Goal: Task Accomplishment & Management: Manage account settings

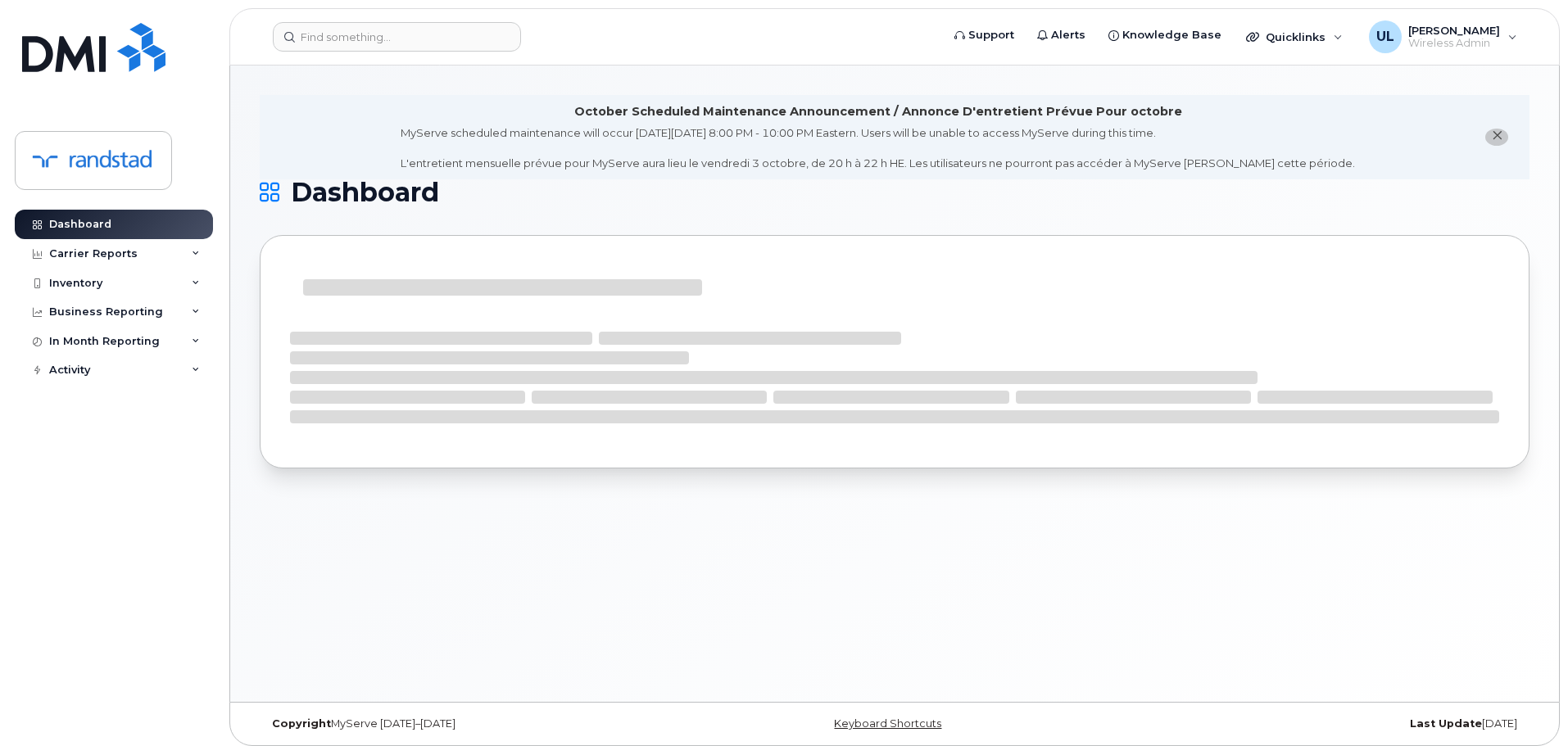
click at [422, 52] on header "Support Alerts Knowledge Base Quicklinks Suspend / Cancel Device Change SIM Car…" at bounding box center [894, 37] width 1330 height 57
click at [417, 38] on input at bounding box center [397, 36] width 248 height 29
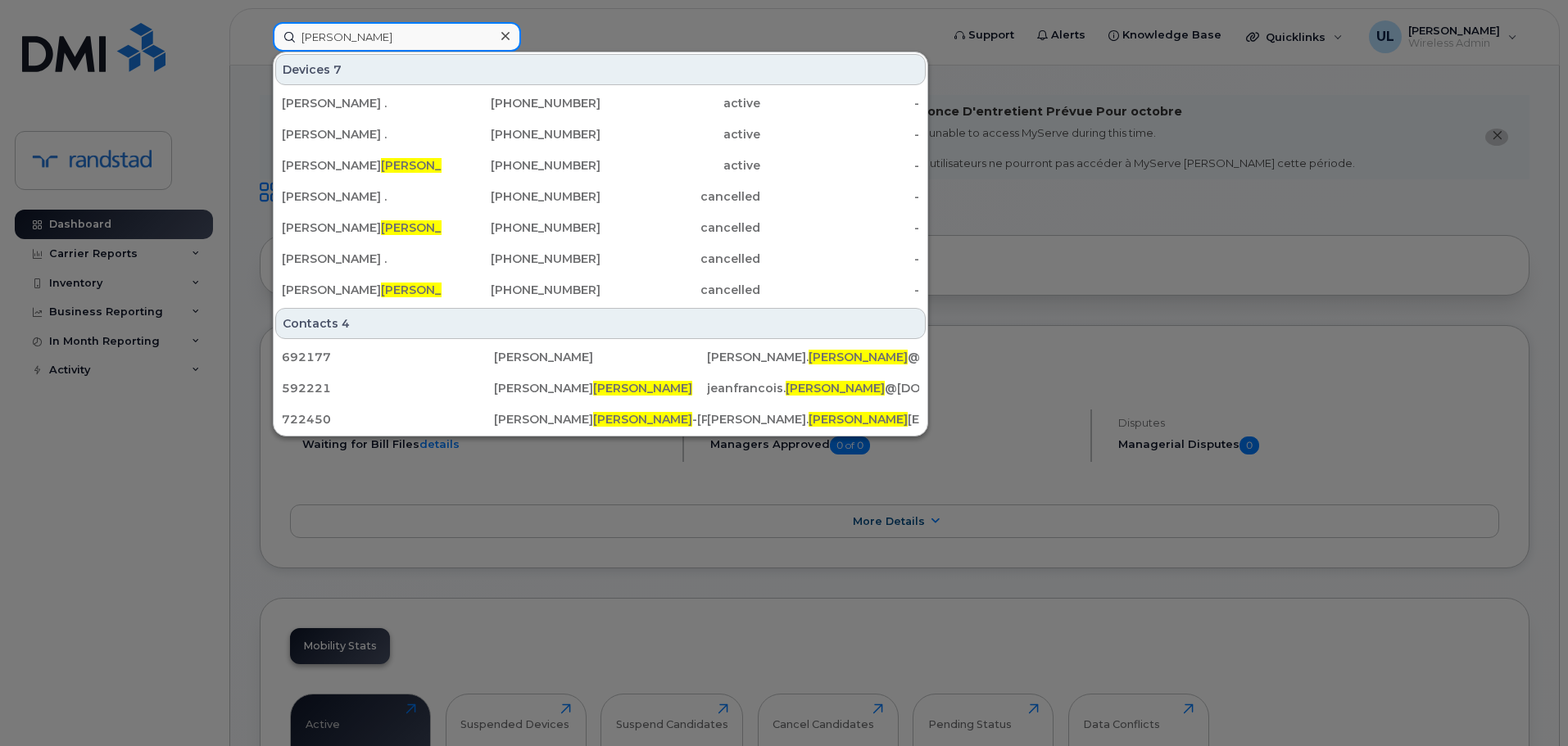
type input "vezina"
click at [439, 88] on div "Cynthia . 450-777-8499 active - Jean-francois . 416-845-5667 active - Olivier V…" at bounding box center [600, 197] width 654 height 220
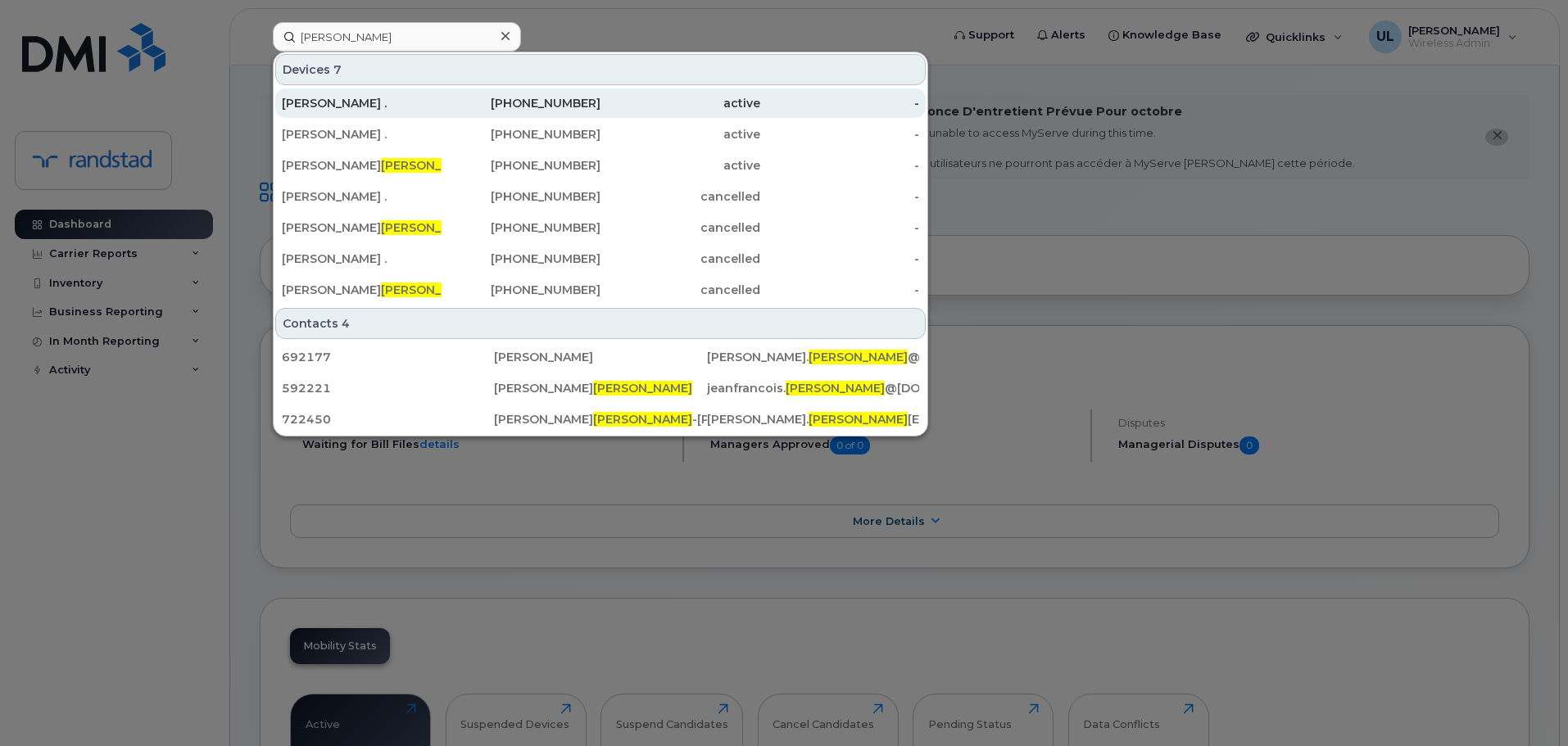
click at [443, 96] on div "450-777-8499" at bounding box center [521, 103] width 160 height 17
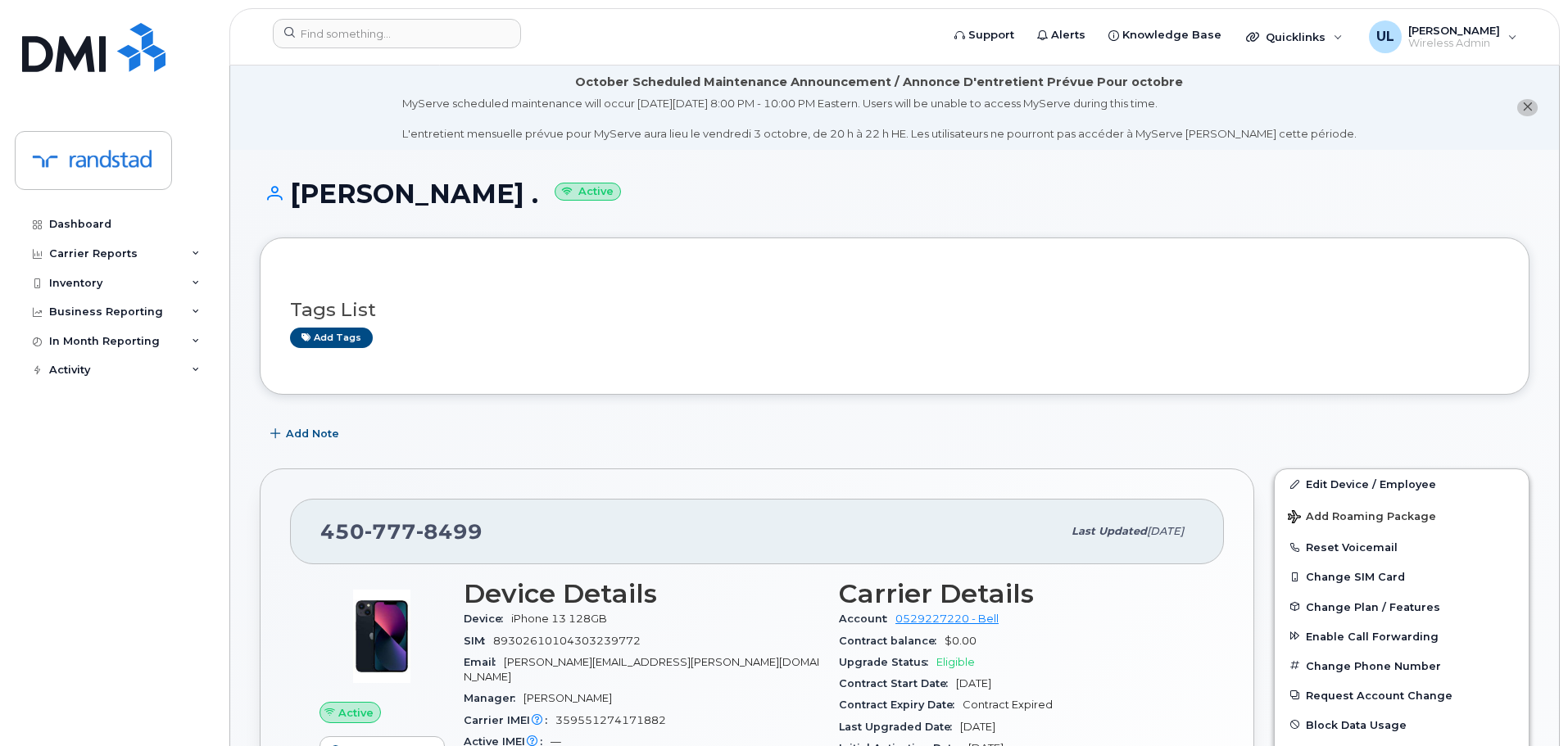
click at [1523, 111] on icon "close notification" at bounding box center [1527, 106] width 11 height 11
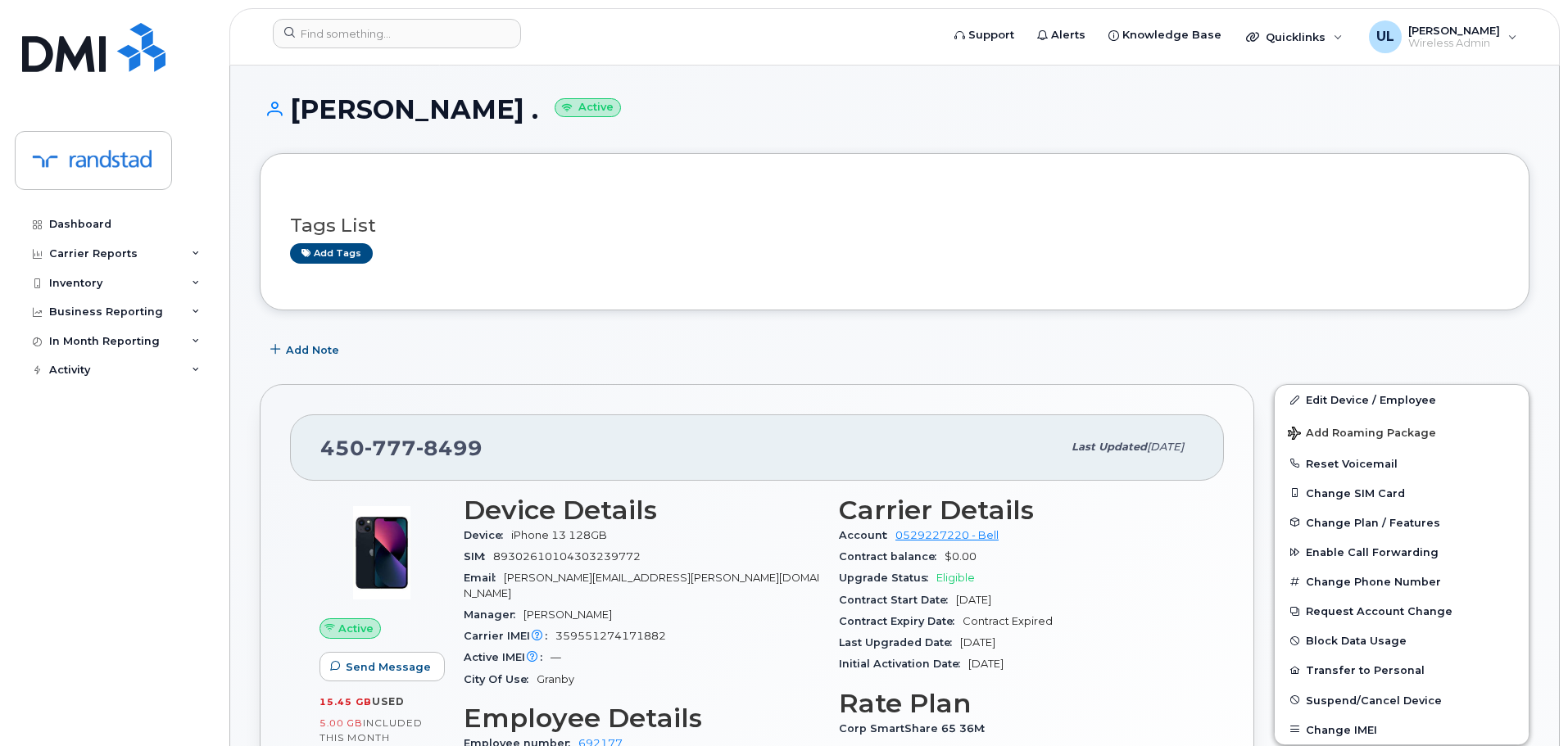
scroll to position [328, 0]
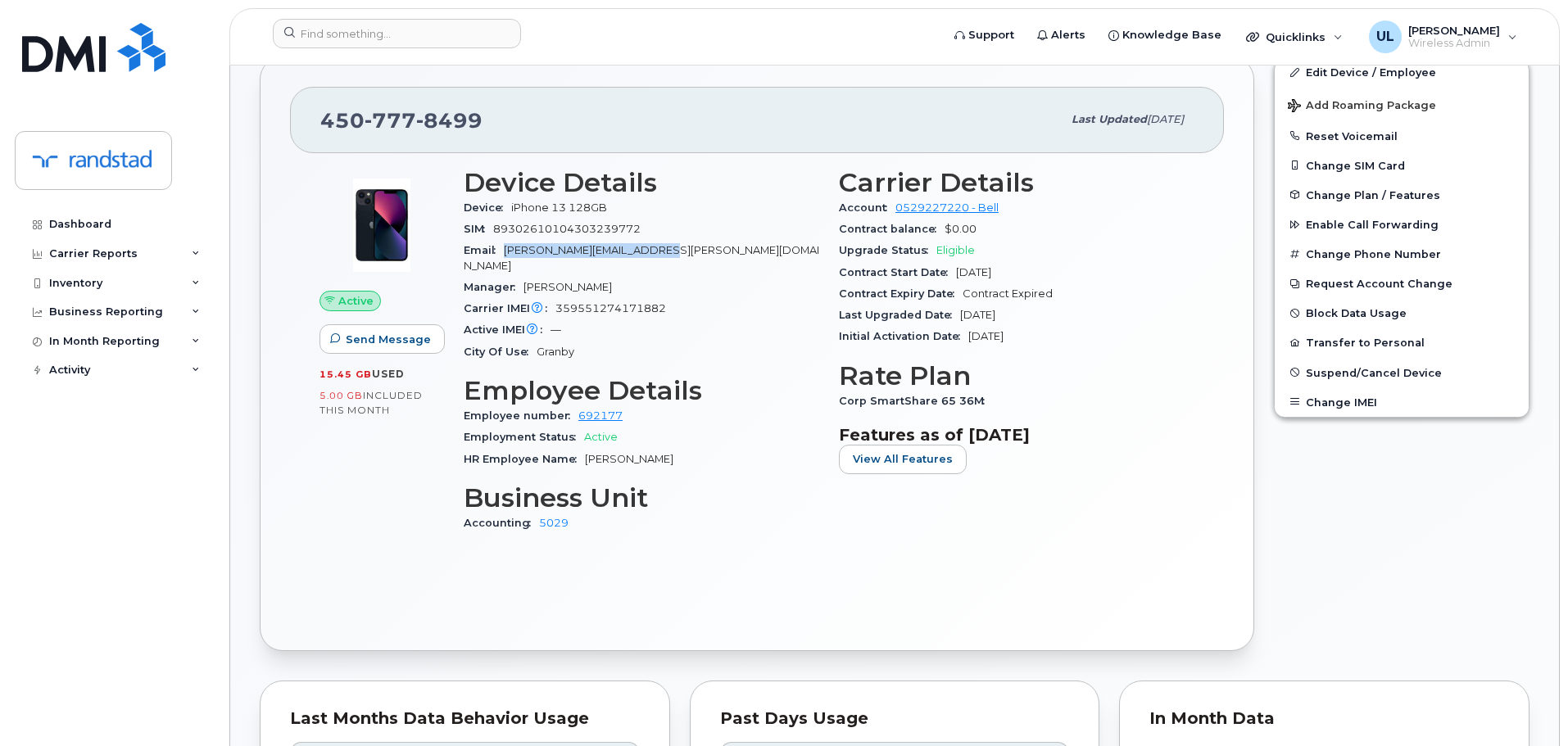
drag, startPoint x: 505, startPoint y: 256, endPoint x: 711, endPoint y: 260, distance: 206.0
click at [711, 260] on div "Email cynthia.vezina@randstad.ca" at bounding box center [641, 258] width 355 height 37
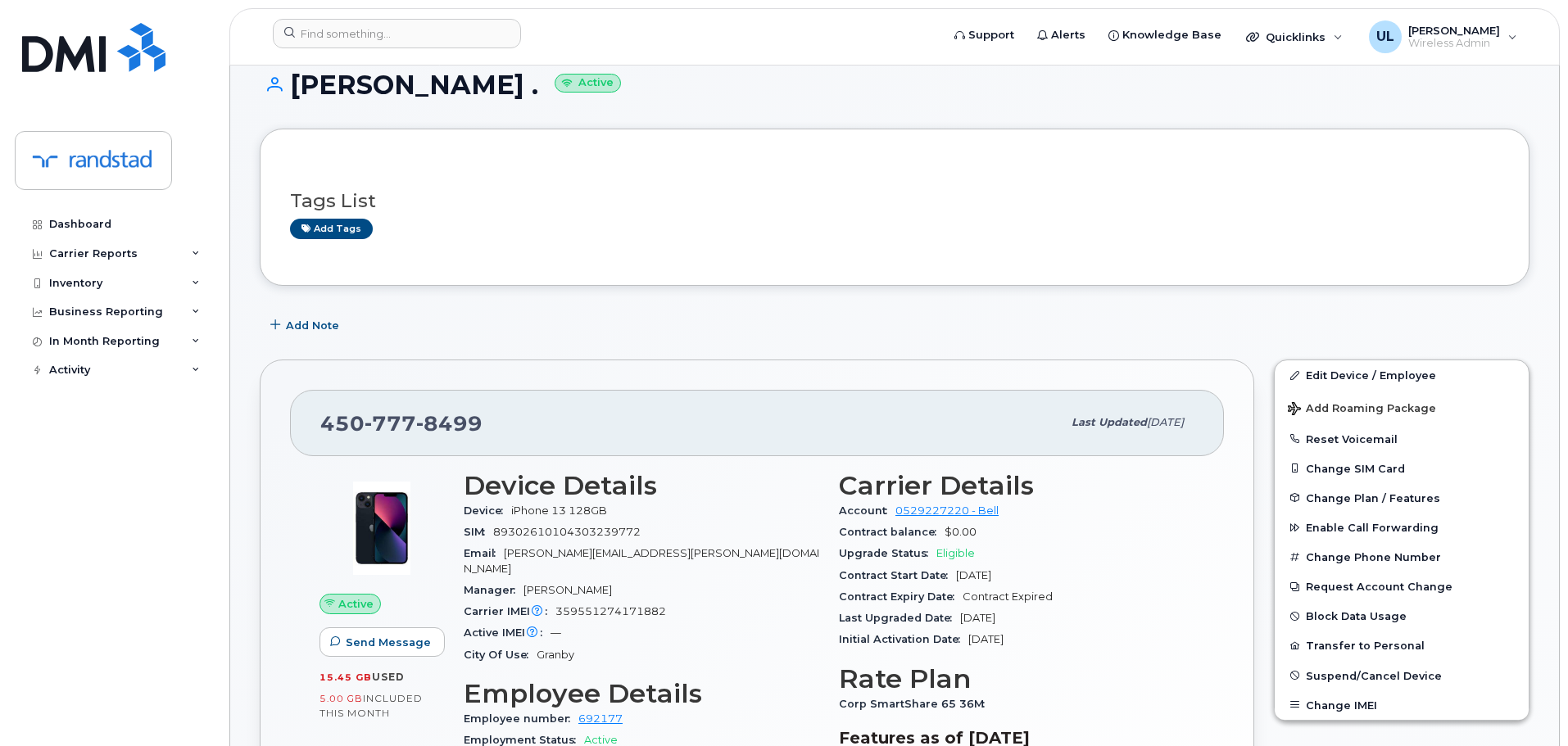
scroll to position [0, 0]
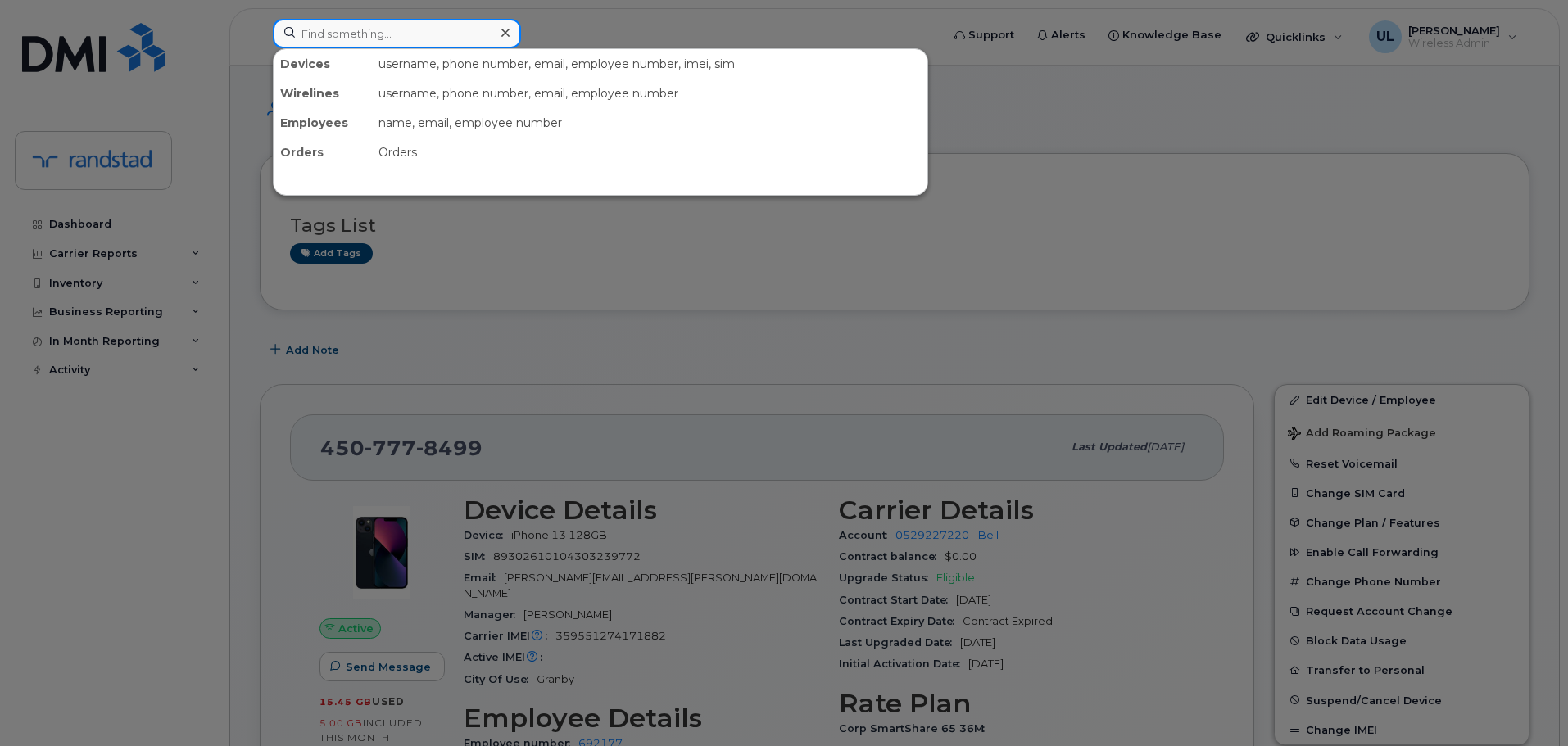
click at [428, 47] on input at bounding box center [397, 33] width 248 height 29
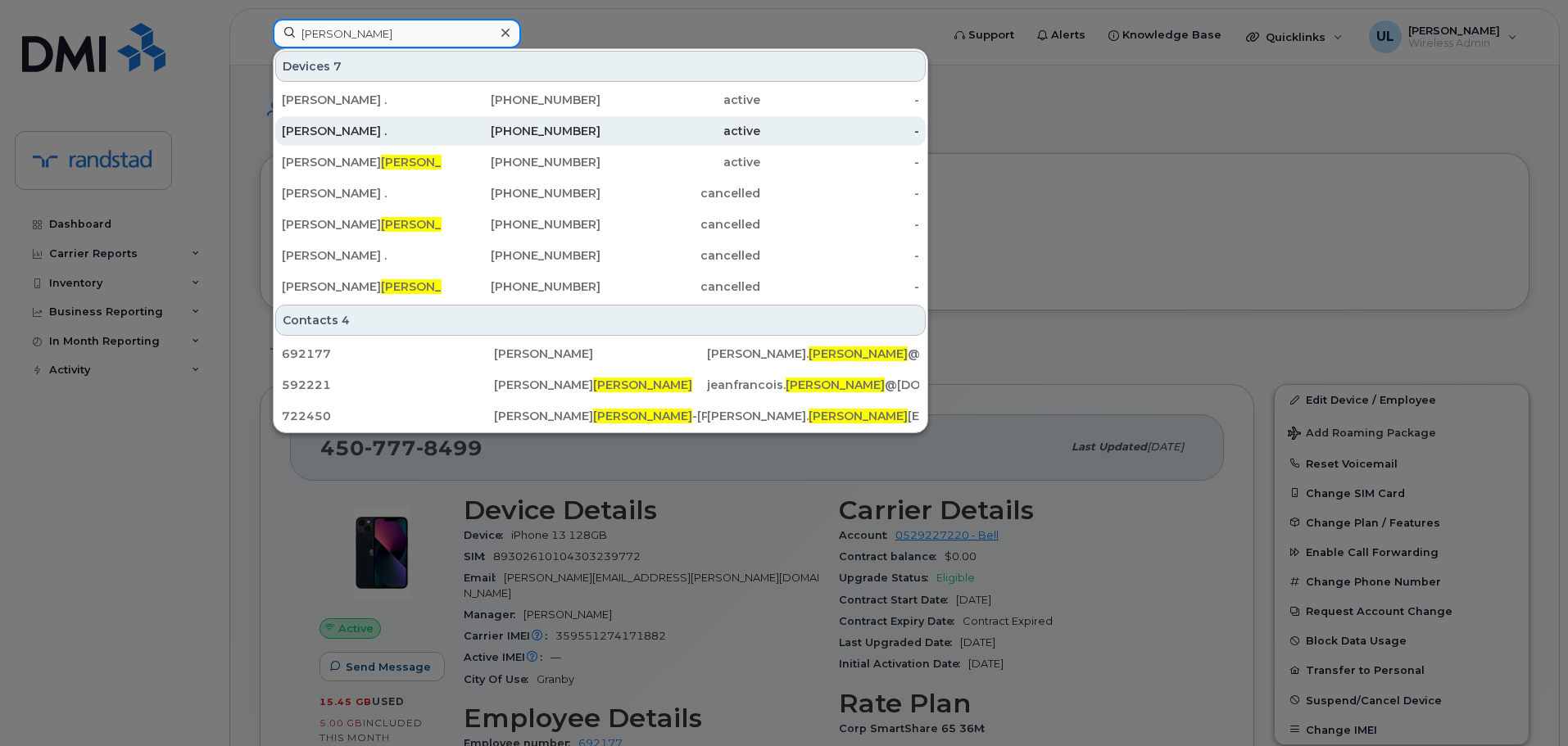
type input "vezina"
click at [435, 135] on div "Jean-francois ." at bounding box center [361, 132] width 160 height 17
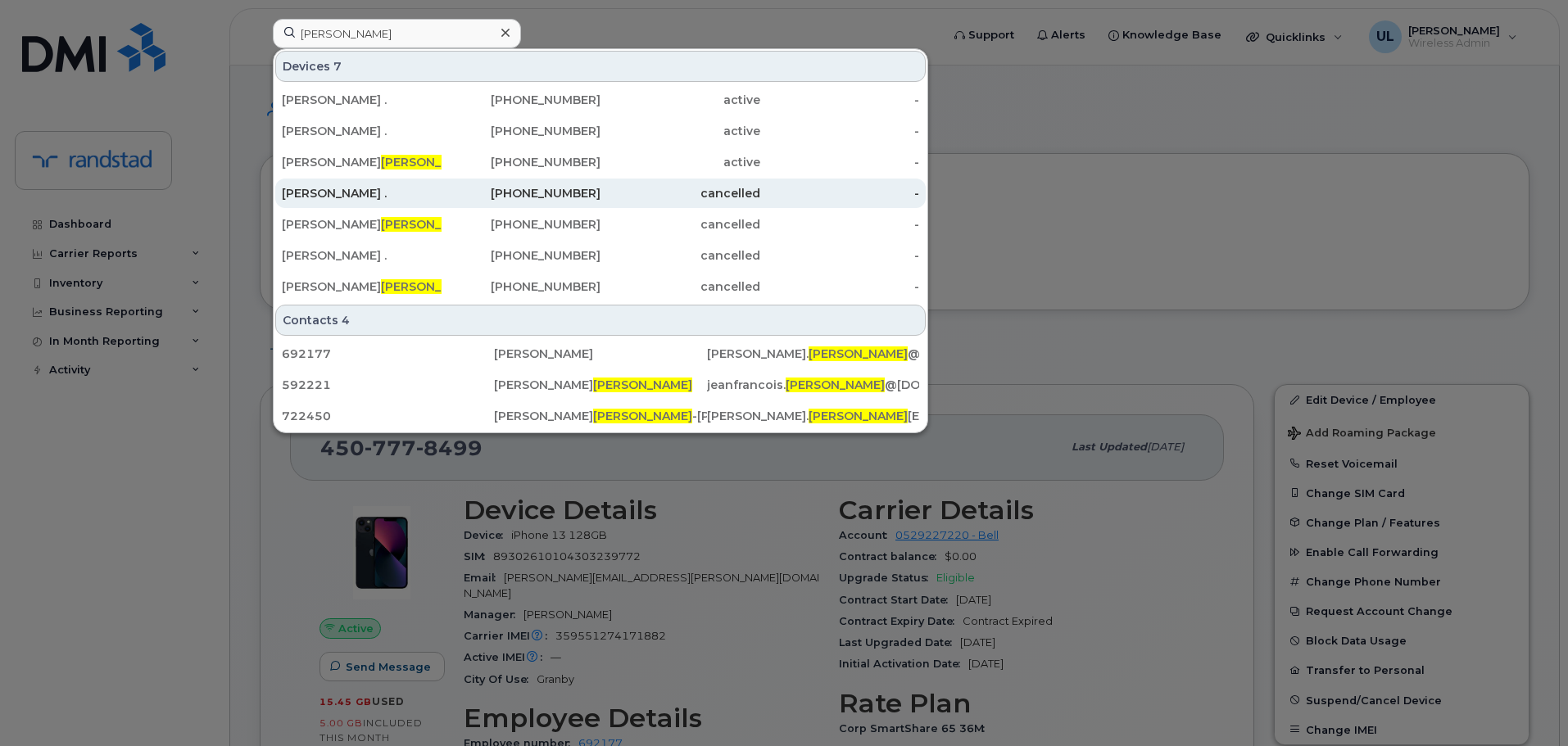
click at [413, 196] on div "Jean-francois ." at bounding box center [361, 194] width 160 height 17
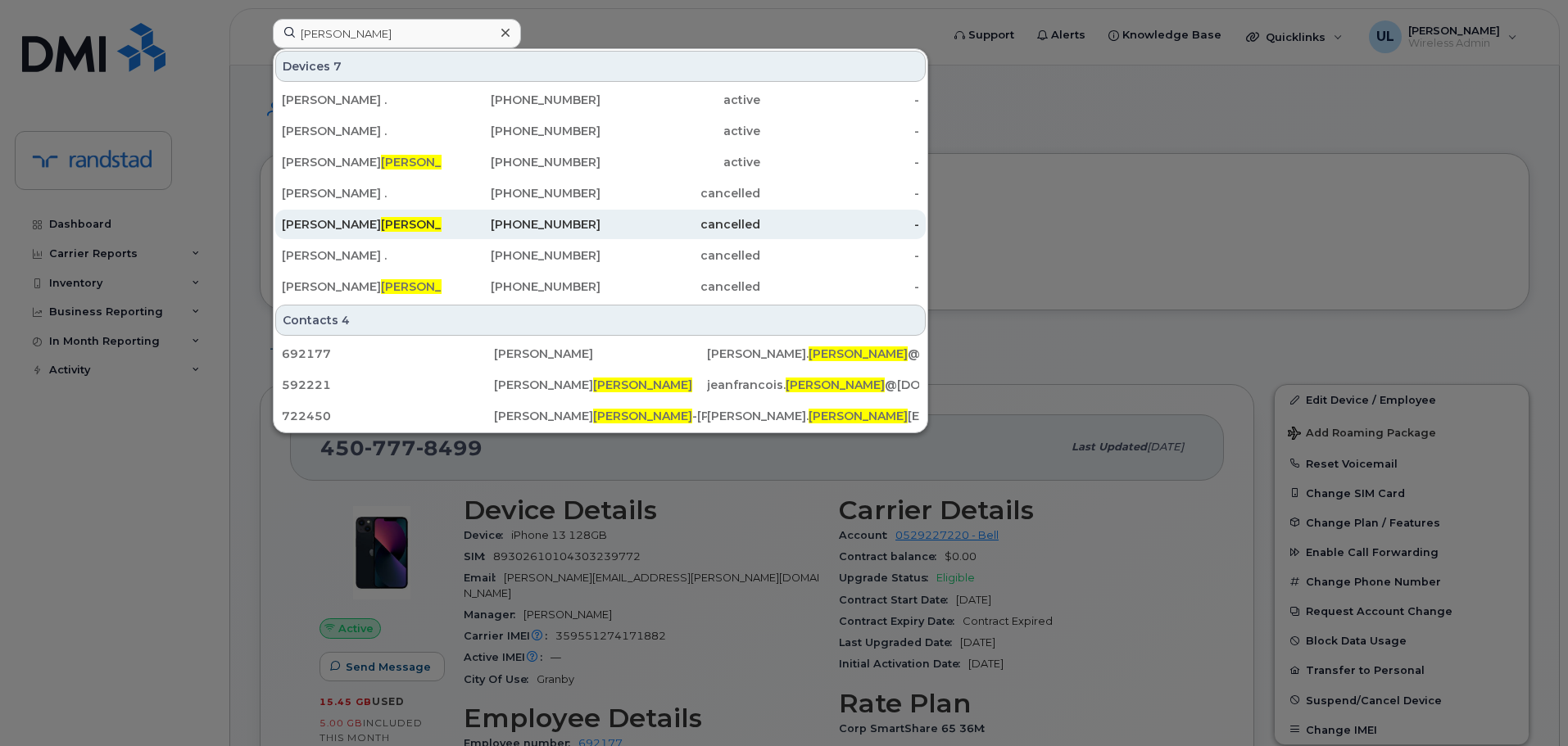
click at [409, 219] on div "Jean-francois Vezina" at bounding box center [361, 225] width 160 height 17
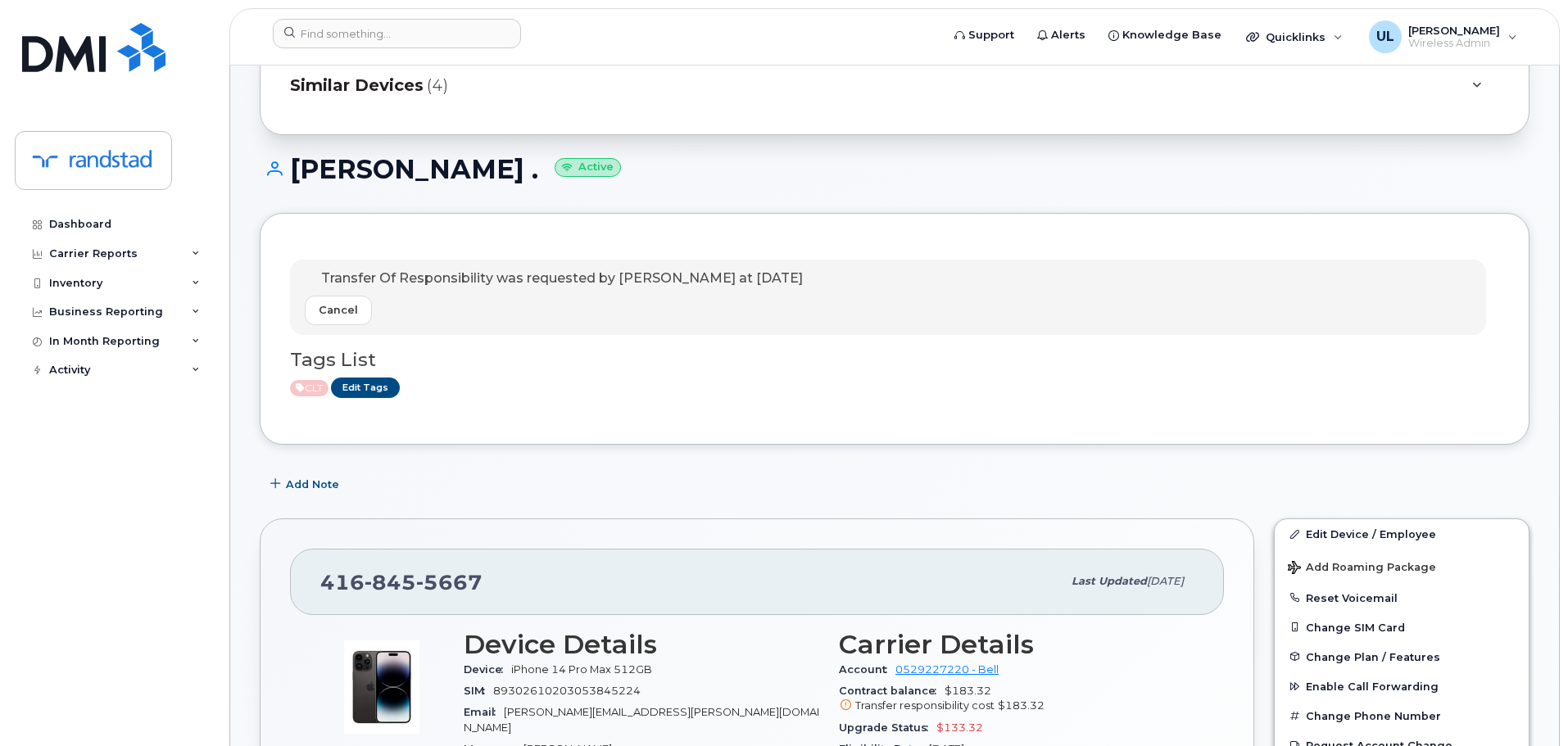
scroll to position [573, 0]
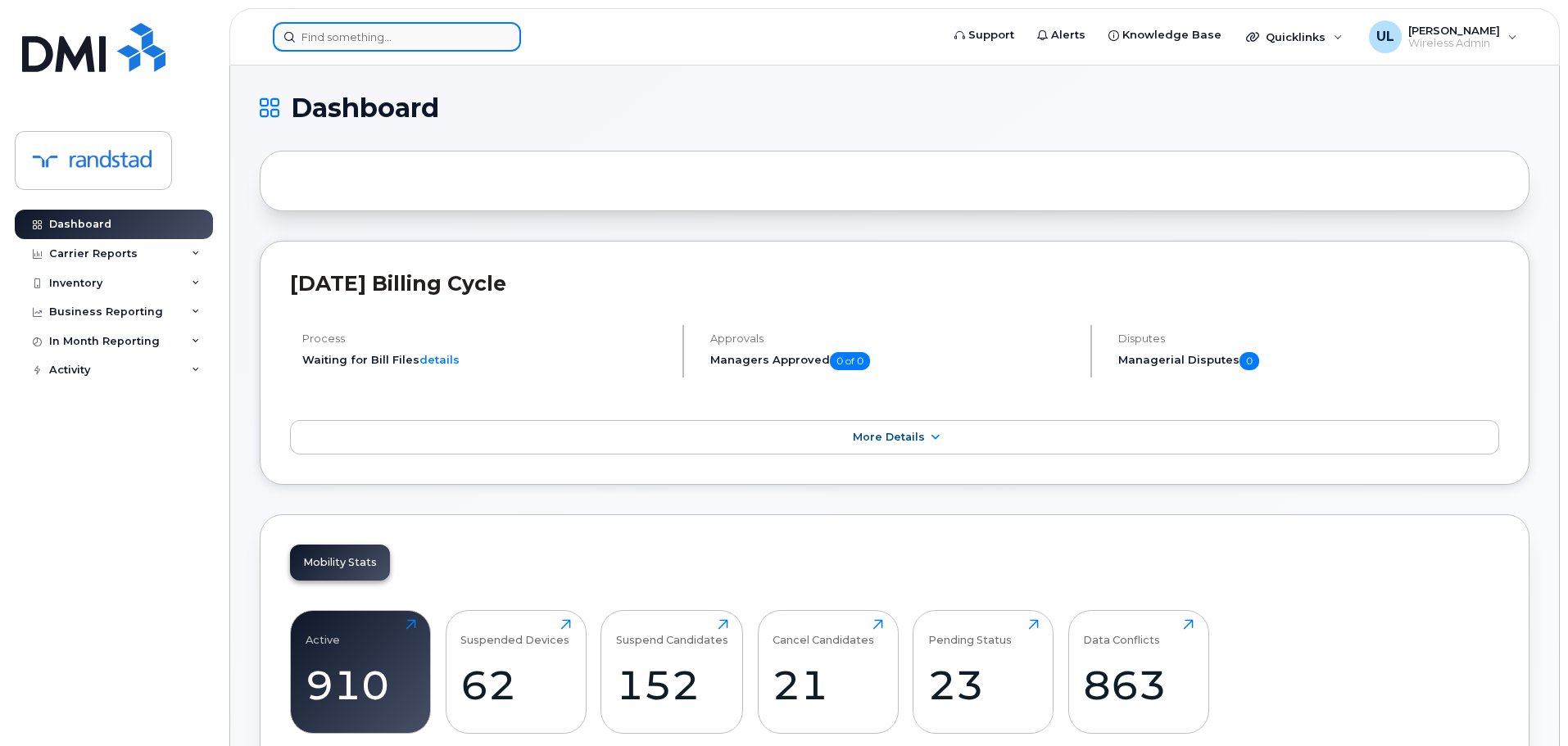
click at [358, 49] on input at bounding box center [397, 36] width 248 height 29
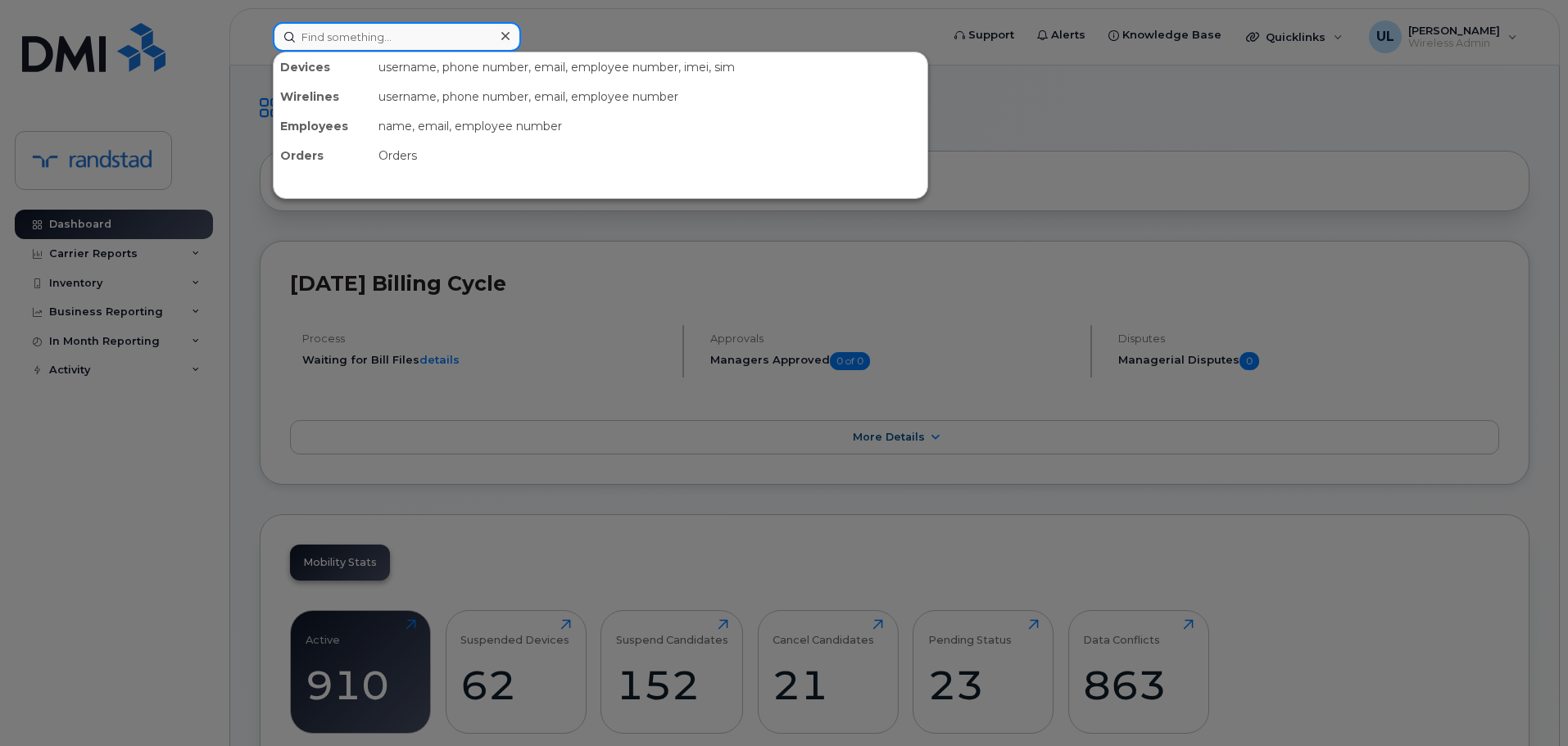
paste input "4163474657"
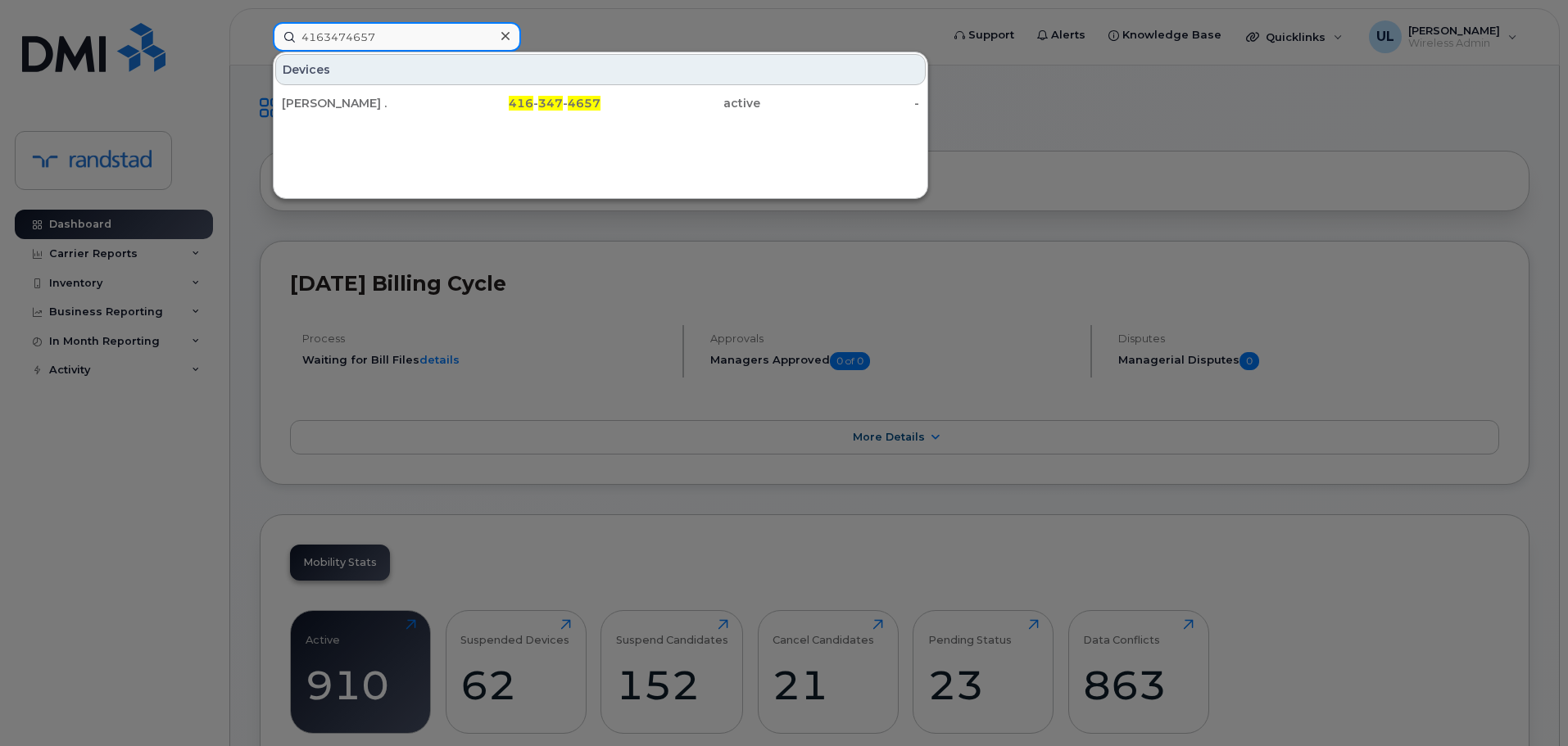
type input "4163474657"
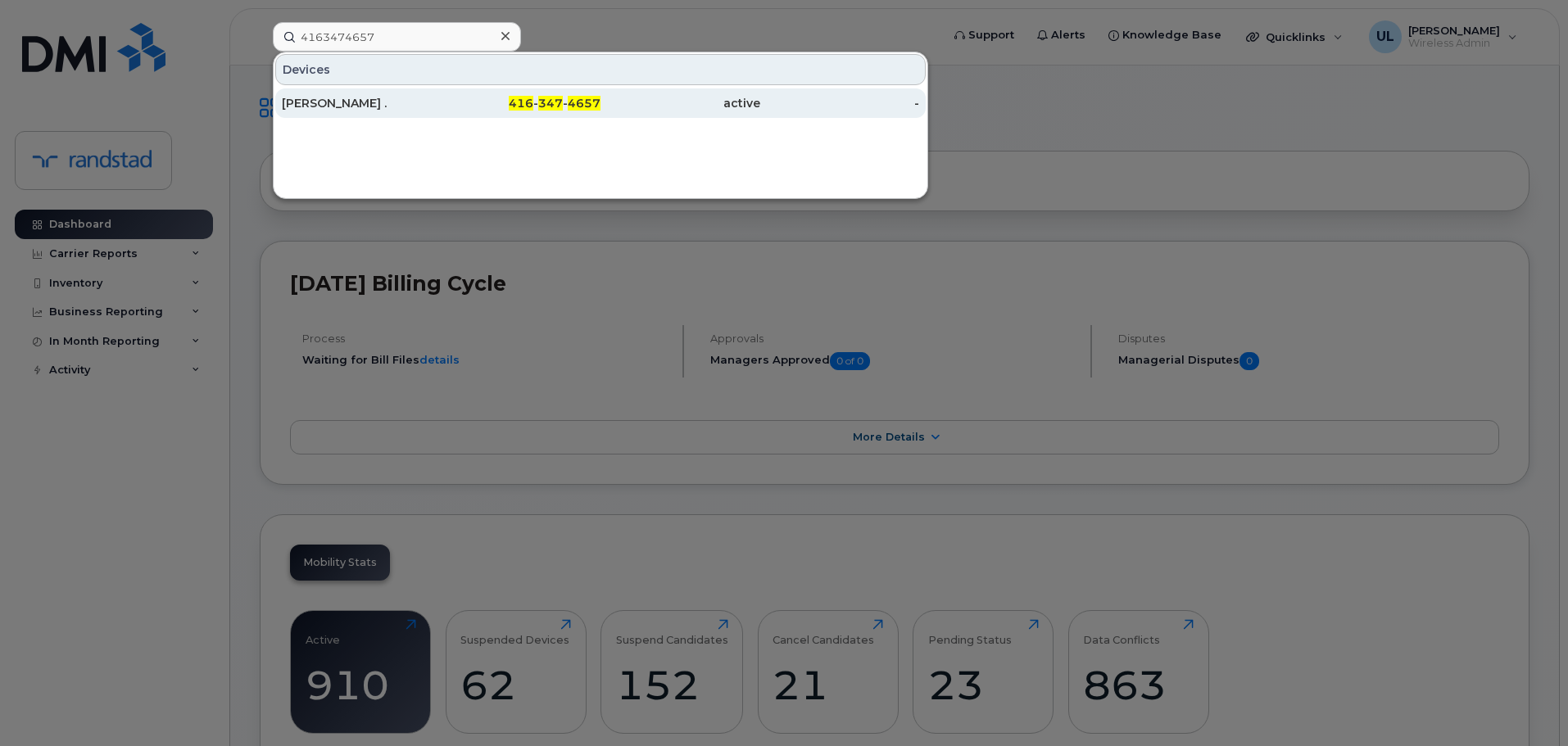
click at [381, 99] on div "Karl ." at bounding box center [361, 103] width 160 height 17
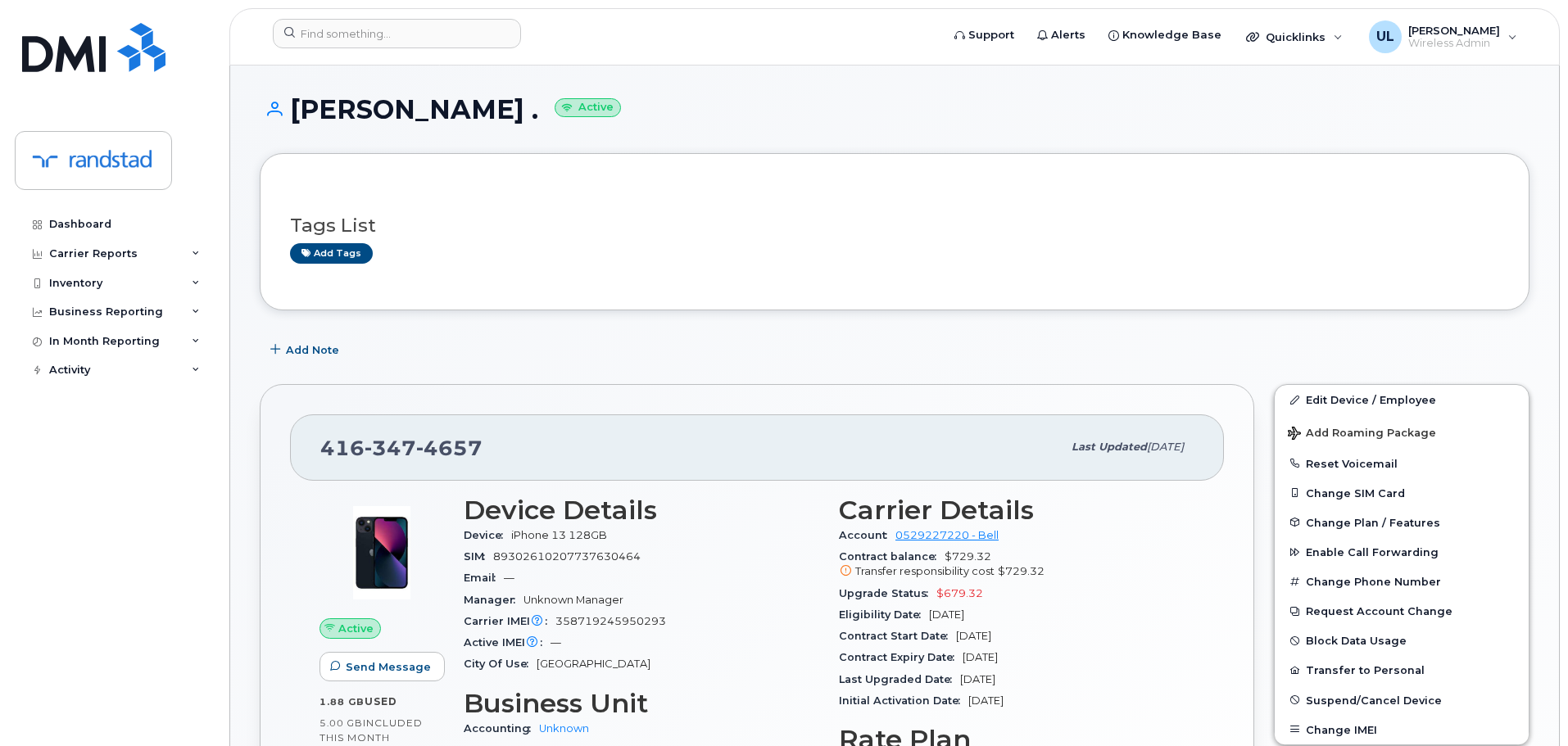
click at [324, 121] on h1 "[PERSON_NAME] . Active" at bounding box center [894, 109] width 1270 height 28
copy h1 "[PERSON_NAME]"
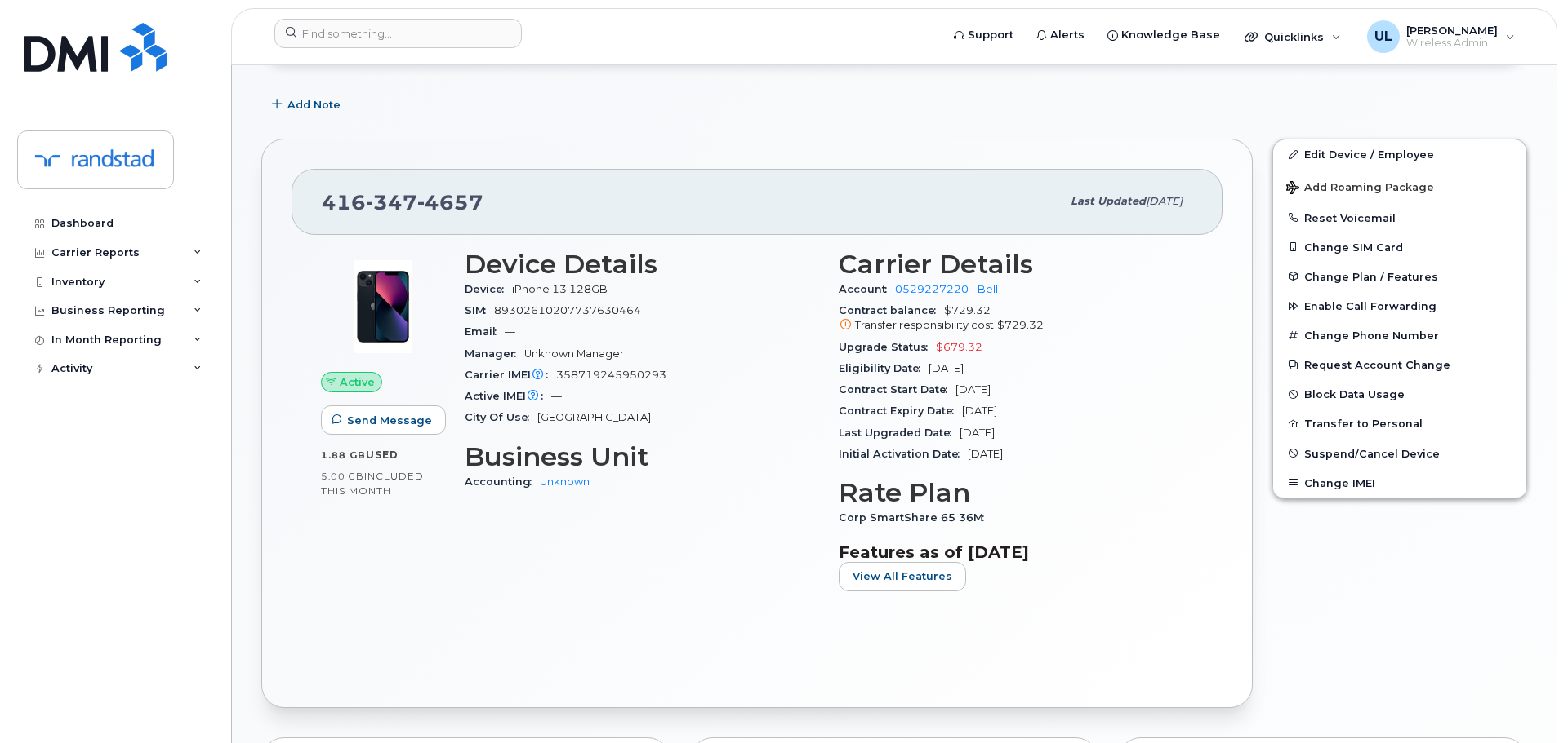
scroll to position [245, 0]
click at [367, 232] on div "416 347 4657 Last updated Sep 23, 2025" at bounding box center [754, 200] width 931 height 65
copy span "416 347 4657"
click at [1347, 189] on span "Add Roaming Package" at bounding box center [1357, 188] width 148 height 16
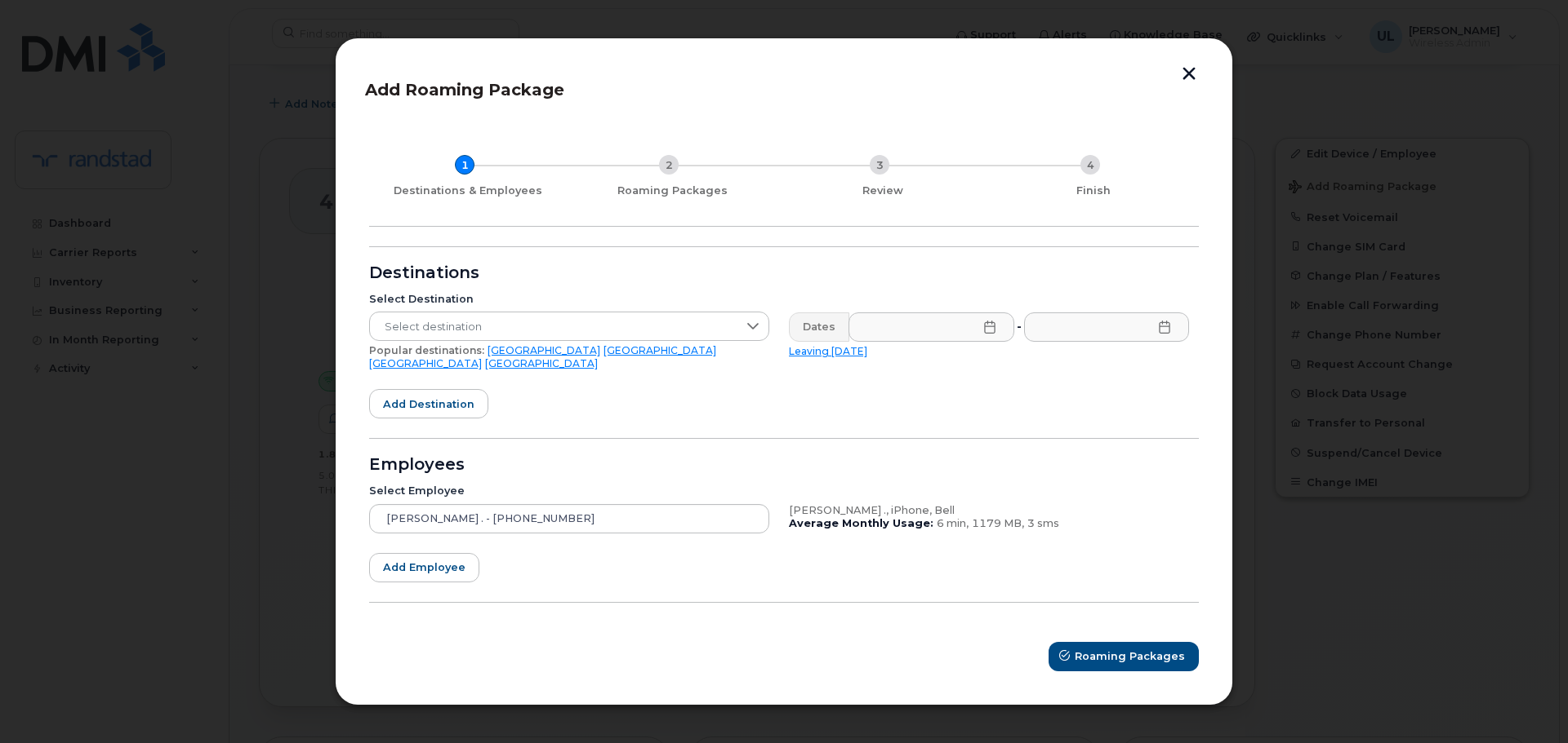
click at [498, 355] on link "USA" at bounding box center [544, 350] width 113 height 13
click at [914, 340] on input "text" at bounding box center [931, 326] width 165 height 29
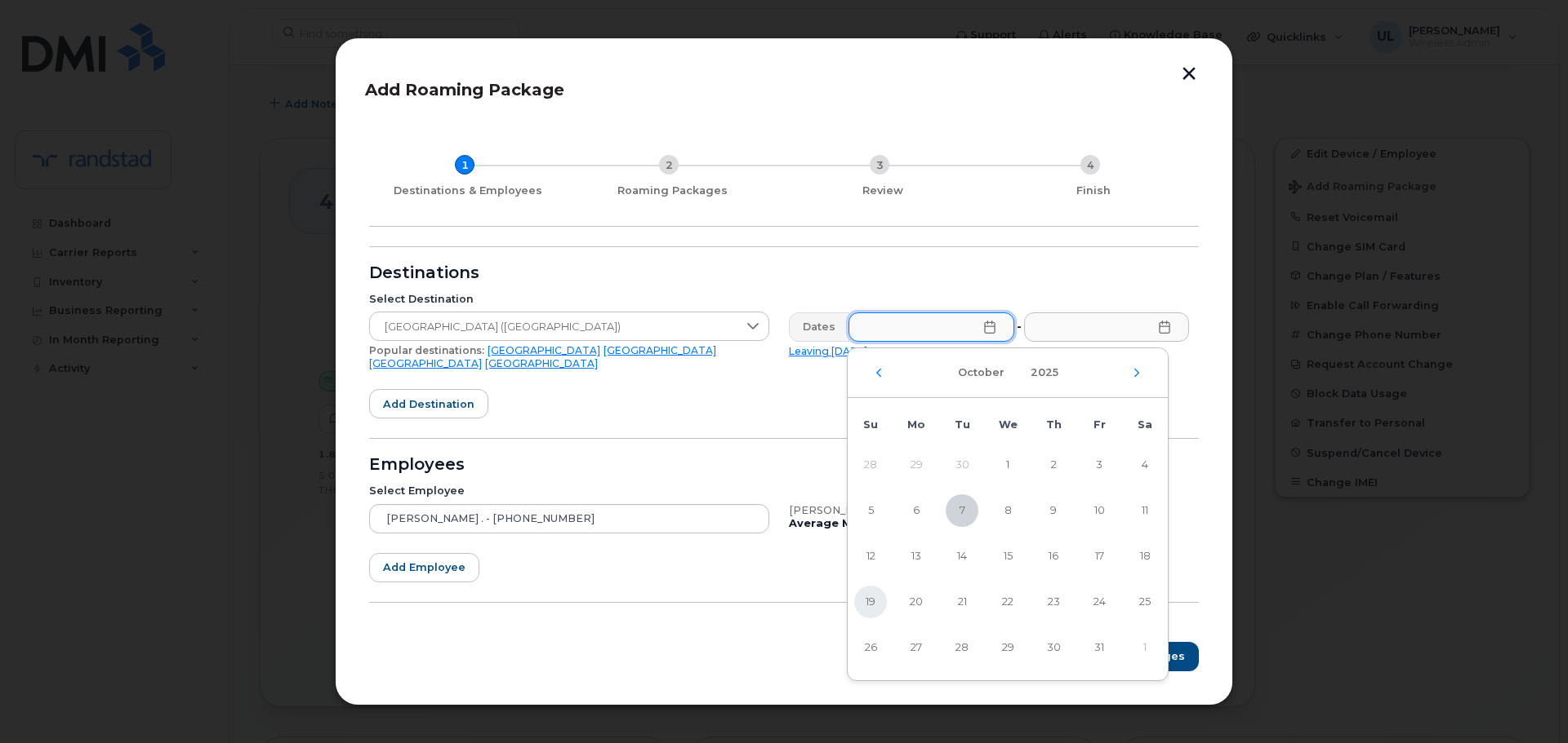
click at [870, 596] on span "19" at bounding box center [870, 602] width 33 height 33
type input "10/19/2025"
click at [1109, 342] on input "text" at bounding box center [1106, 326] width 165 height 29
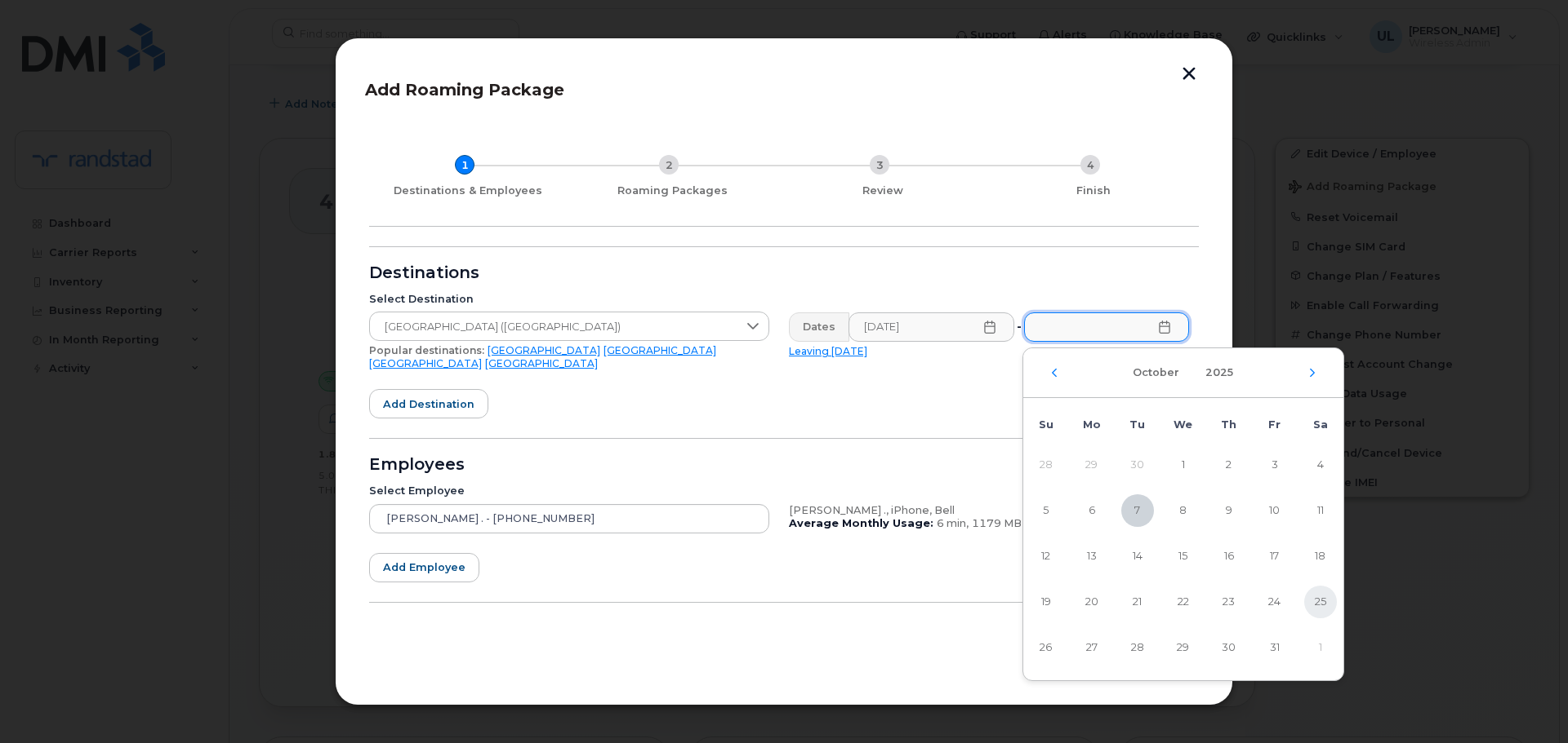
click at [1327, 607] on span "25" at bounding box center [1320, 602] width 33 height 33
type input "10/25/2025"
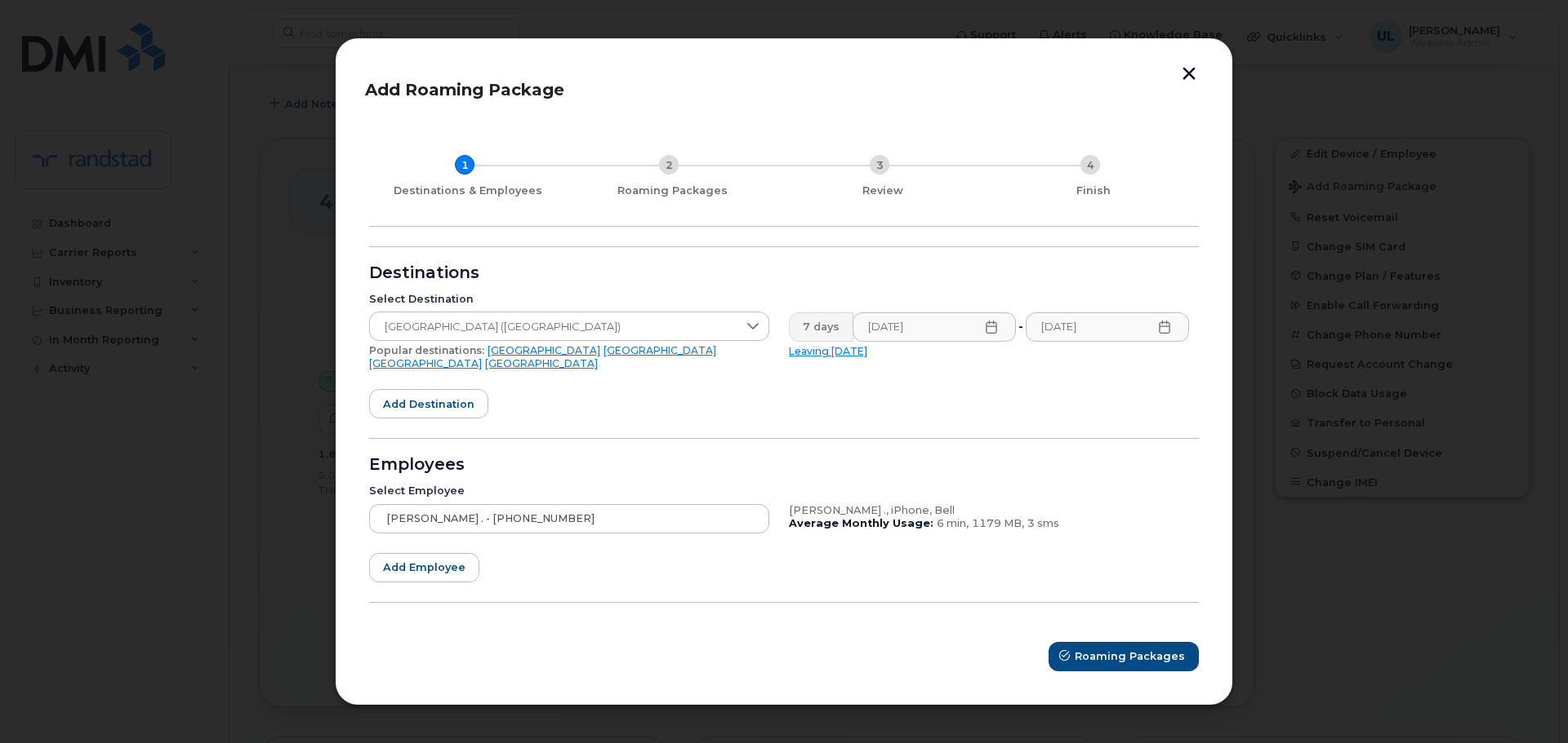
click at [776, 438] on form "Destinations Select Destination United States of America (USA) Popular destinat…" at bounding box center [784, 458] width 830 height 425
click at [1109, 642] on button "Roaming Packages" at bounding box center [1124, 656] width 149 height 29
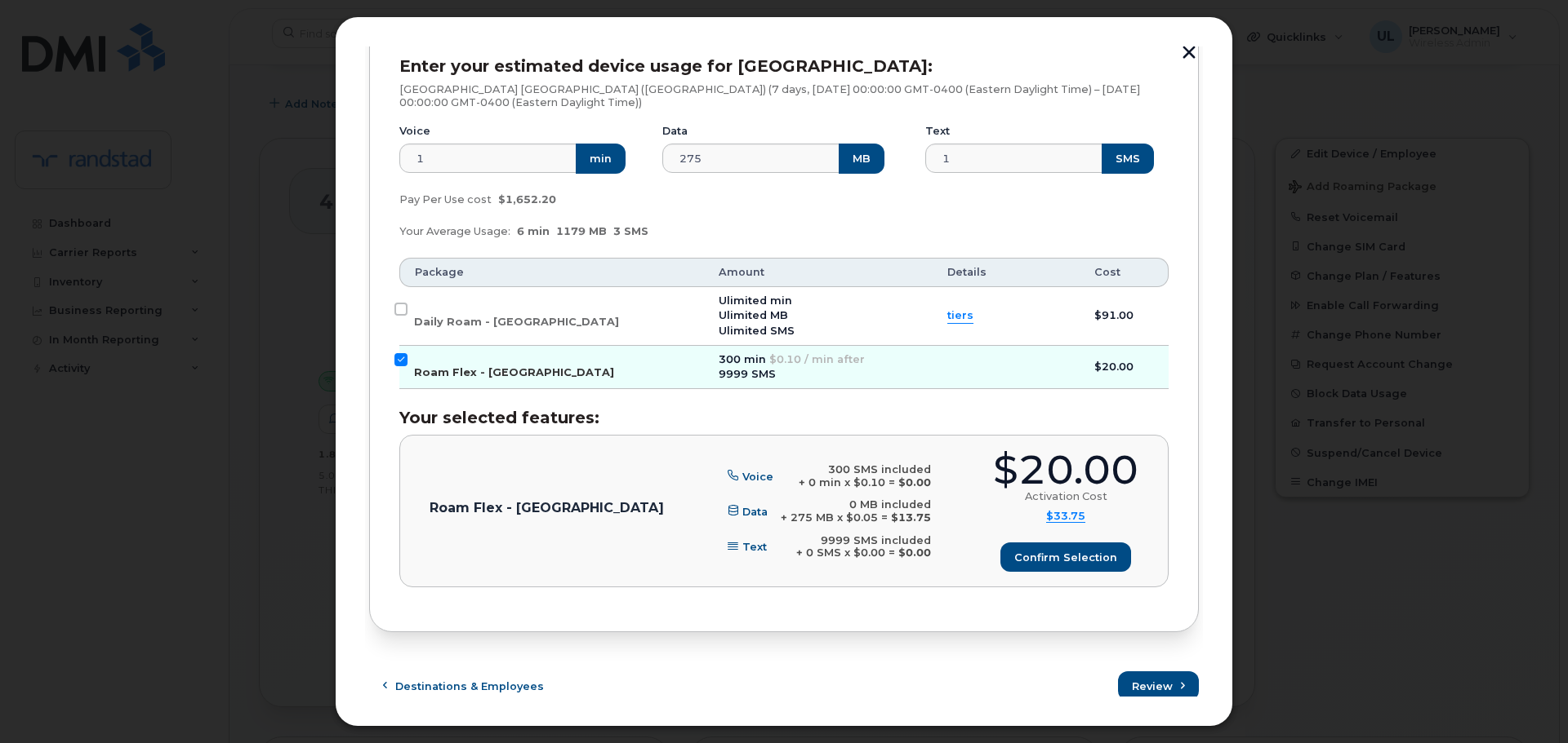
click at [478, 369] on span "Roam Flex - USA" at bounding box center [514, 372] width 200 height 13
click at [408, 366] on input "Roam Flex - USA" at bounding box center [401, 360] width 13 height 13
checkbox input "false"
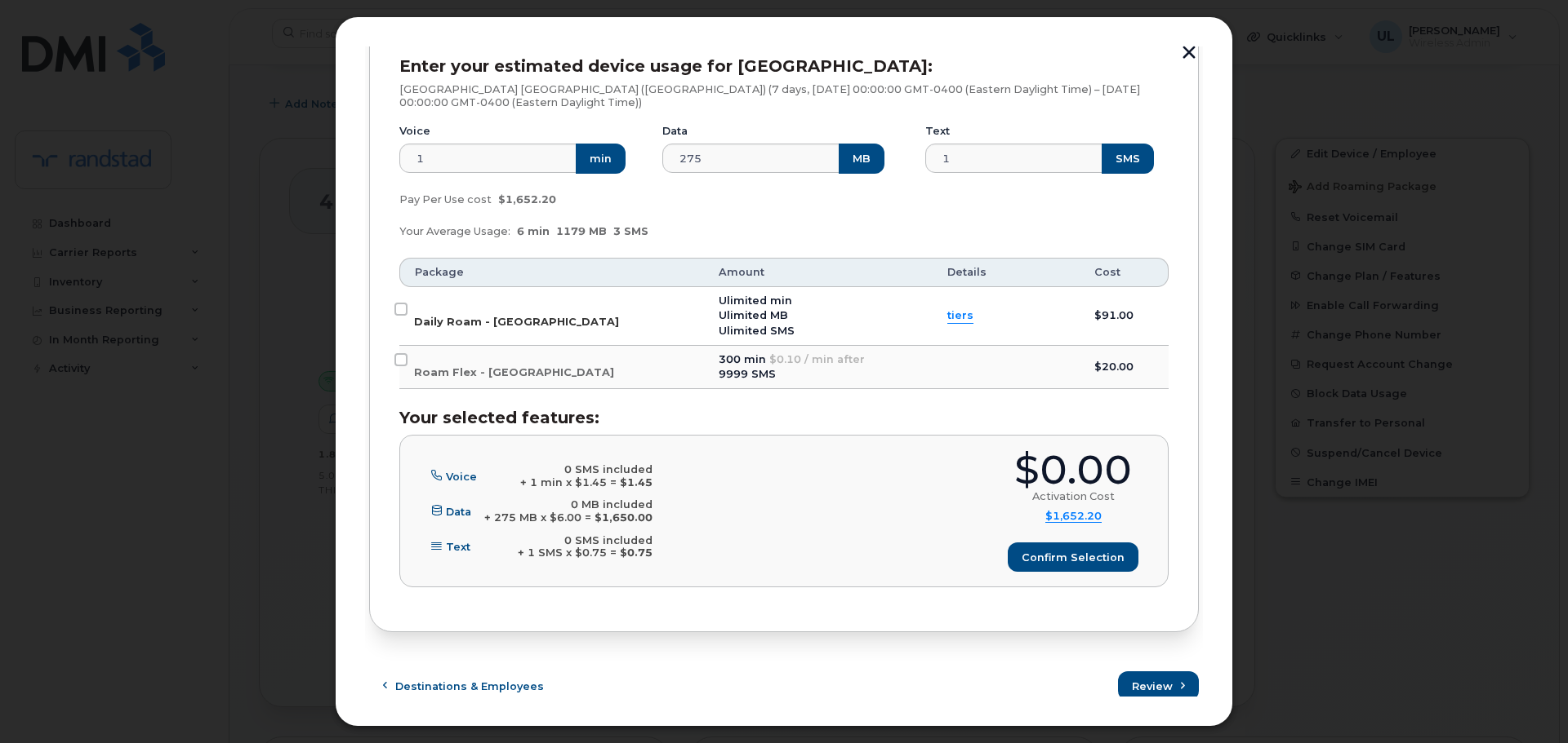
click at [466, 326] on span "Daily Roam - USA" at bounding box center [516, 321] width 205 height 13
click at [408, 316] on input "Daily Roam - USA" at bounding box center [401, 310] width 13 height 13
checkbox input "true"
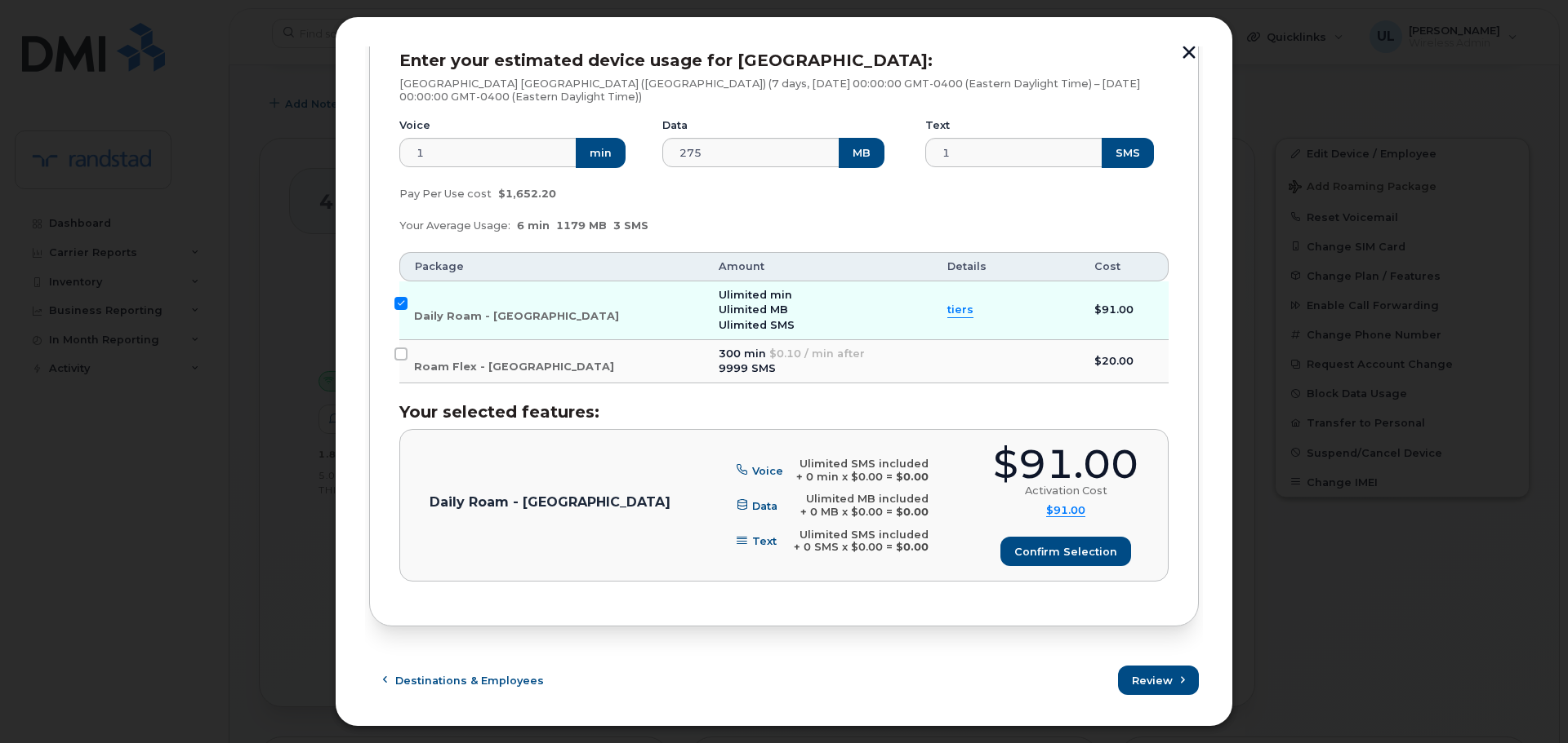
scroll to position [253, 0]
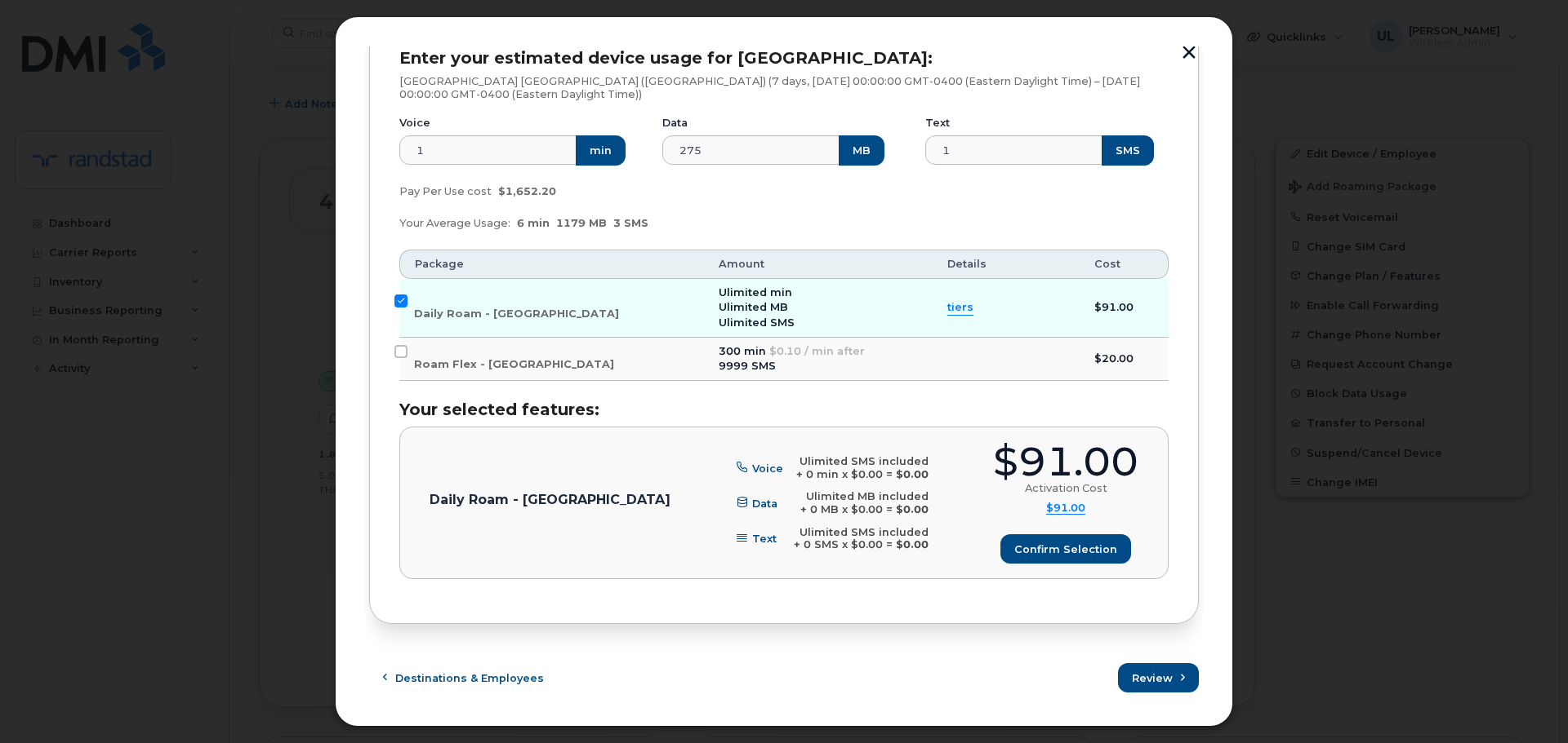
click at [1092, 466] on div "$91.00" at bounding box center [1066, 462] width 145 height 40
copy div "$91.00"
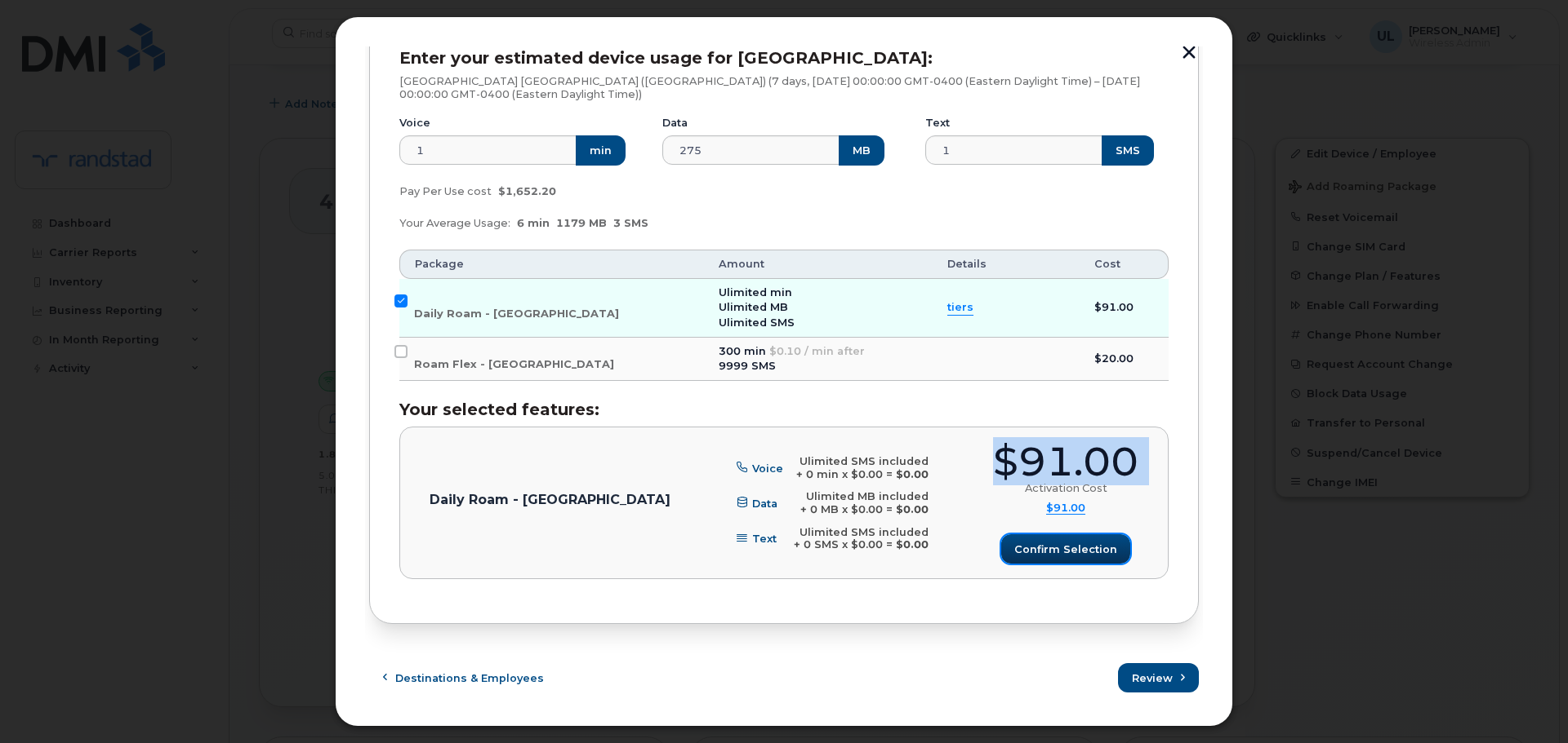
click at [1028, 558] on span "Confirm selection" at bounding box center [1065, 549] width 103 height 16
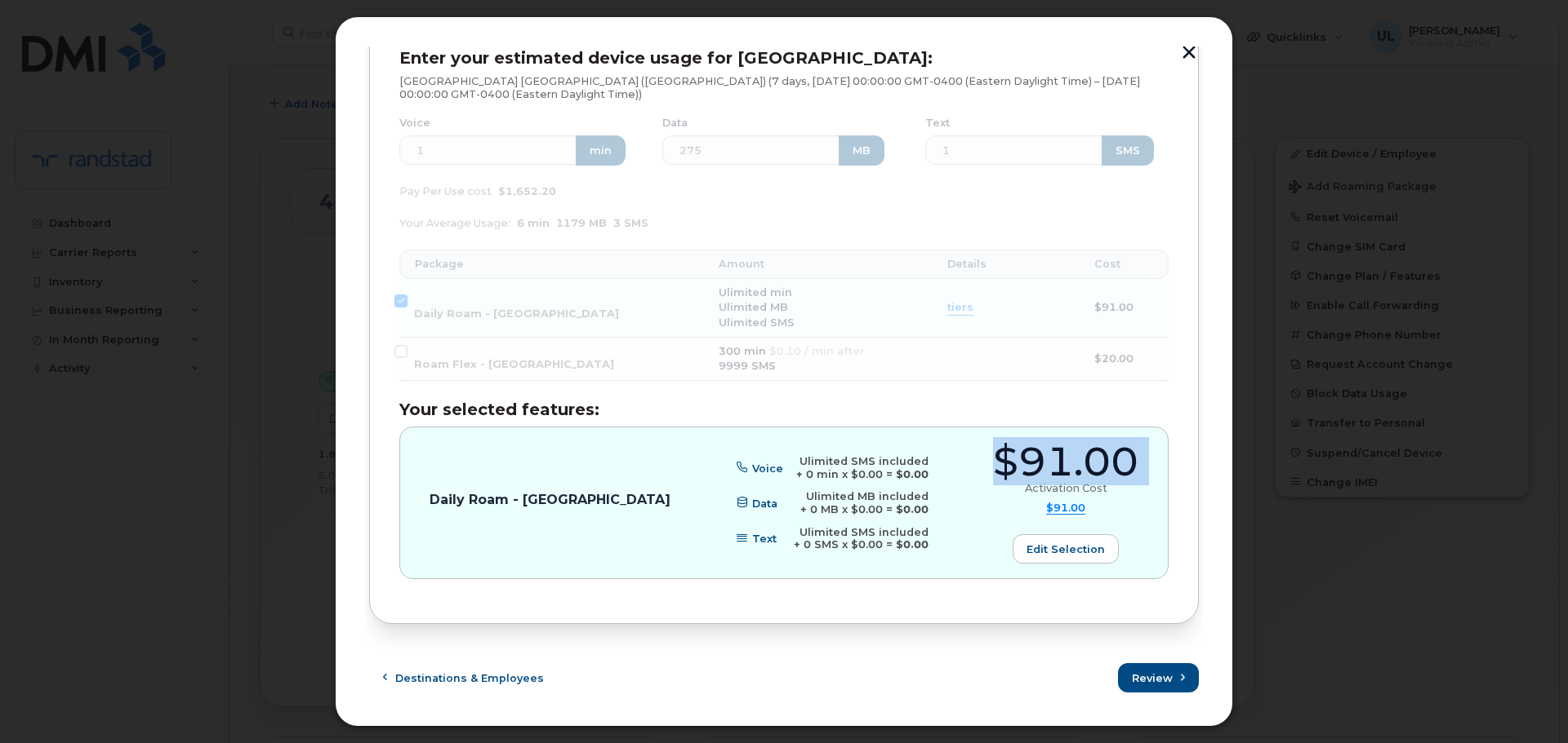
click at [1184, 56] on button "button" at bounding box center [1189, 54] width 24 height 18
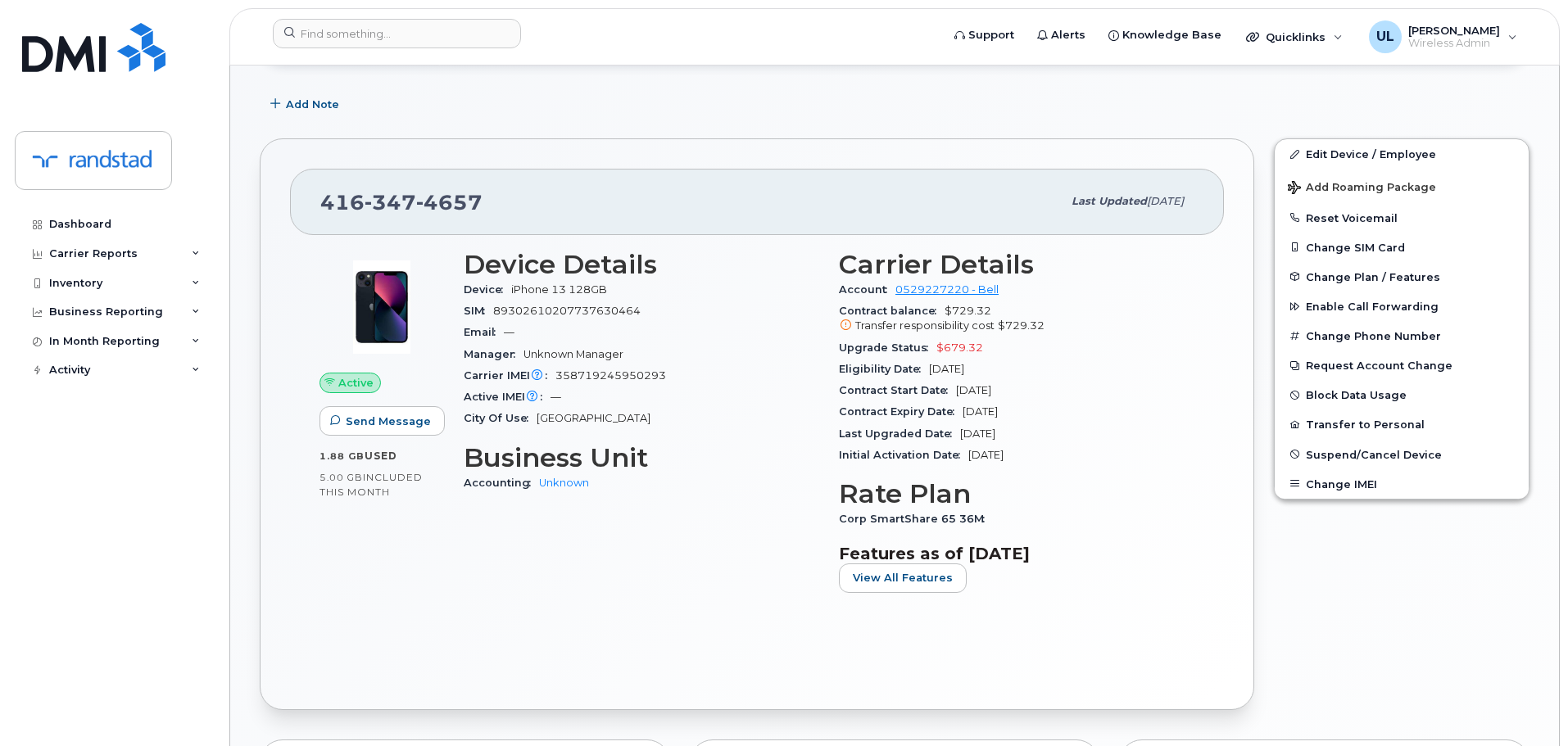
scroll to position [0, 0]
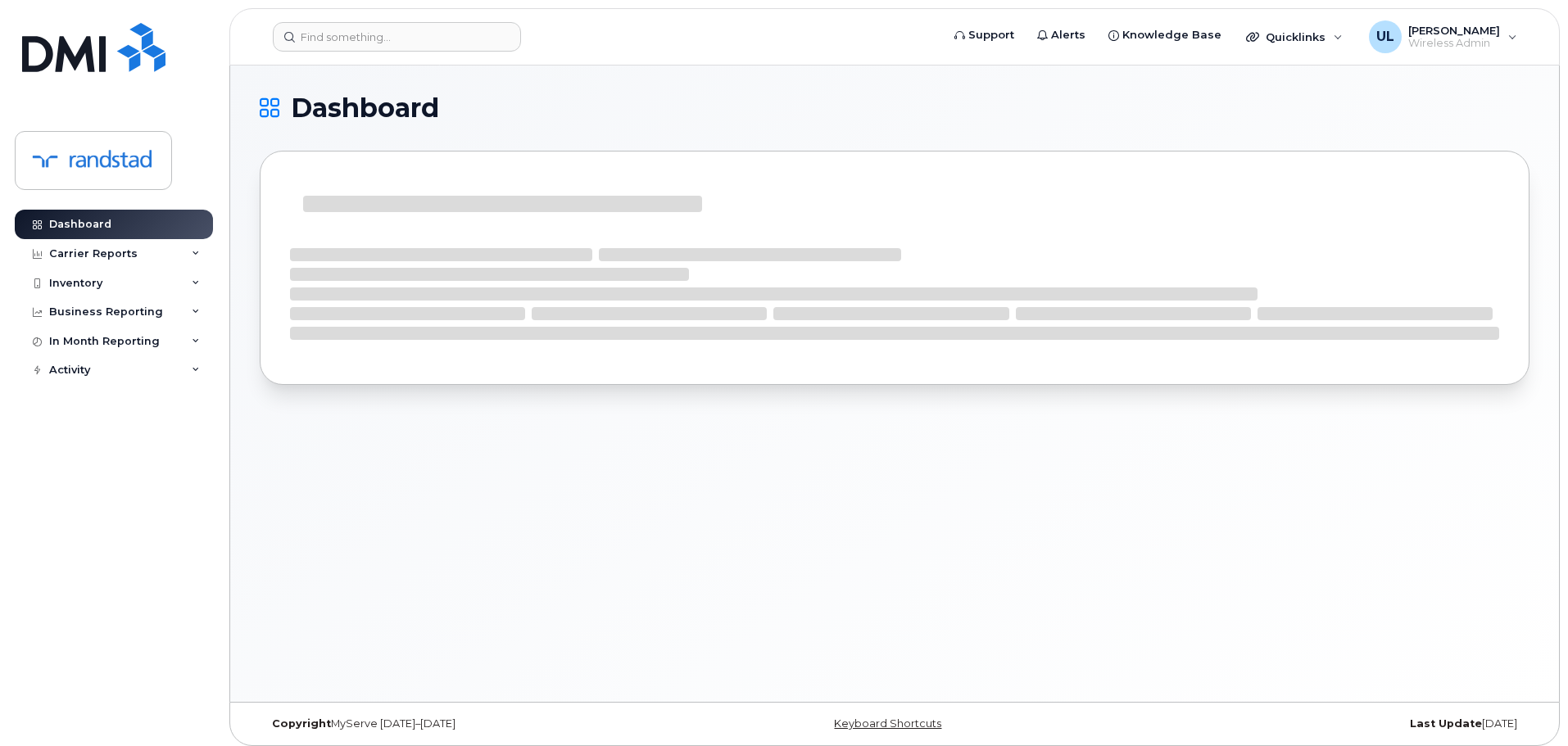
click at [450, 54] on header "Support Alerts Knowledge Base Quicklinks Suspend / Cancel Device Change SIM Car…" at bounding box center [894, 37] width 1330 height 57
click at [442, 48] on input at bounding box center [397, 36] width 248 height 29
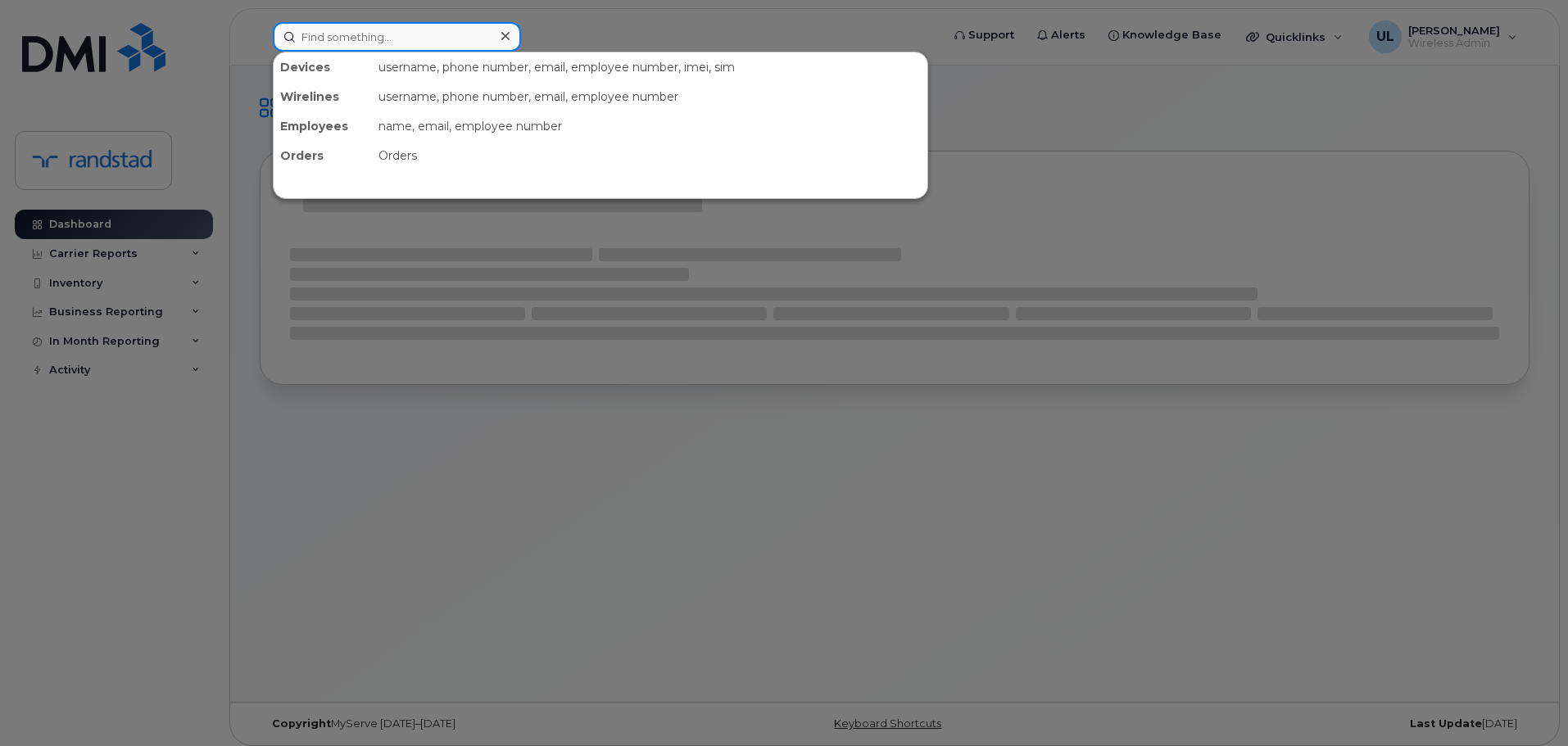
paste input "4162007384"
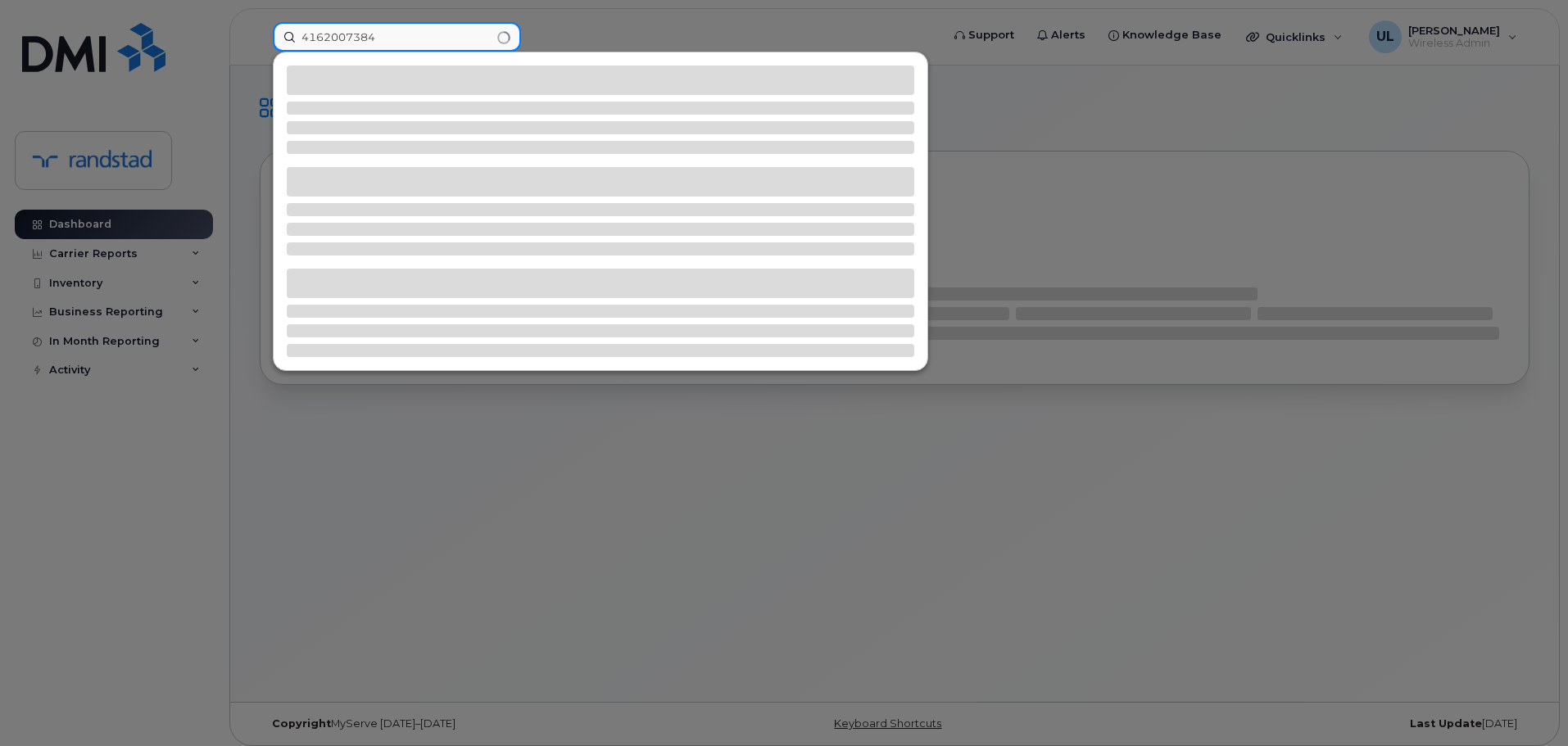
type input "4162007384"
click at [417, 101] on div at bounding box center [600, 108] width 628 height 13
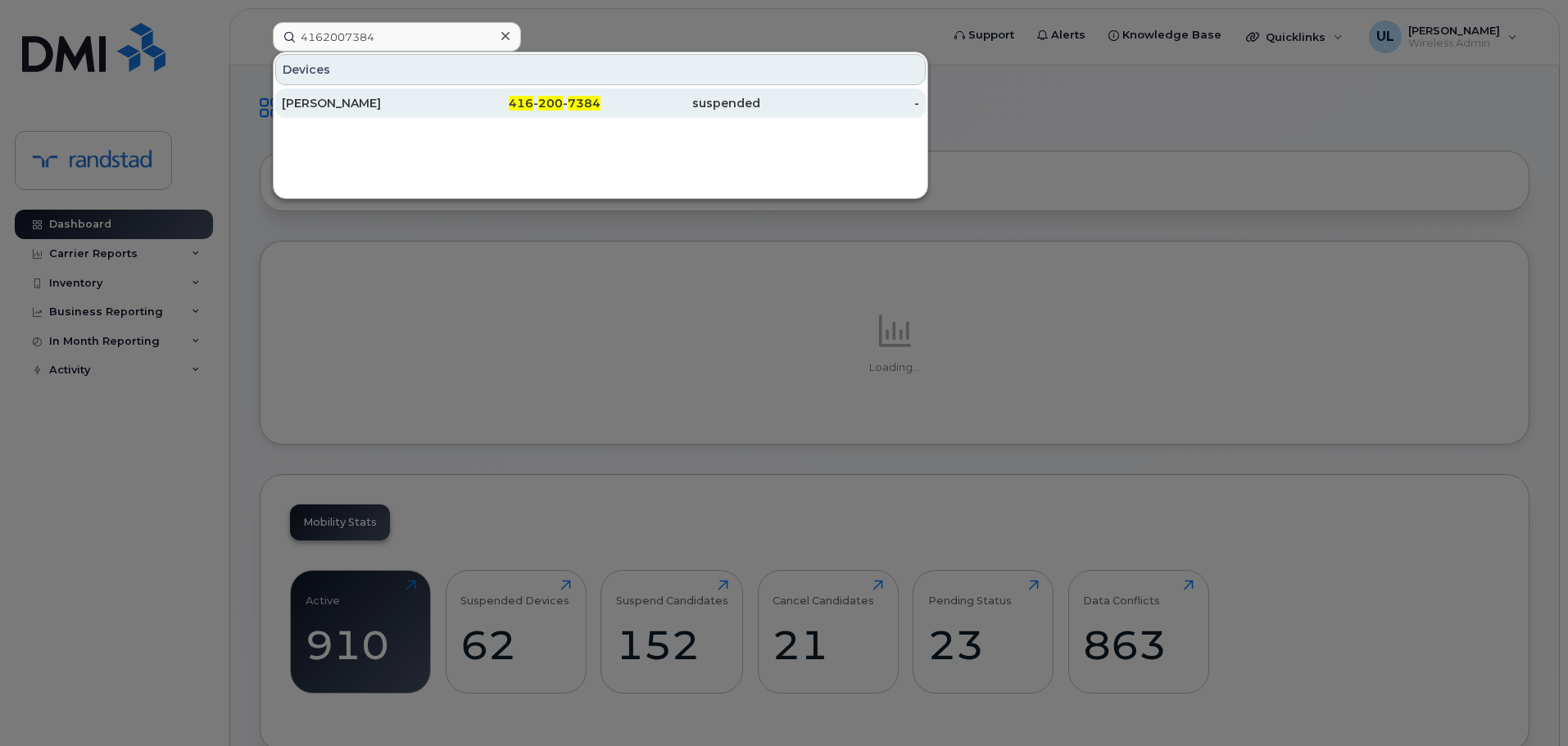
click at [417, 101] on div "[PERSON_NAME]" at bounding box center [361, 103] width 160 height 17
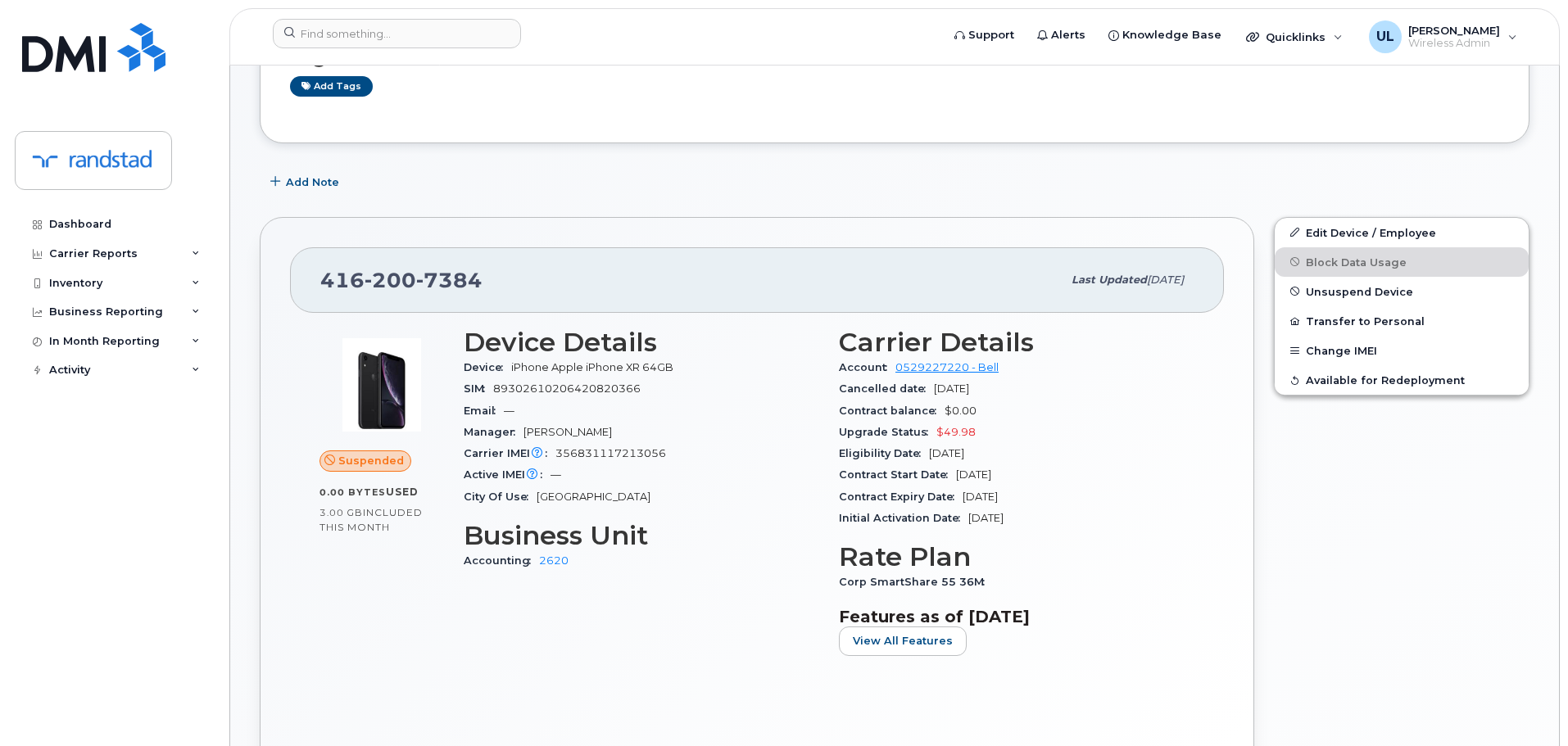
scroll to position [231, 0]
click at [1368, 296] on span "Unsuspend Device" at bounding box center [1359, 291] width 107 height 13
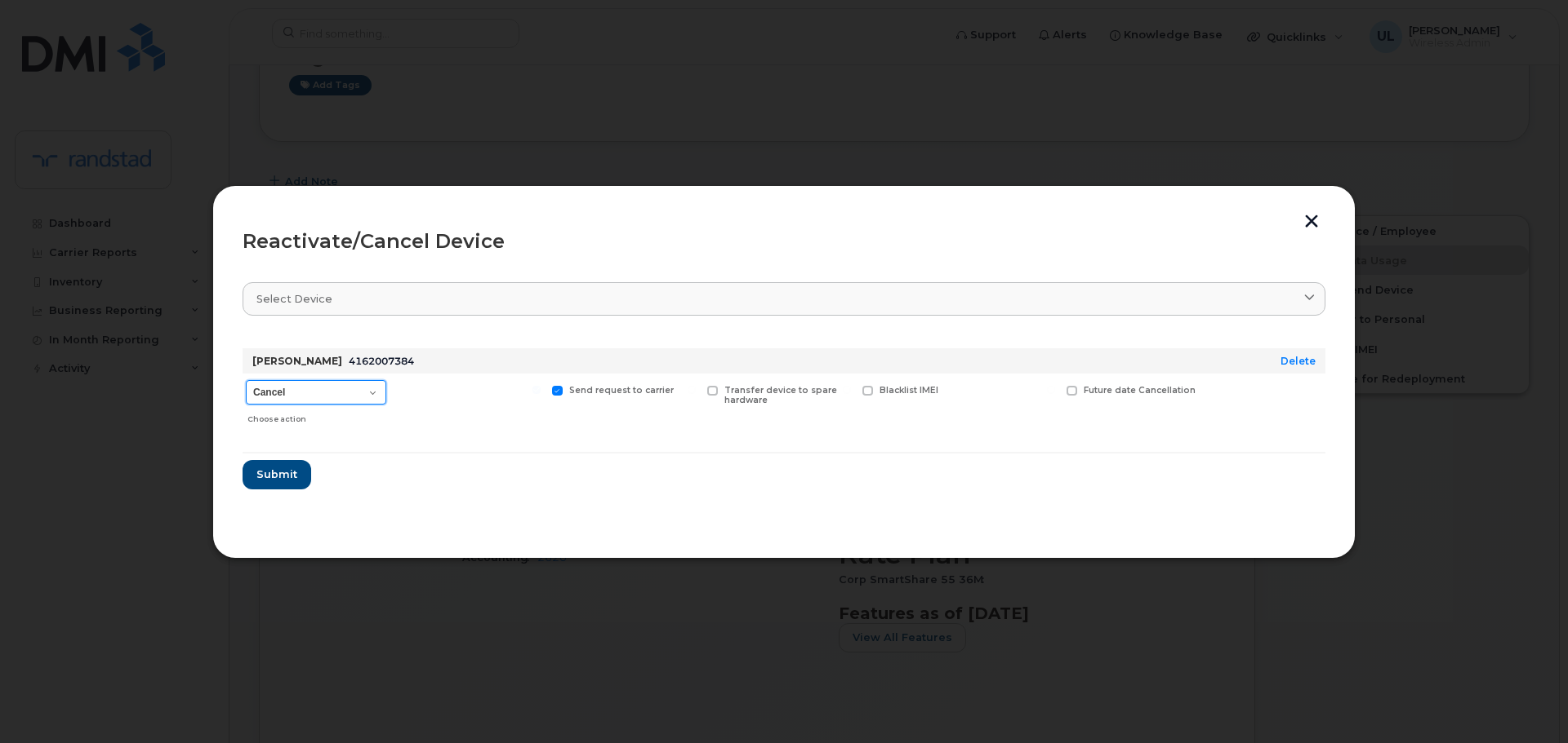
click at [354, 392] on select "Cancel Suspend - Extend Suspension Reactivate" at bounding box center [316, 392] width 140 height 24
select select "[object Object]"
click at [246, 381] on select "Cancel Suspend - Extend Suspension Reactivate" at bounding box center [316, 392] width 140 height 24
click at [284, 480] on span "Submit" at bounding box center [276, 474] width 41 height 16
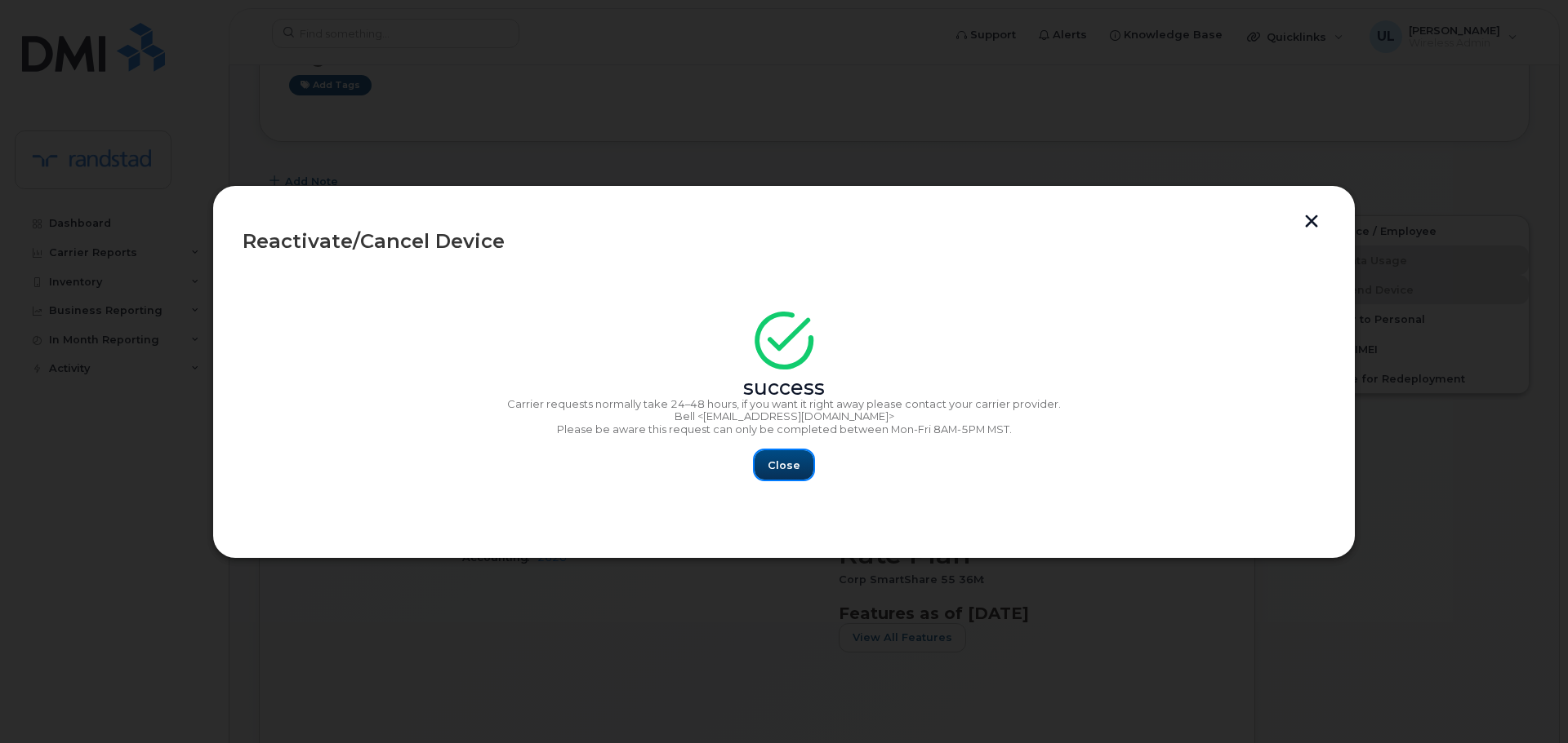
click at [769, 471] on span "Close" at bounding box center [784, 465] width 33 height 16
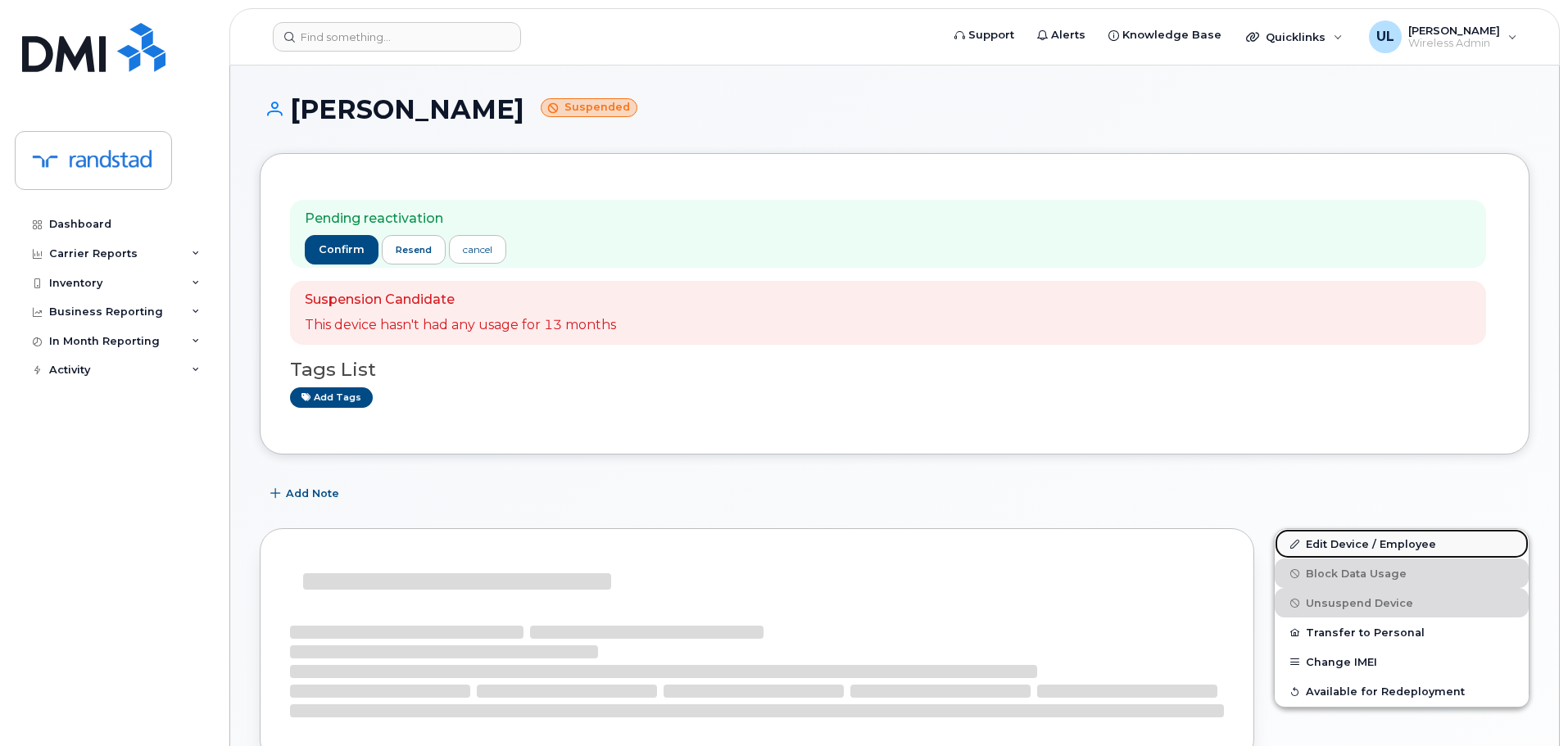
click at [1353, 533] on link "Edit Device / Employee" at bounding box center [1401, 543] width 254 height 29
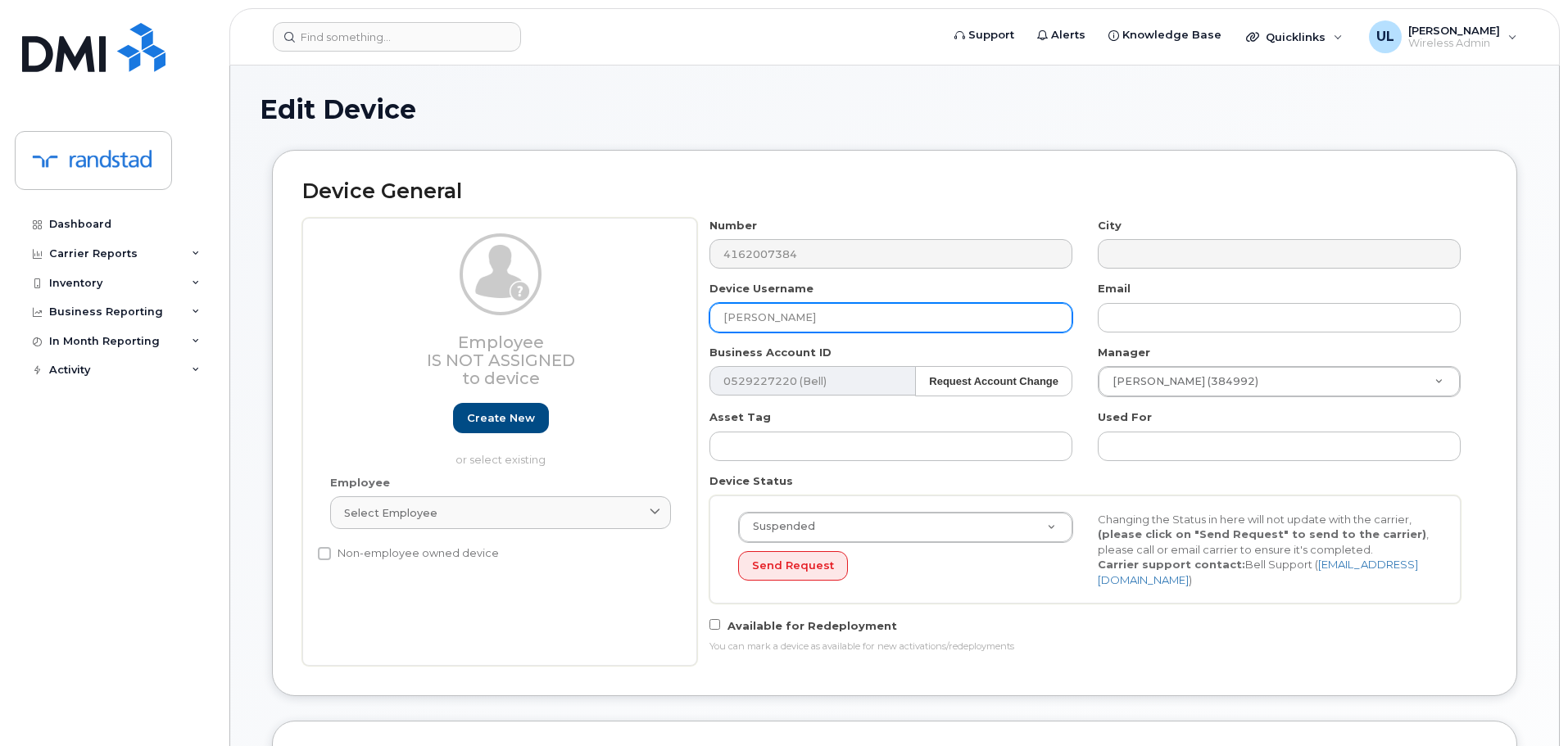
drag, startPoint x: 914, startPoint y: 298, endPoint x: 804, endPoint y: 308, distance: 110.5
click at [804, 308] on div "Device Username Justin Hartman" at bounding box center [891, 307] width 388 height 52
click at [825, 318] on input "[PERSON_NAME]" at bounding box center [890, 318] width 363 height 29
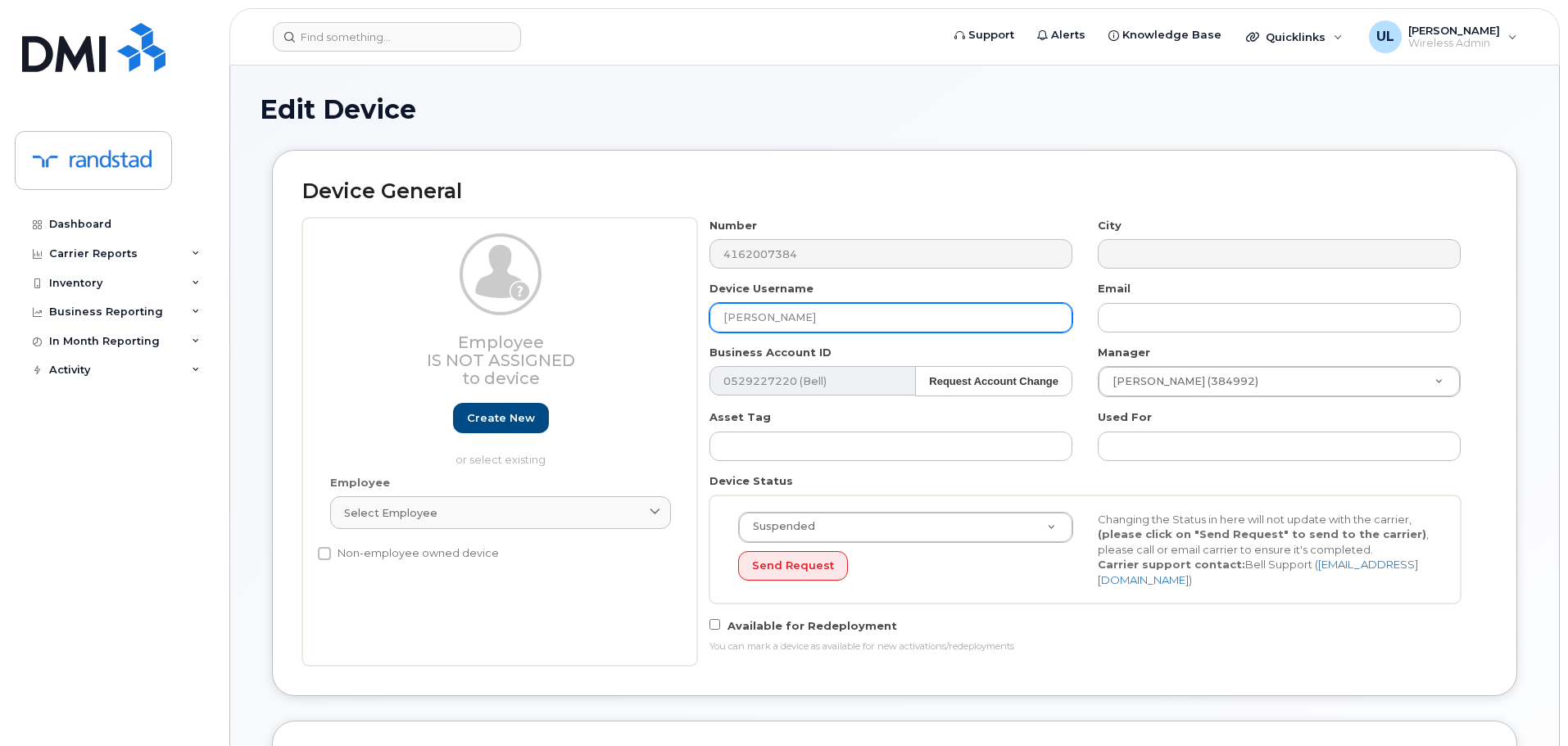
paste input "[PERSON_NAME]"
type input "Ouijdane Benmiloud"
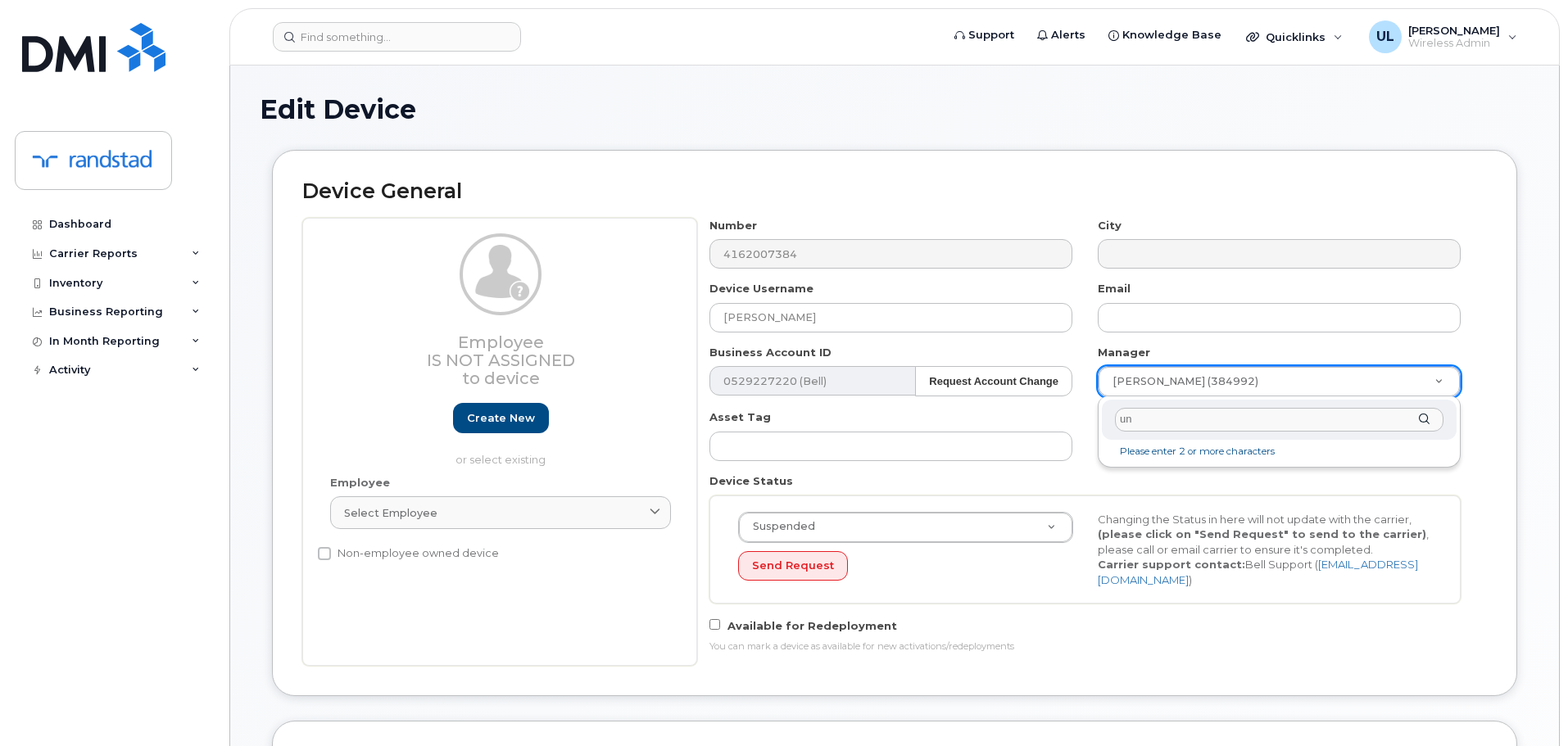
type input "unk"
type input "281330"
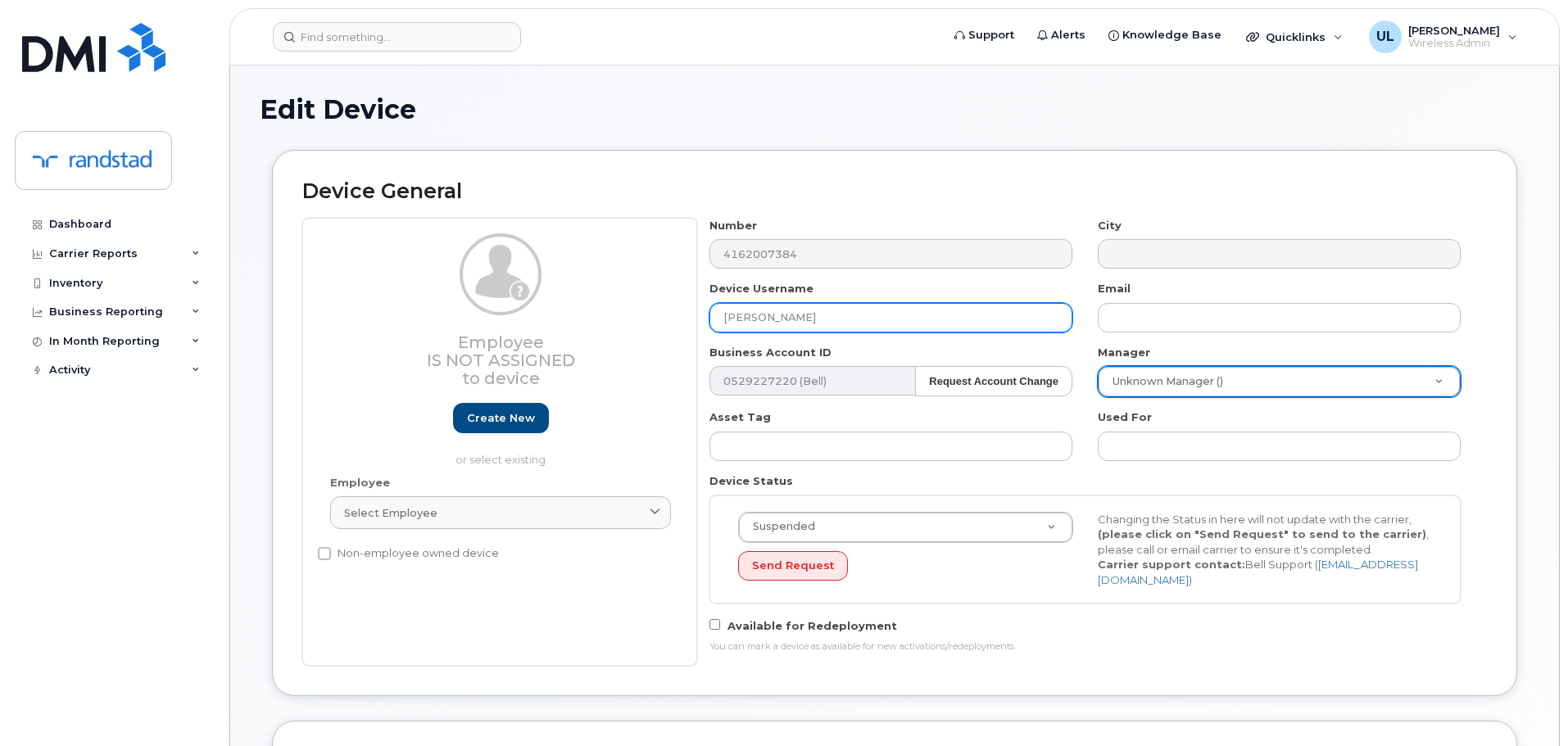
click at [1006, 324] on input "Ouijdane Benmiloud" at bounding box center [890, 318] width 363 height 29
type input "Ouijdane Benmiloud"
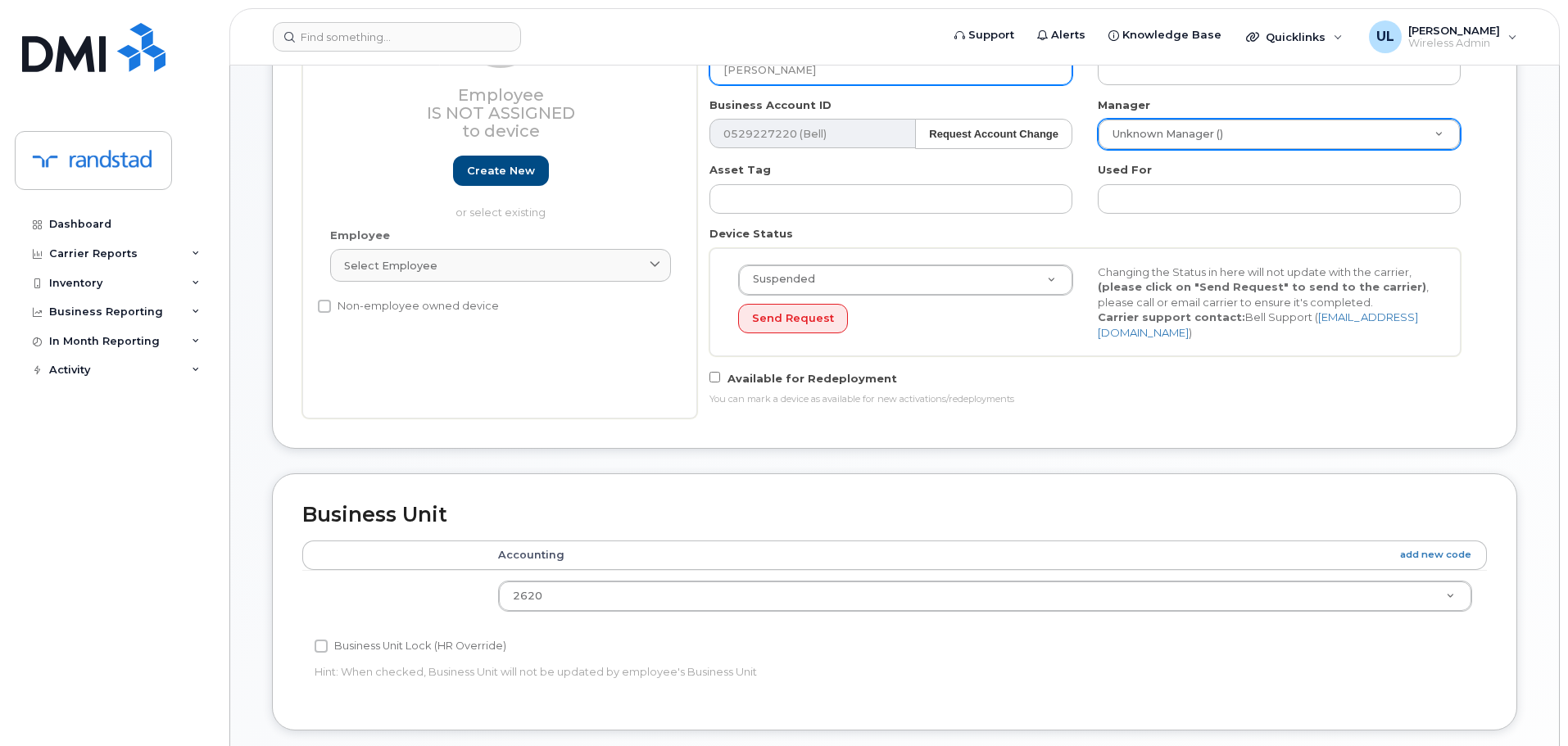
scroll to position [246, 0]
click at [974, 320] on div "Send Request" at bounding box center [906, 321] width 335 height 30
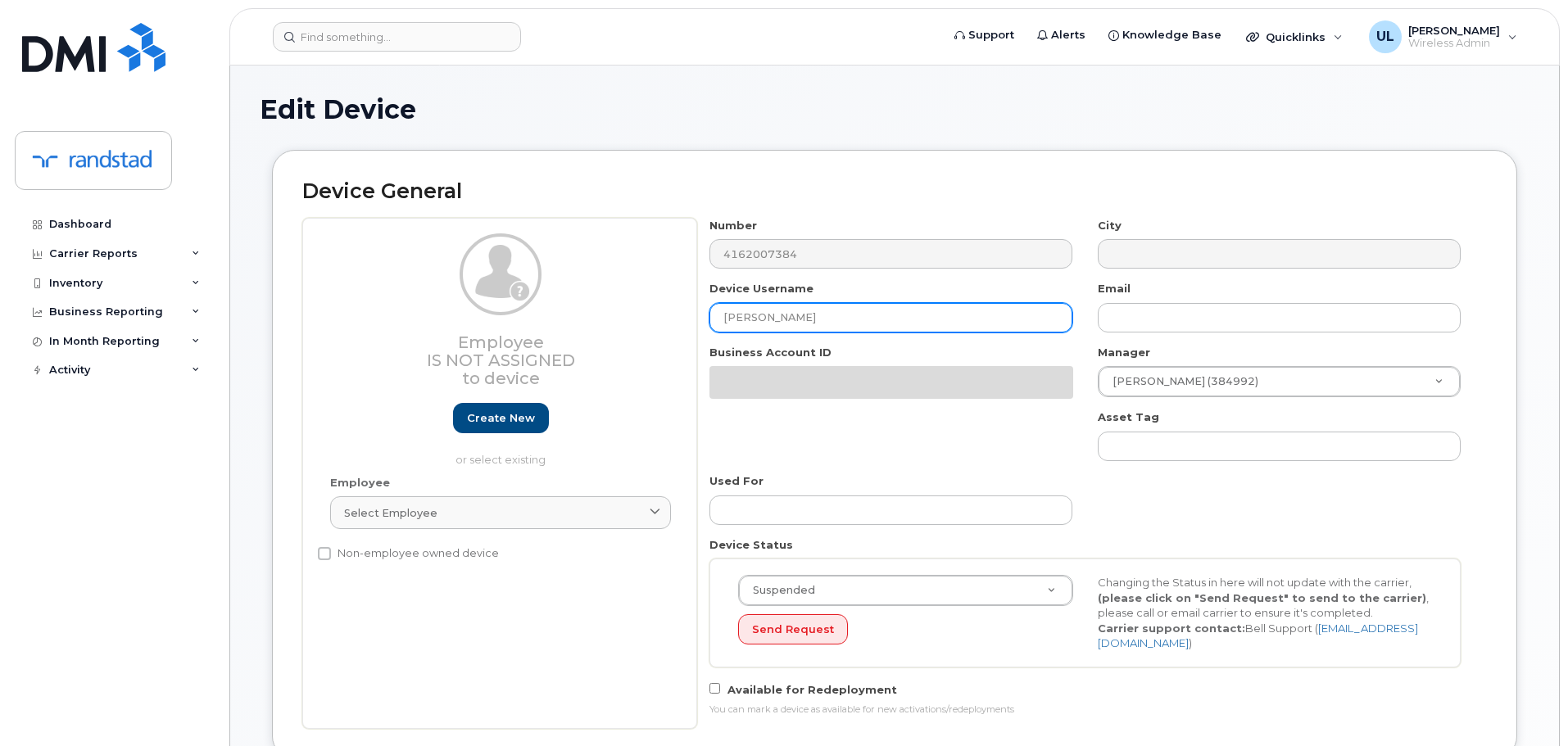
click at [862, 308] on input "[PERSON_NAME]" at bounding box center [890, 318] width 363 height 29
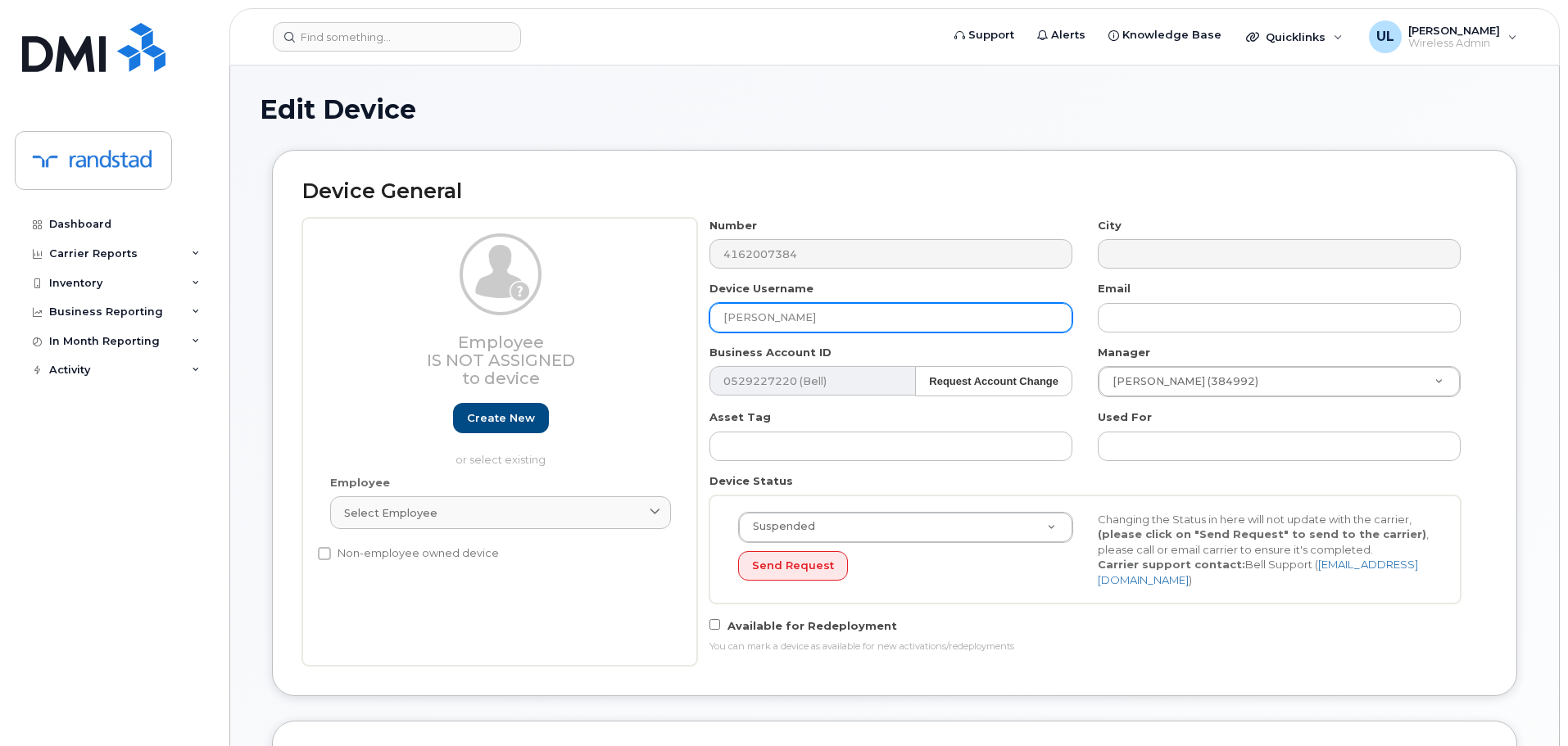
click at [807, 319] on input "[PERSON_NAME]" at bounding box center [890, 318] width 363 height 29
paste input "[PERSON_NAME]"
type input "[PERSON_NAME]"
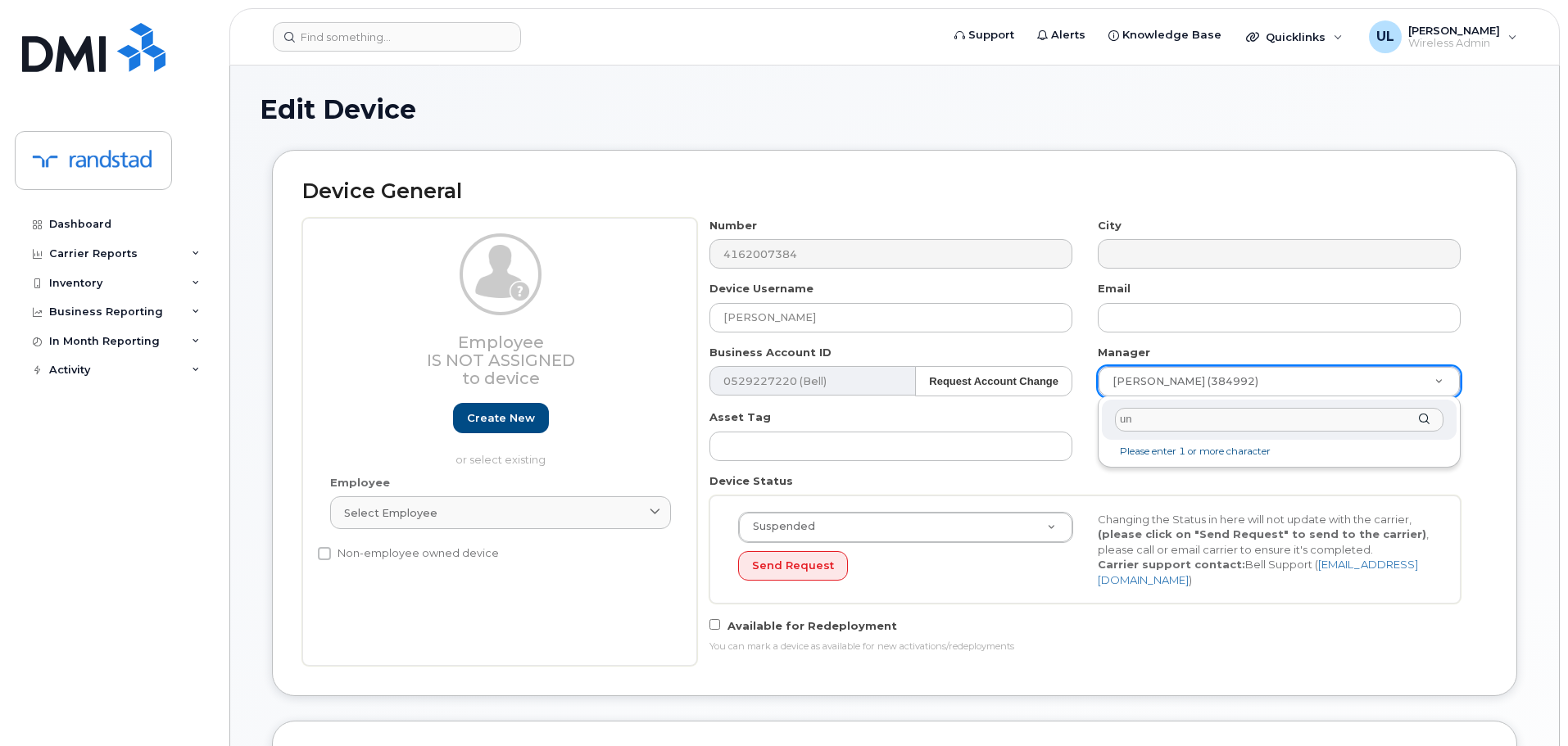
type input "unk"
type input "281330"
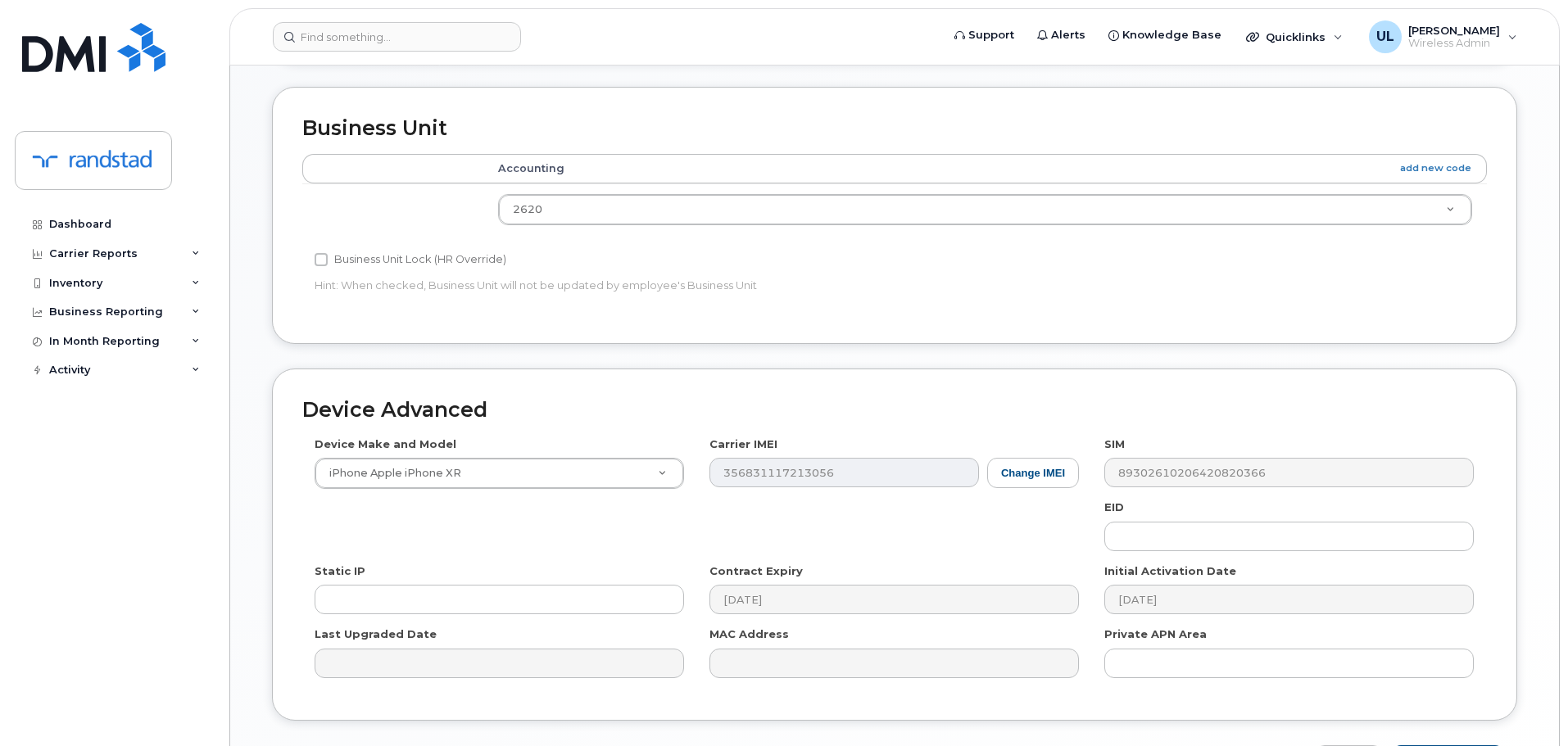
scroll to position [746, 0]
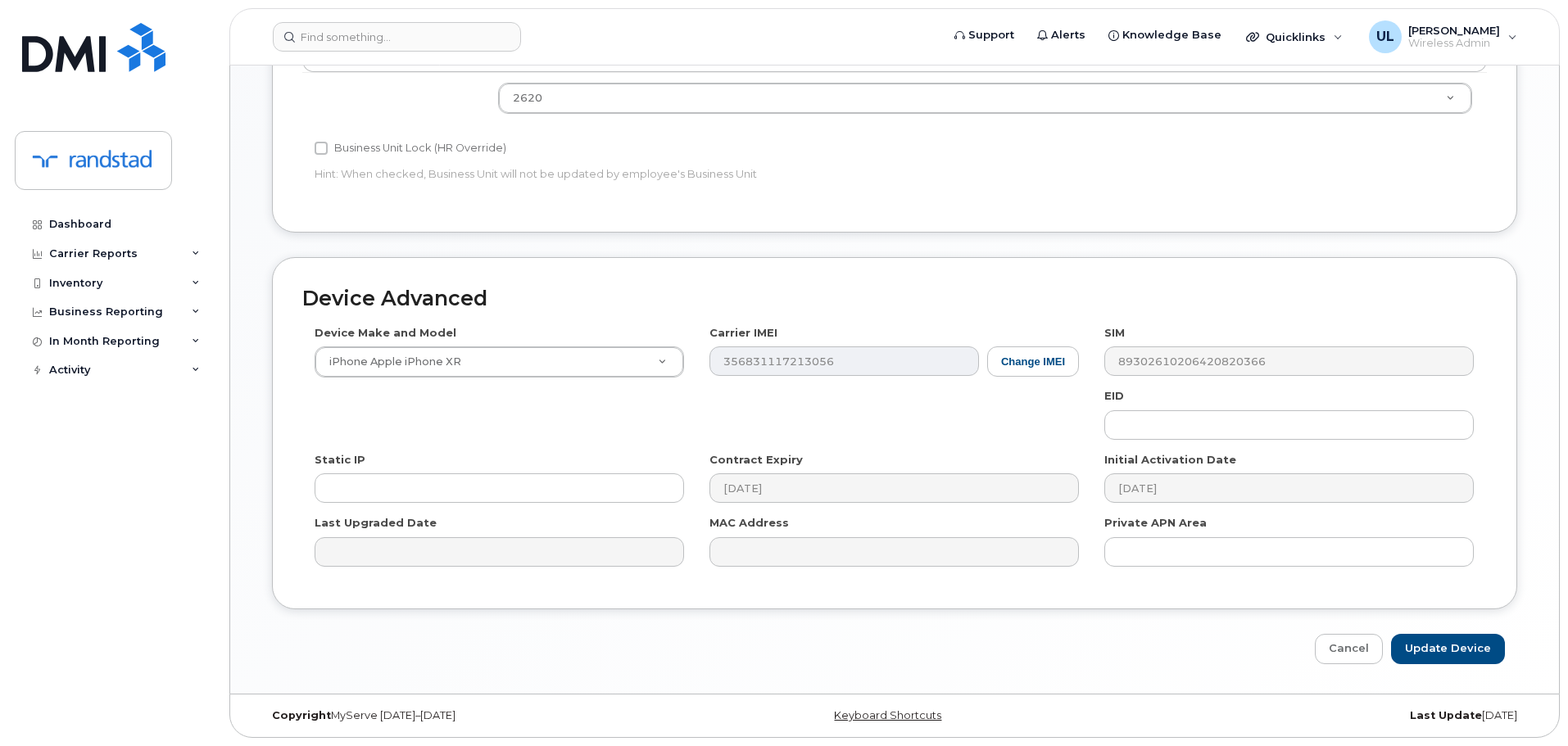
click at [1441, 626] on div "Device Advanced Device Make and Model iPhone Apple iPhone XR Android TCL 502 Wa…" at bounding box center [894, 461] width 1270 height 407
click at [1446, 641] on input "Update Device" at bounding box center [1448, 650] width 114 height 30
type input "Saving..."
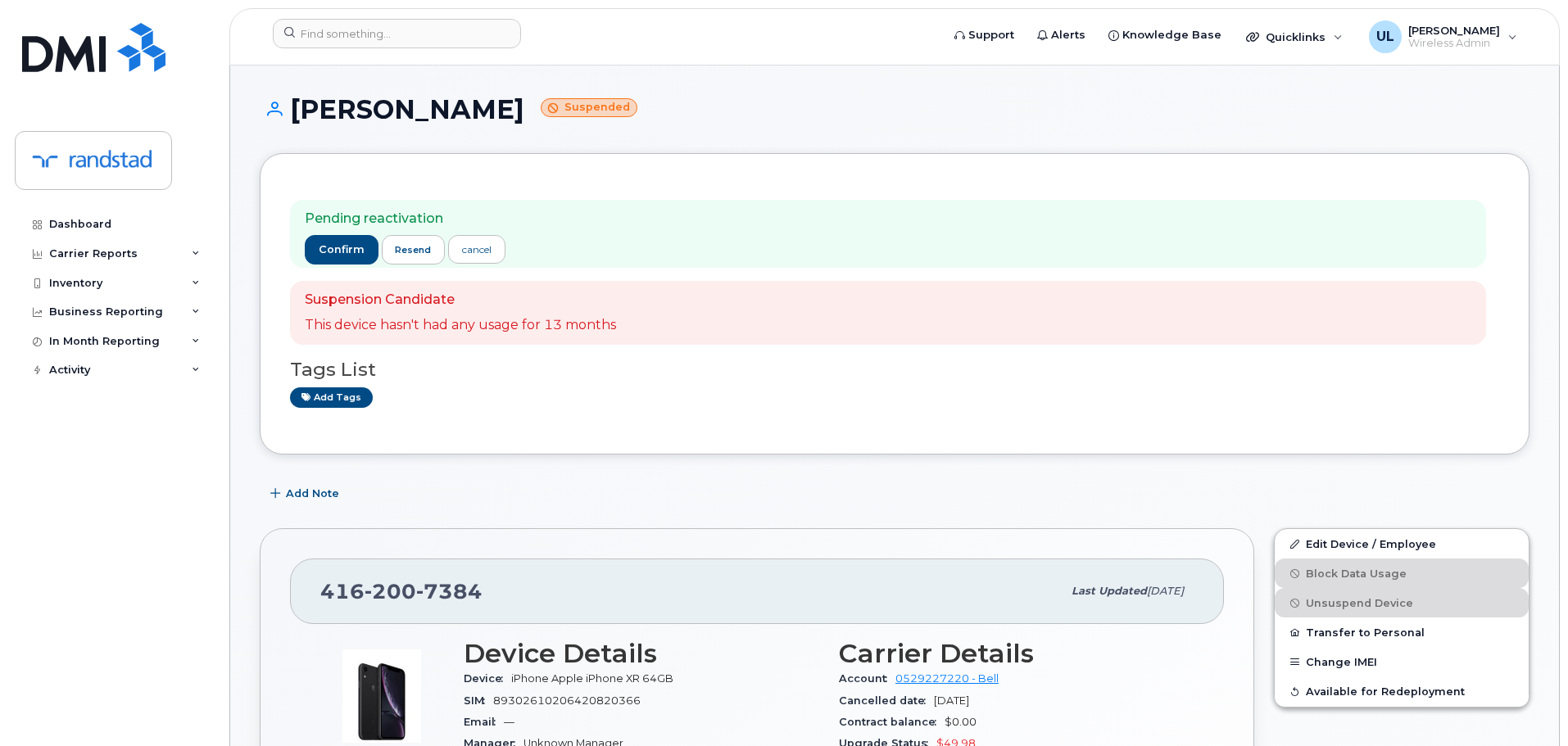
scroll to position [328, 0]
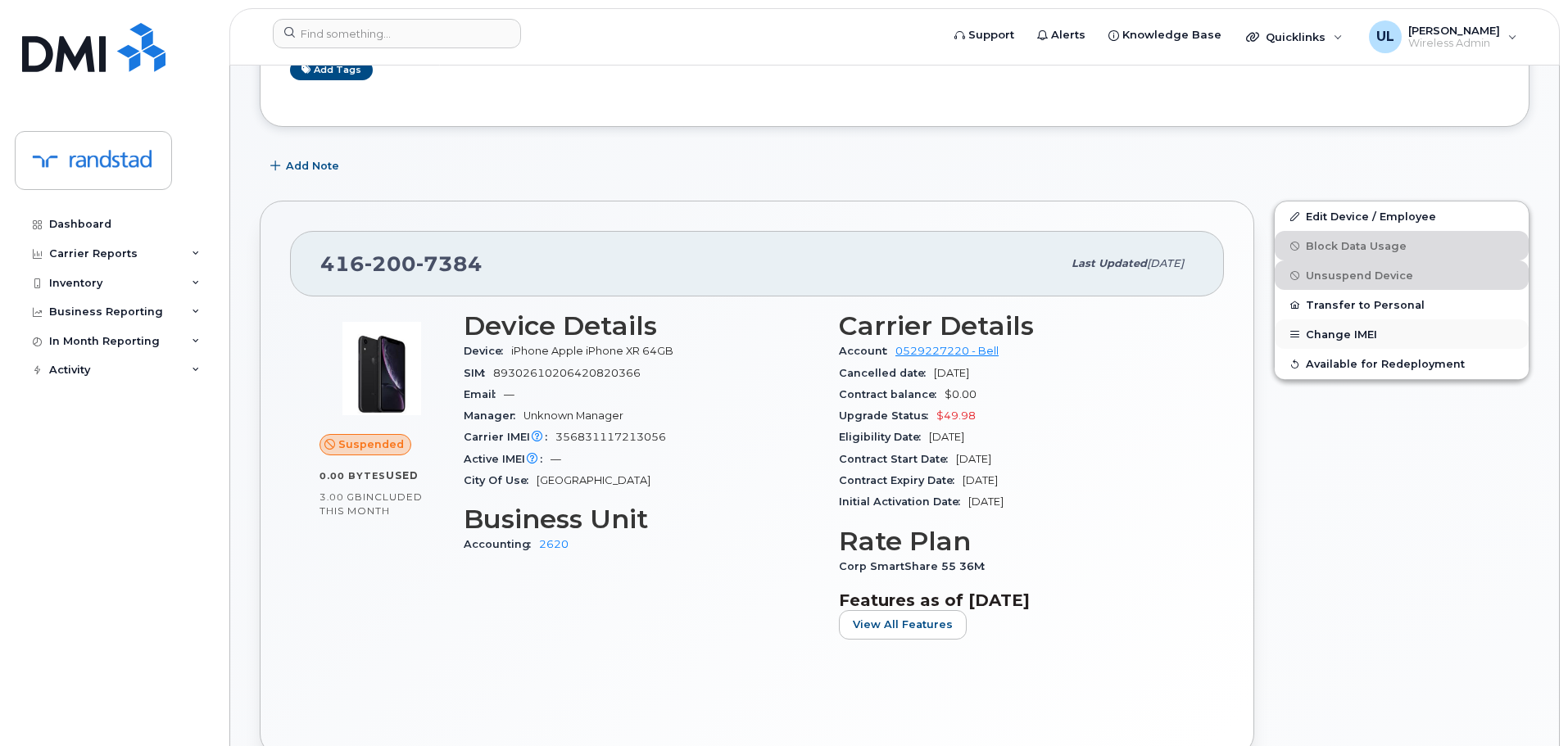
click at [1361, 344] on button "Change IMEI" at bounding box center [1401, 334] width 254 height 29
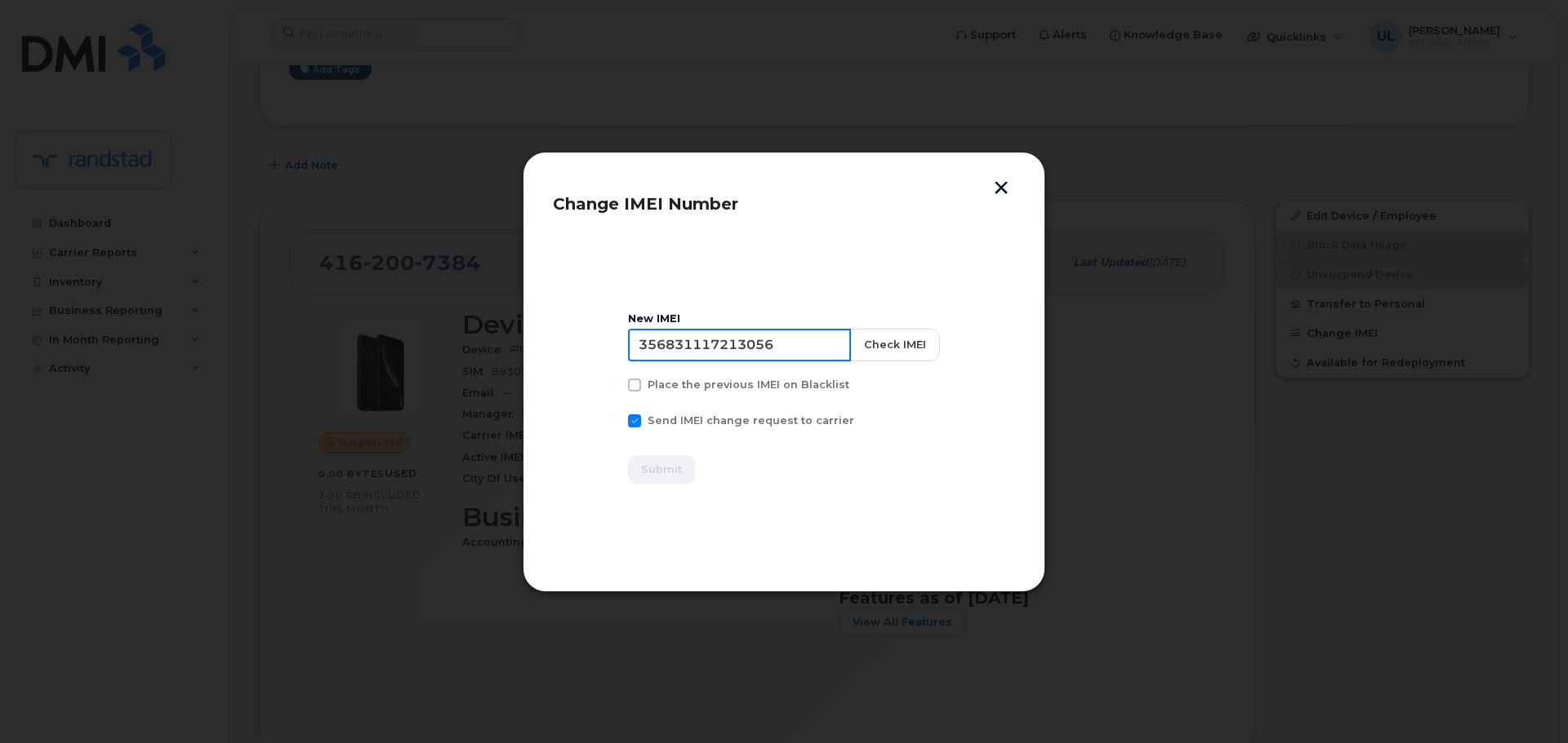
click at [815, 356] on input "356831117213056" at bounding box center [739, 345] width 223 height 33
paste input "1890924783730"
type input "351890924783730"
click at [898, 349] on button "Check IMEI" at bounding box center [895, 345] width 90 height 33
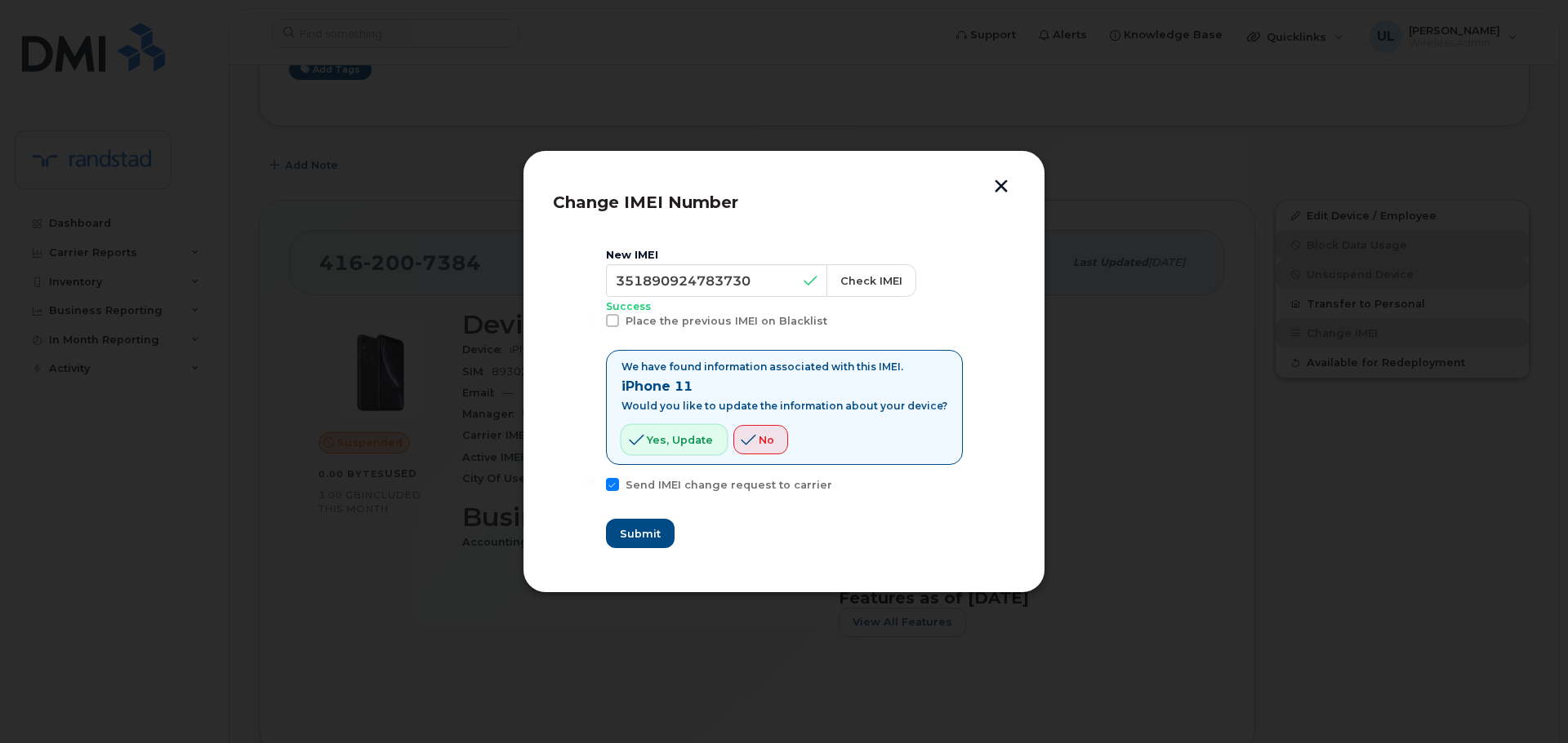
click at [688, 439] on span "Yes, update" at bounding box center [679, 440] width 66 height 16
click at [648, 504] on div "New IMEI 351890924783730 Check IMEI Success Place the previous IMEI on Blacklis…" at bounding box center [784, 398] width 357 height 300
click at [652, 518] on div "New IMEI 351890924783730 Check IMEI Success Place the previous IMEI on Blacklis…" at bounding box center [784, 398] width 357 height 300
click at [672, 530] on button "Submit" at bounding box center [639, 533] width 67 height 29
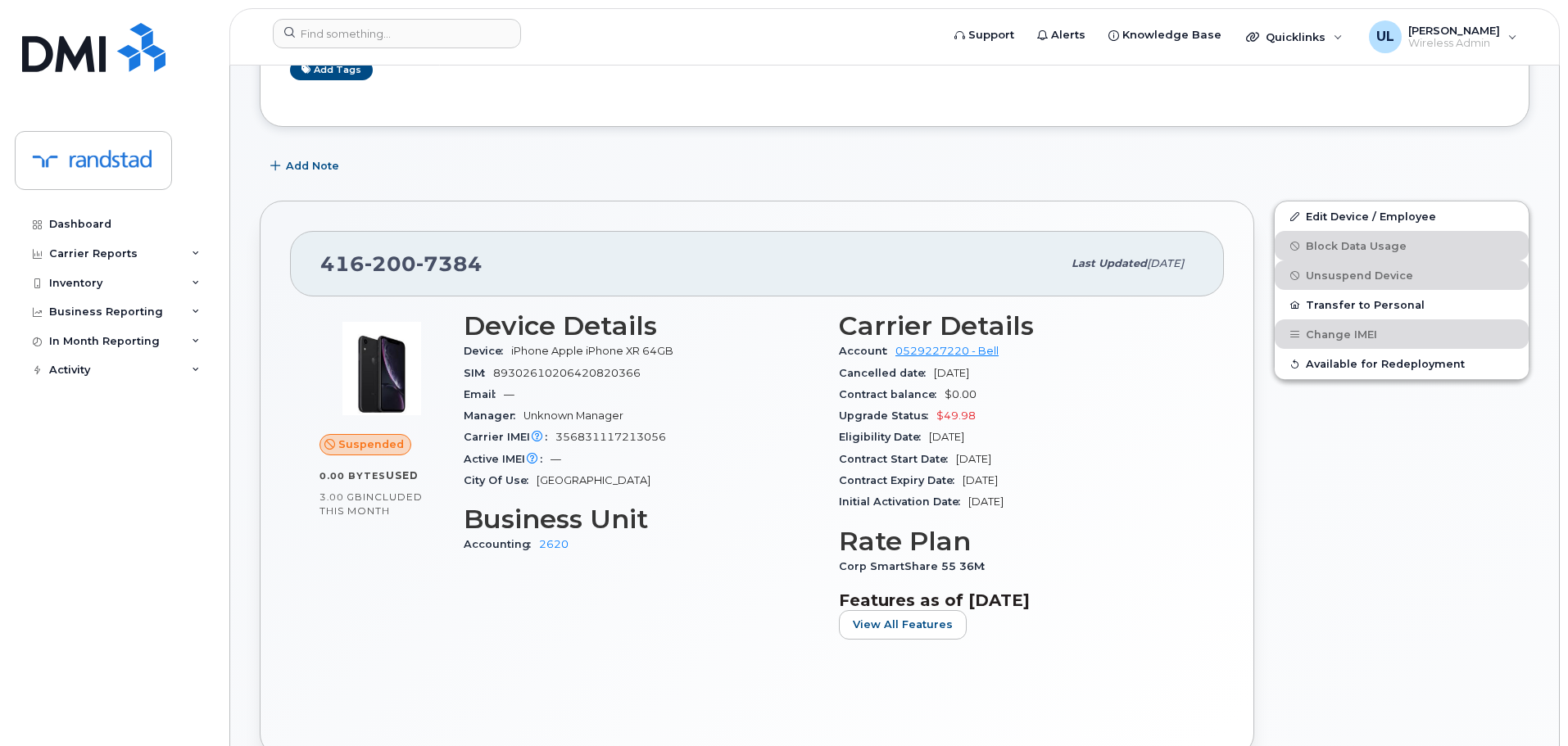
click at [471, 285] on div "416 200 7384 Last updated Oct 07, 2025" at bounding box center [757, 264] width 934 height 65
copy span "416 200 7384"
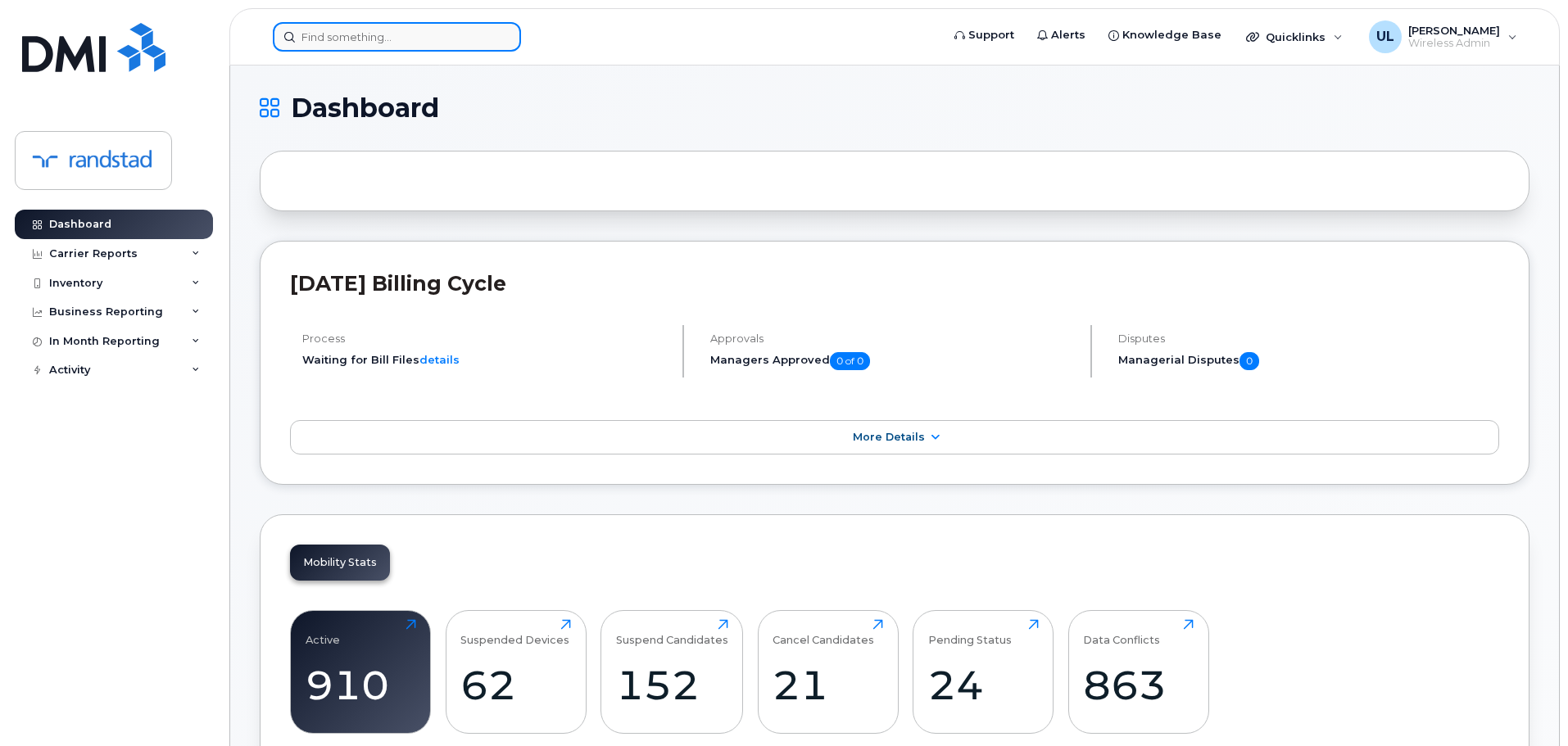
click at [478, 35] on input at bounding box center [397, 36] width 248 height 29
paste input "[PERSON_NAME]"
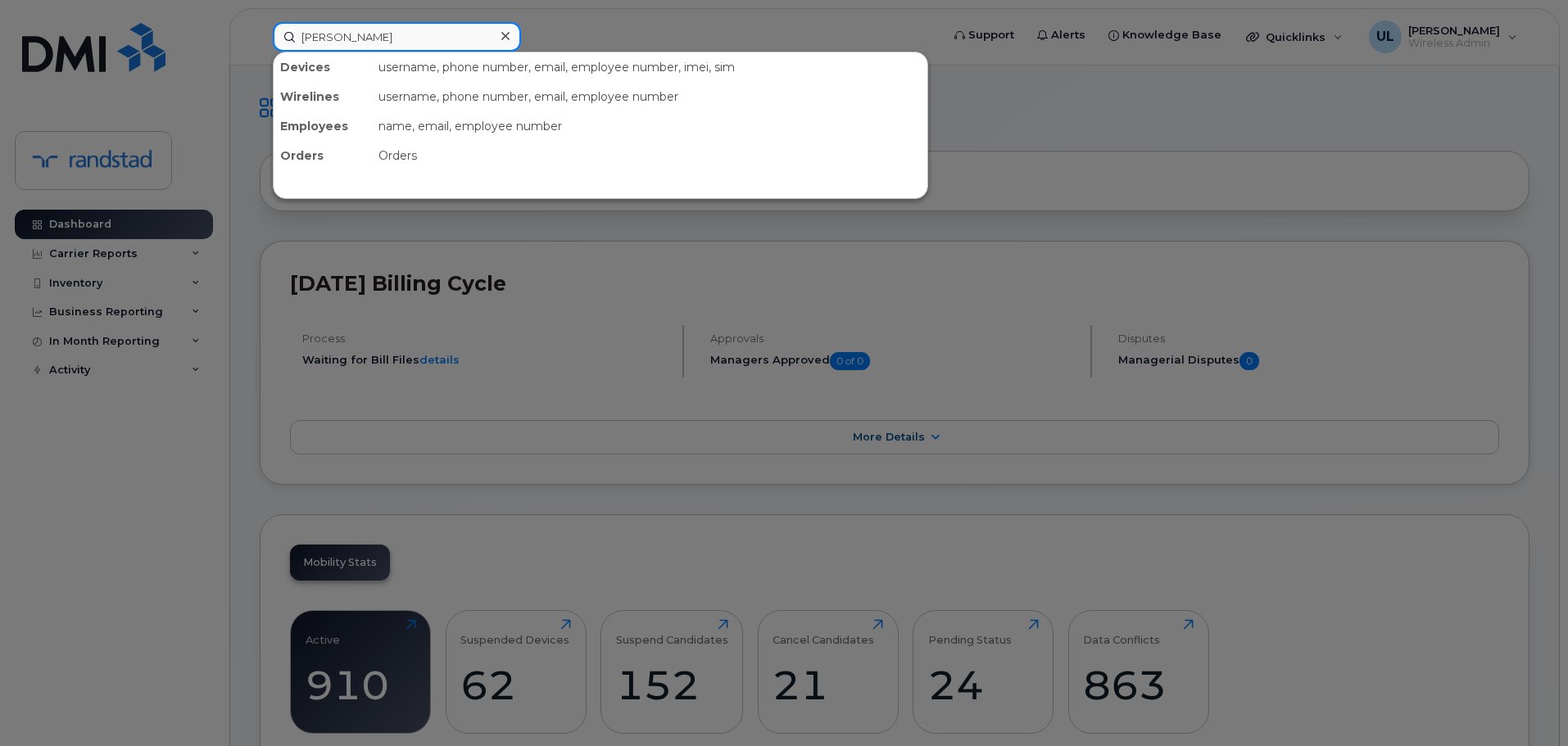
type input "[PERSON_NAME]"
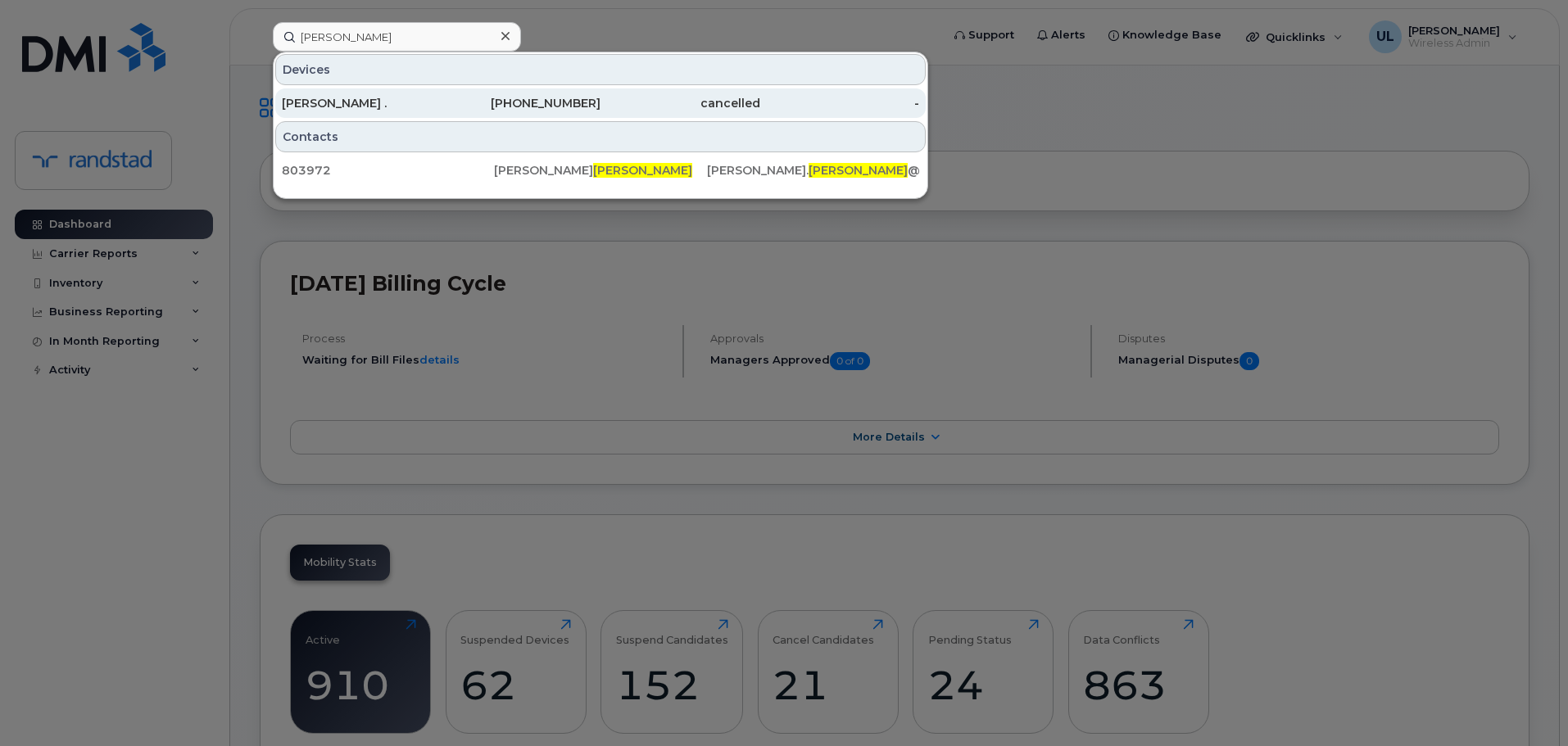
click at [631, 102] on div "cancelled" at bounding box center [680, 103] width 160 height 17
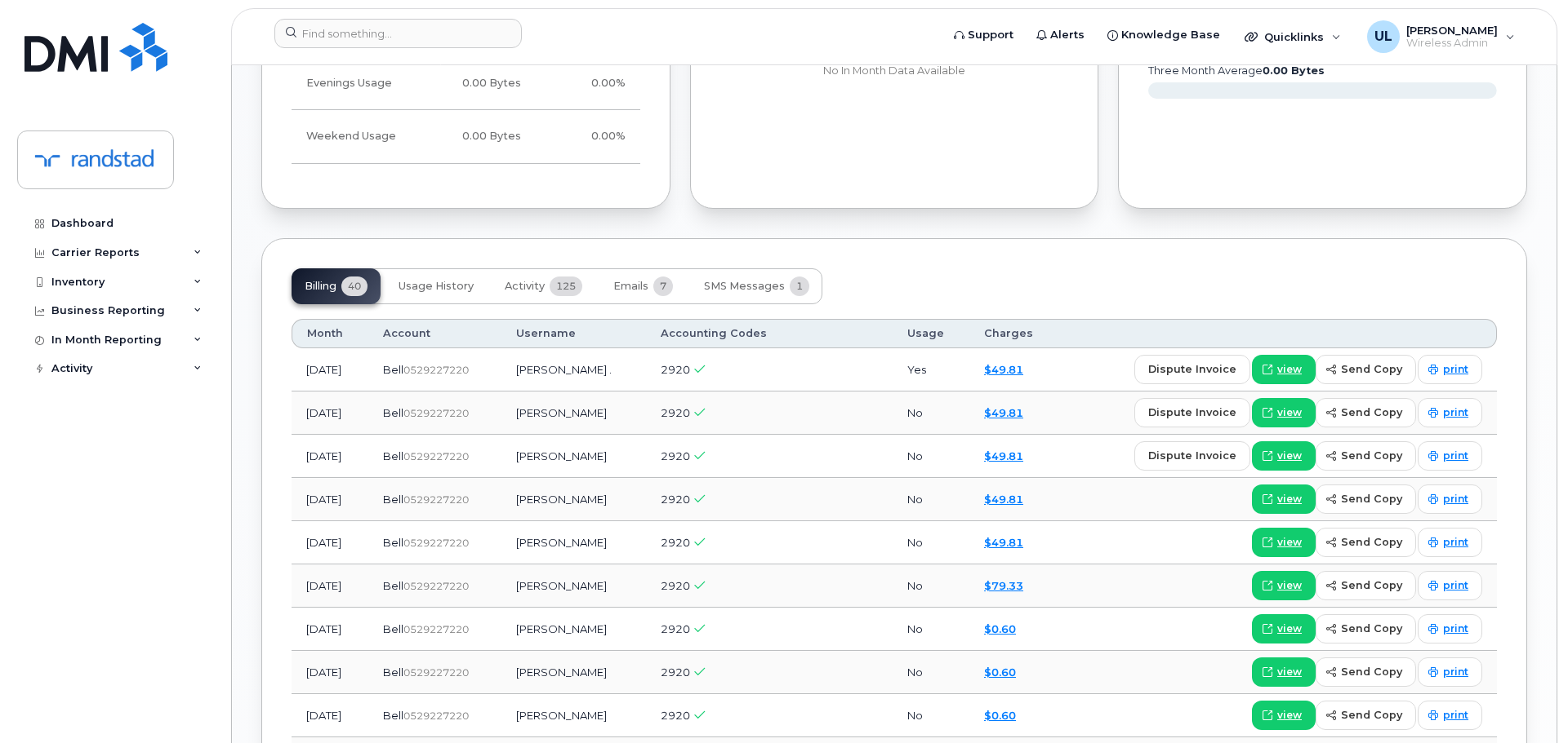
scroll to position [981, 0]
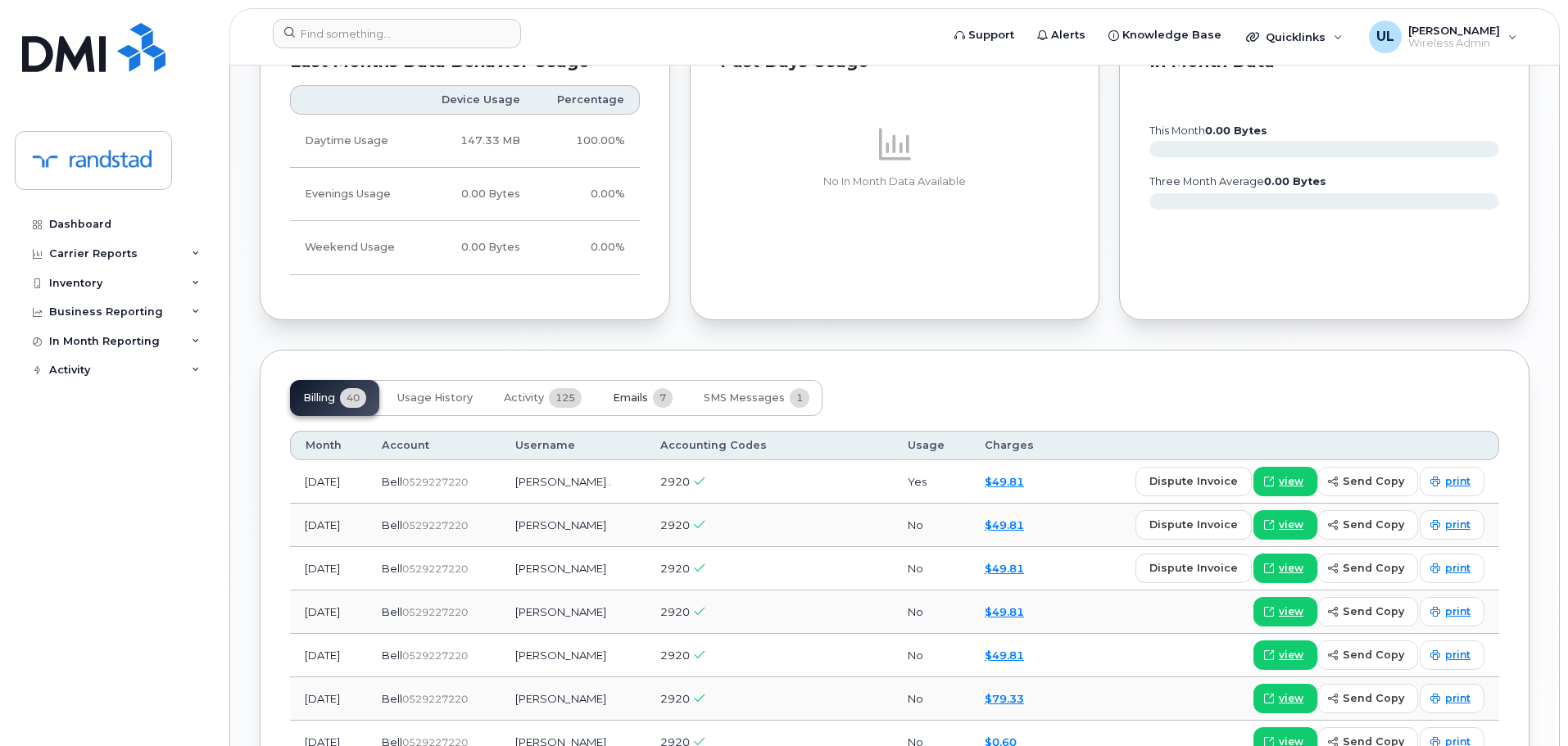
click at [620, 381] on button "Emails 7" at bounding box center [643, 398] width 86 height 36
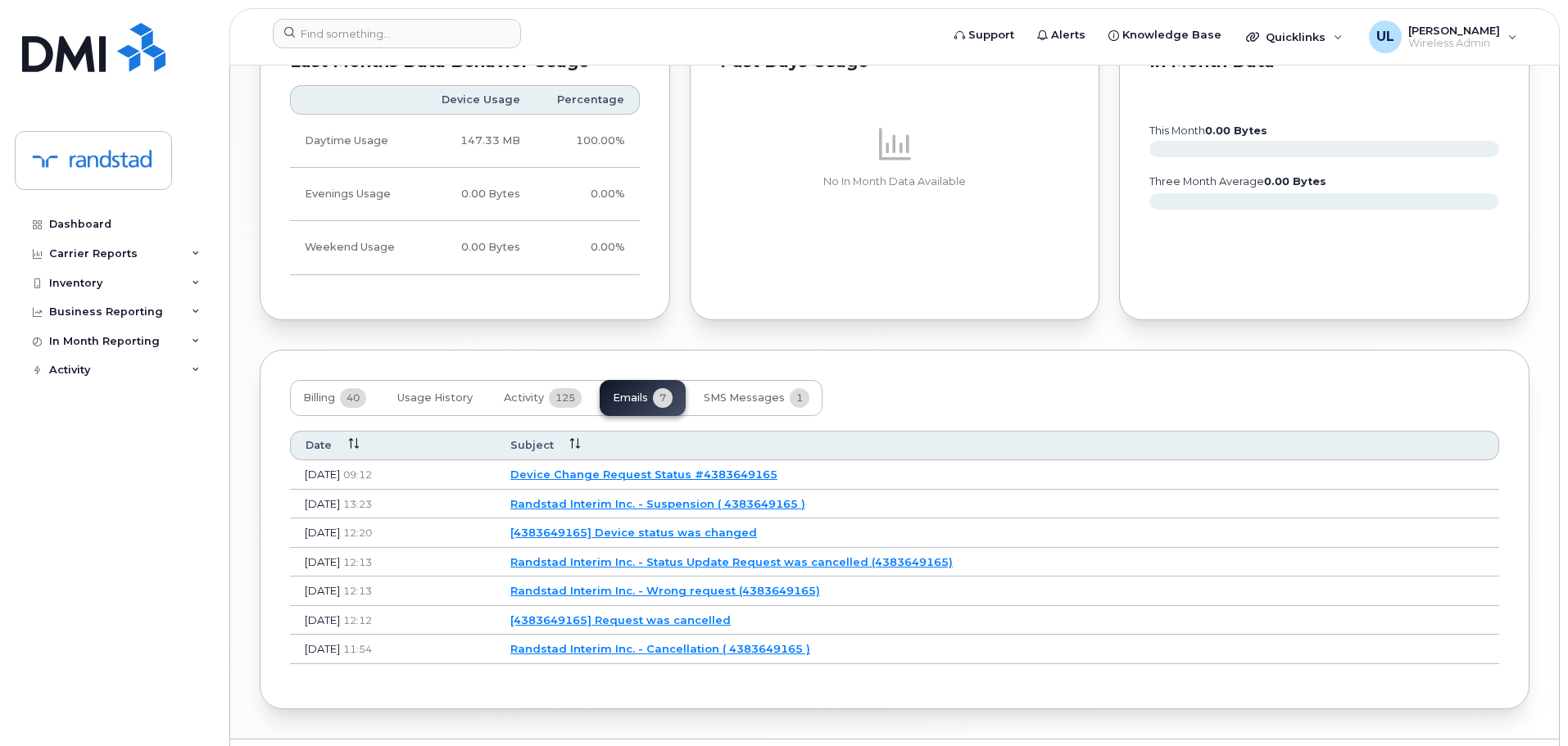
click at [725, 497] on link "Randstad Interim Inc. - Suspension ( 4383649165 )" at bounding box center [658, 504] width 295 height 13
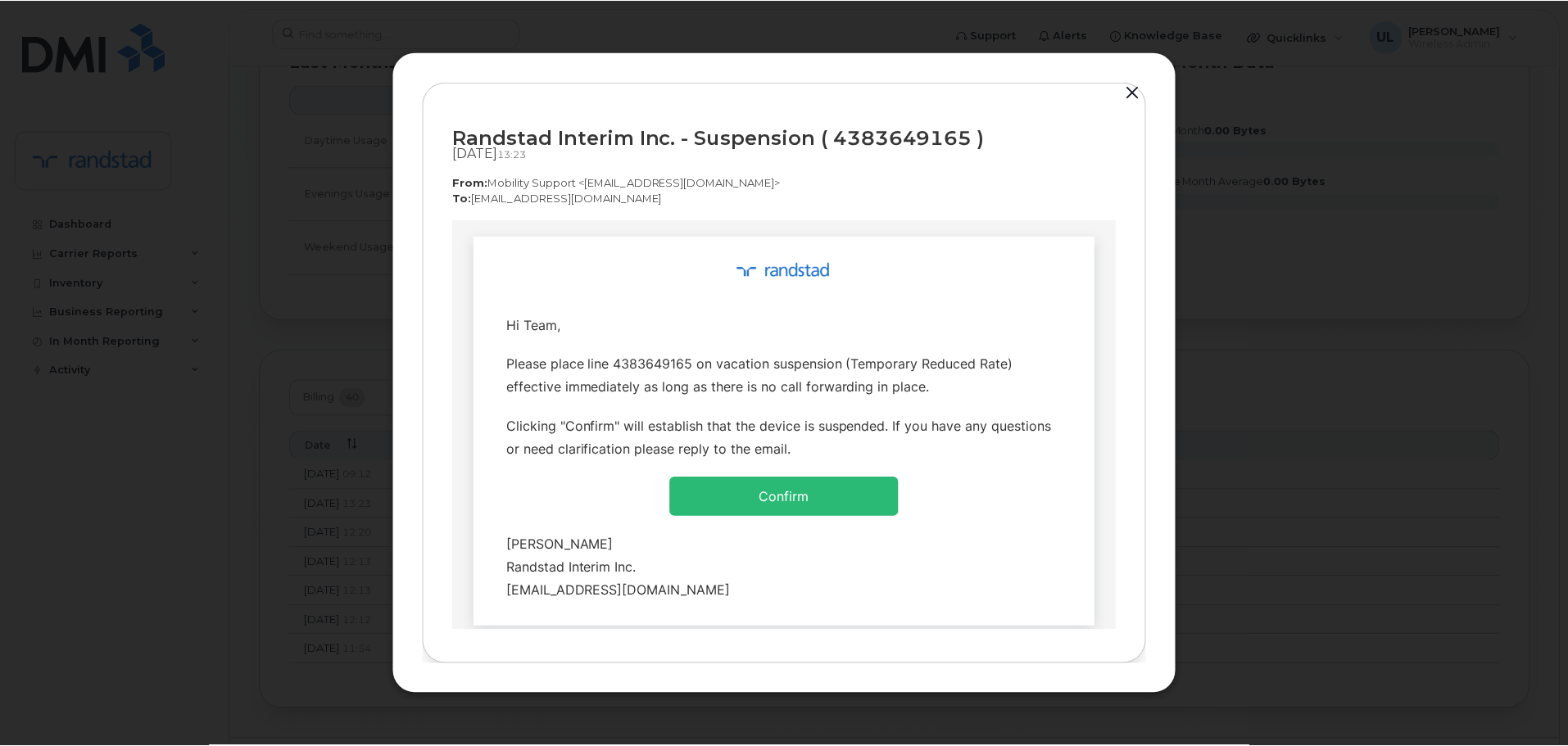
scroll to position [0, 0]
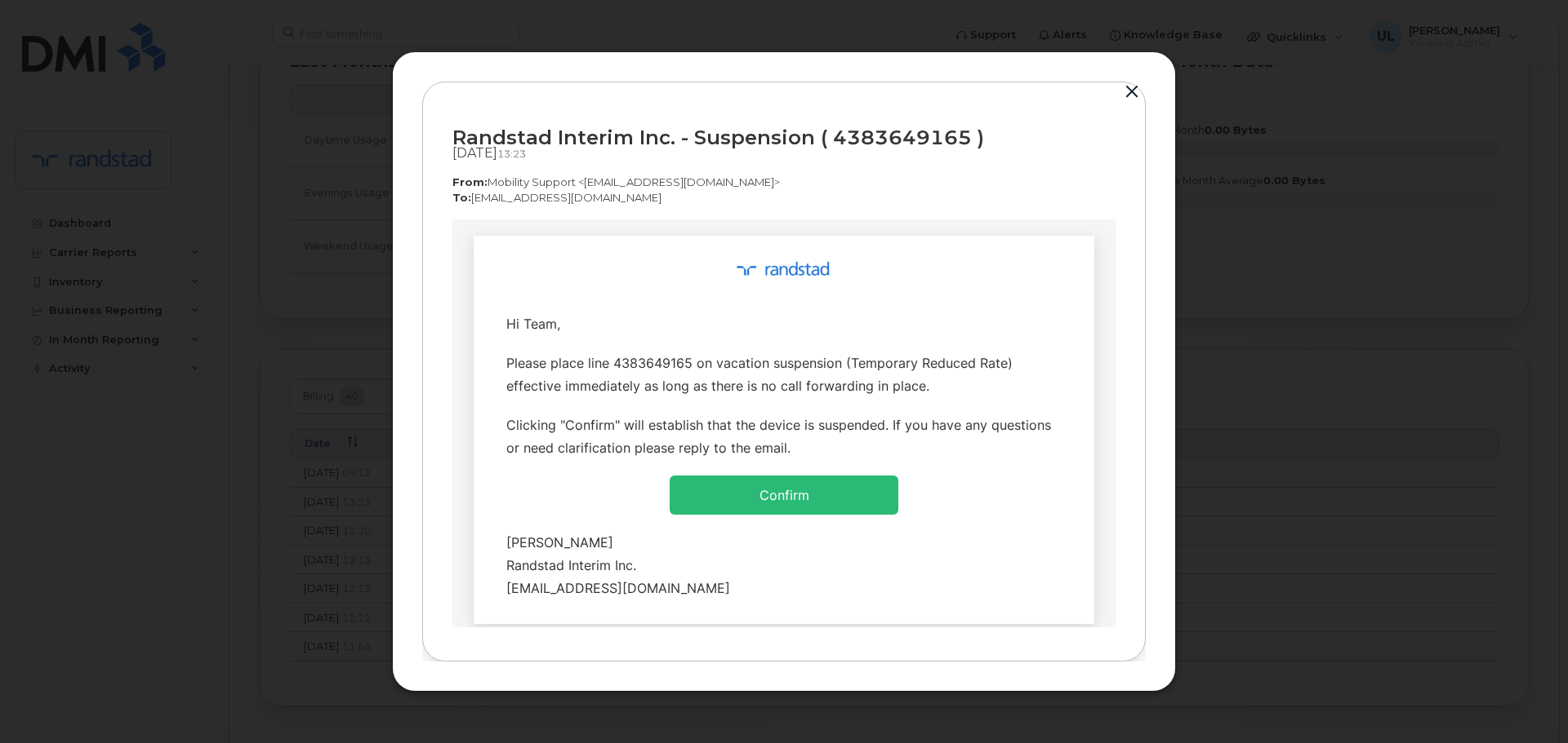
click at [1133, 85] on button "button" at bounding box center [1131, 92] width 24 height 23
